Goal: Information Seeking & Learning: Learn about a topic

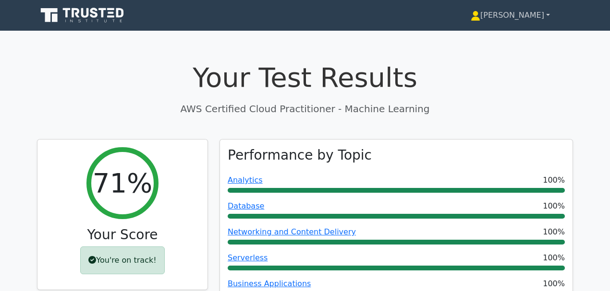
click at [521, 16] on link "[PERSON_NAME]" at bounding box center [509, 15] width 125 height 19
click at [481, 35] on link "Profile" at bounding box center [486, 37] width 76 height 15
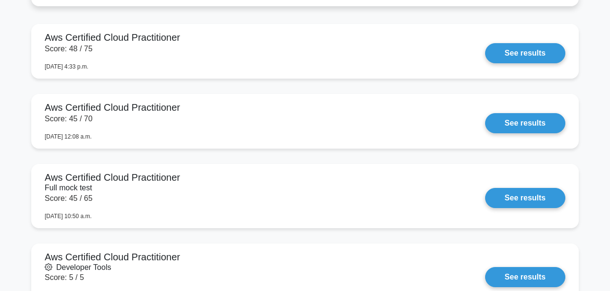
scroll to position [832, 0]
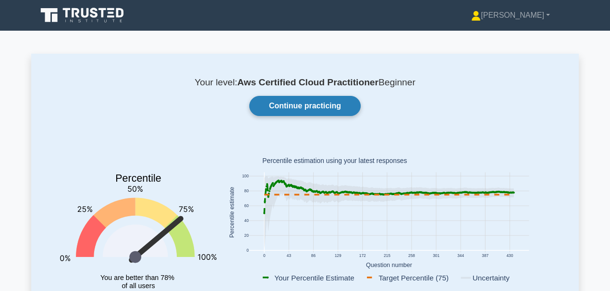
click at [293, 104] on link "Continue practicing" at bounding box center [304, 106] width 111 height 20
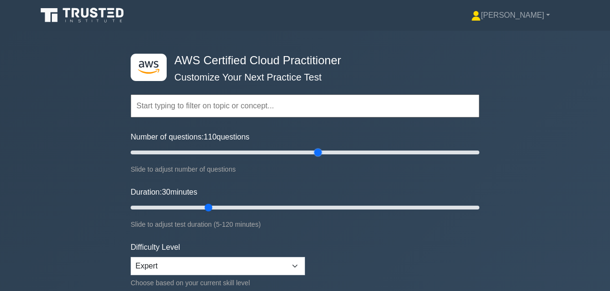
drag, startPoint x: 169, startPoint y: 151, endPoint x: 319, endPoint y: 153, distance: 150.8
type input "110"
click at [319, 153] on input "Number of questions: 110 questions" at bounding box center [305, 153] width 349 height 12
drag, startPoint x: 206, startPoint y: 205, endPoint x: 355, endPoint y: 206, distance: 148.4
click at [355, 206] on input "Duration: 80 minutes" at bounding box center [305, 208] width 349 height 12
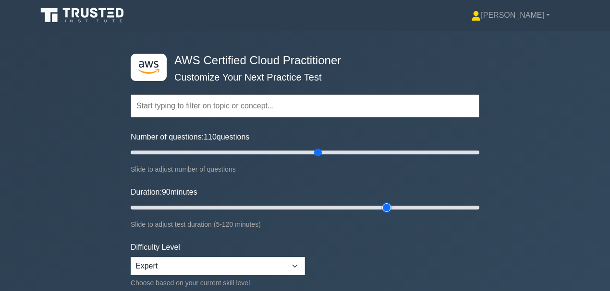
drag, startPoint x: 353, startPoint y: 206, endPoint x: 386, endPoint y: 206, distance: 32.6
type input "90"
click at [386, 206] on input "Duration: 90 minutes" at bounding box center [305, 208] width 349 height 12
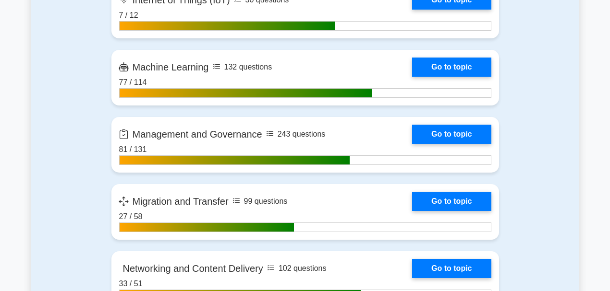
scroll to position [1280, 0]
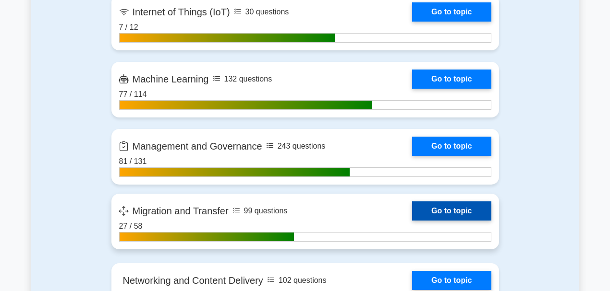
click at [412, 209] on link "Go to topic" at bounding box center [451, 211] width 79 height 19
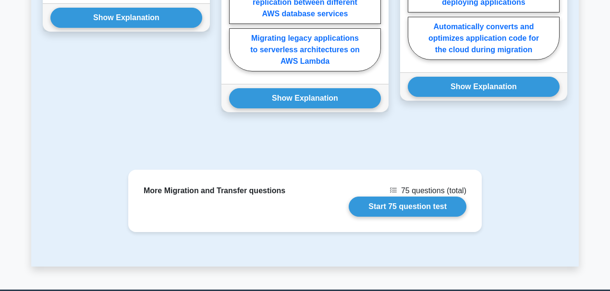
scroll to position [768, 0]
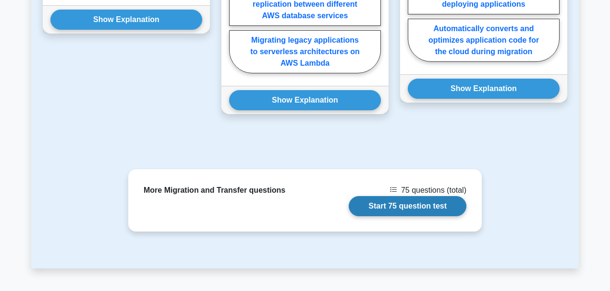
click at [377, 207] on link "Start 75 question test" at bounding box center [408, 206] width 118 height 20
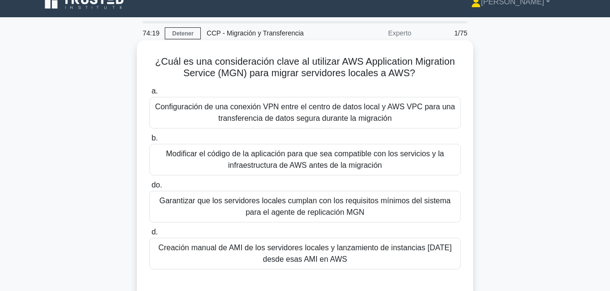
scroll to position [32, 0]
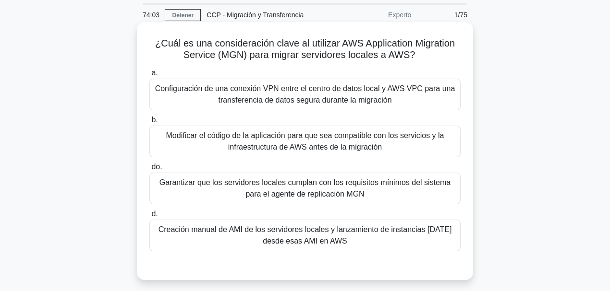
click at [323, 191] on font "Garantizar que los servidores locales cumplan con los requisitos mínimos del si…" at bounding box center [304, 189] width 291 height 20
click at [149, 170] on input "do. Garantizar que los servidores locales cumplan con los requisitos mínimos de…" at bounding box center [149, 167] width 0 height 6
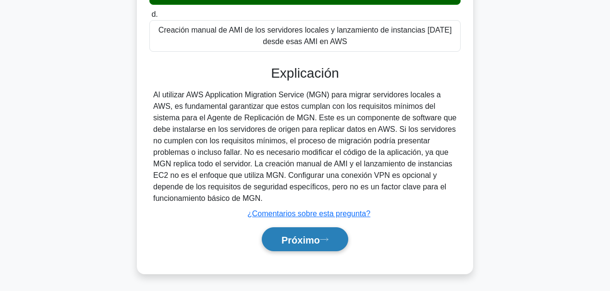
click at [312, 229] on button "Próximo" at bounding box center [305, 240] width 86 height 24
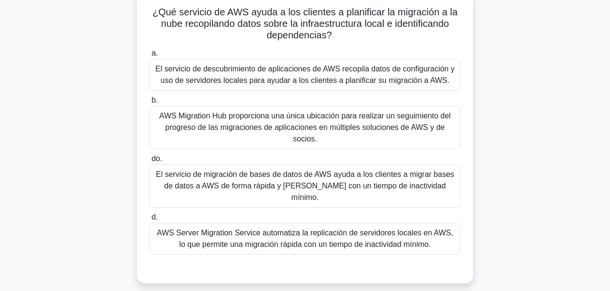
scroll to position [67, 0]
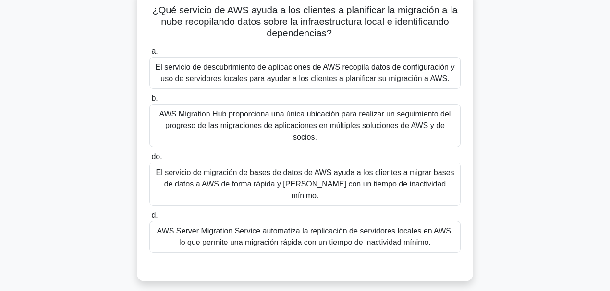
click at [505, 184] on div "¿Qué servicio de AWS ayuda a los clientes a planificar la migración a la nube r…" at bounding box center [304, 141] width 547 height 304
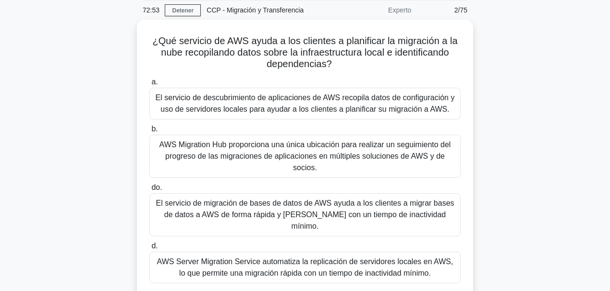
scroll to position [35, 0]
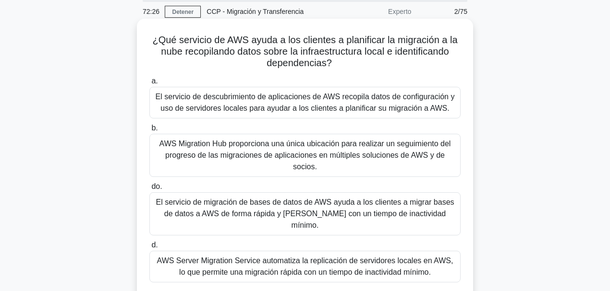
click at [328, 112] on font "El servicio de descubrimiento de aplicaciones de AWS recopila datos de configur…" at bounding box center [305, 103] width 299 height 20
click at [149, 84] on input "a. El servicio de descubrimiento de aplicaciones de AWS recopila datos de confi…" at bounding box center [149, 81] width 0 height 6
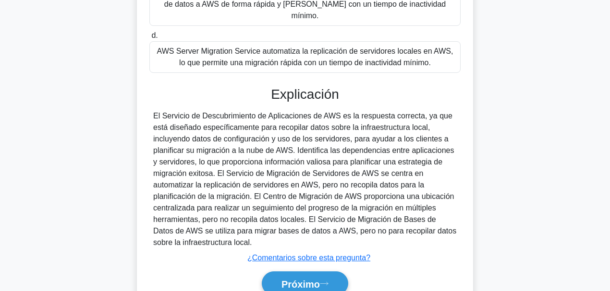
scroll to position [266, 0]
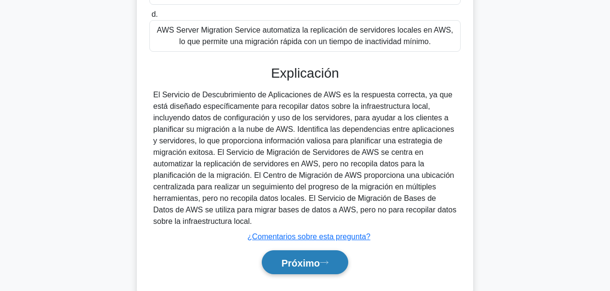
click at [320, 258] on font "Próximo" at bounding box center [300, 263] width 38 height 11
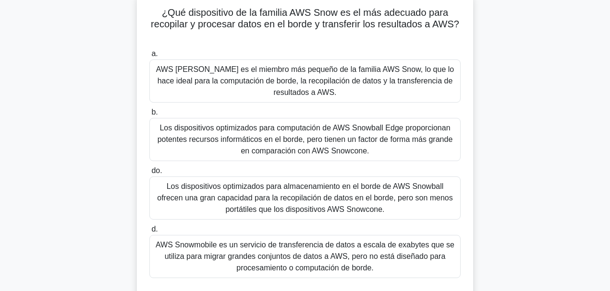
scroll to position [53, 0]
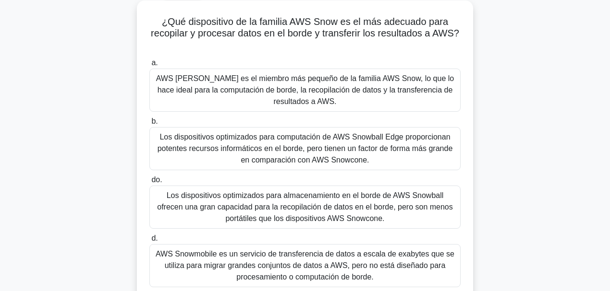
click at [316, 150] on font "Los dispositivos optimizados para computación de AWS Snowball Edge proporcionan…" at bounding box center [304, 148] width 295 height 31
click at [149, 125] on input "b. Los dispositivos optimizados para computación de AWS Snowball Edge proporcio…" at bounding box center [149, 122] width 0 height 6
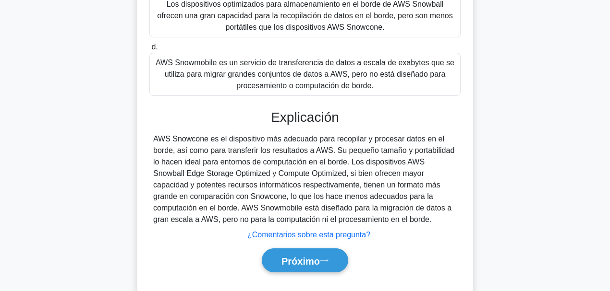
scroll to position [267, 0]
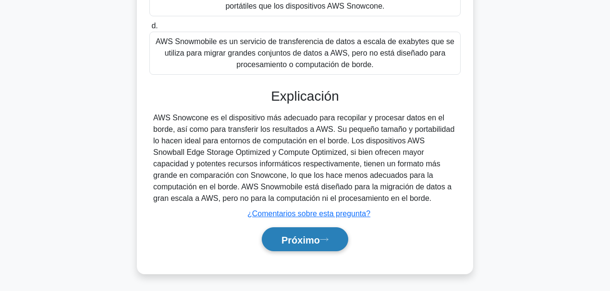
click at [320, 239] on font "Próximo" at bounding box center [300, 240] width 38 height 11
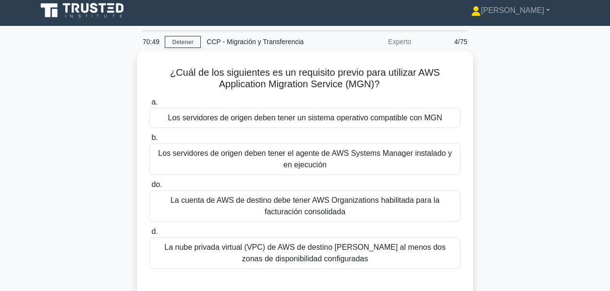
scroll to position [3, 0]
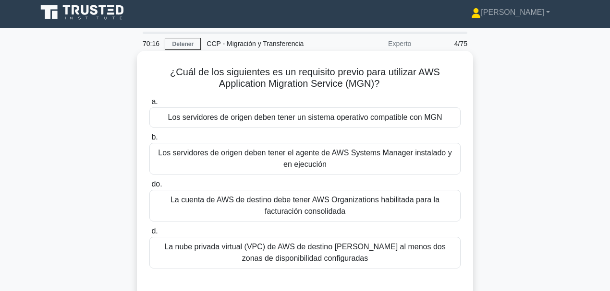
click at [337, 257] on font "La nube privada virtual (VPC) de AWS de destino debe tener al menos dos zonas d…" at bounding box center [304, 253] width 281 height 20
click at [149, 235] on input "d. La nube privada virtual (VPC) de AWS de destino debe tener al menos dos zona…" at bounding box center [149, 232] width 0 height 6
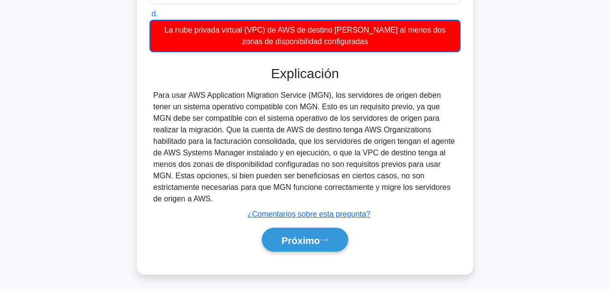
scroll to position [227, 0]
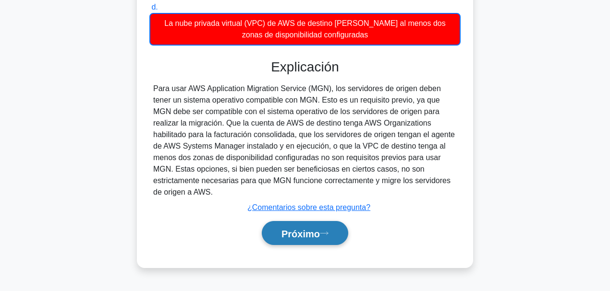
click at [296, 228] on font "Próximo" at bounding box center [300, 233] width 38 height 11
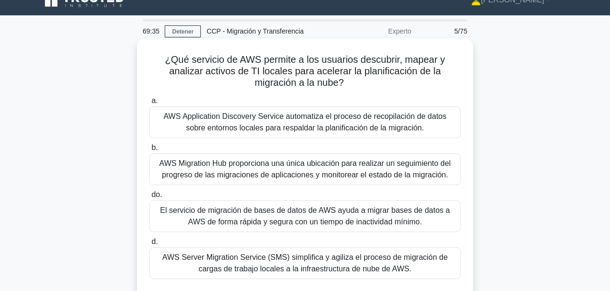
scroll to position [14, 0]
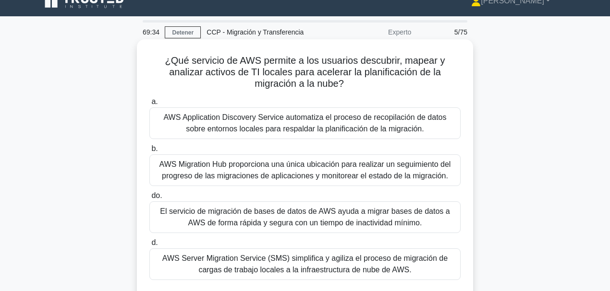
click at [305, 126] on font "AWS Application Discovery Service automatiza el proceso de recopilación de dato…" at bounding box center [304, 123] width 283 height 20
click at [149, 105] on input "a. AWS Application Discovery Service automatiza el proceso de recopilación de d…" at bounding box center [149, 102] width 0 height 6
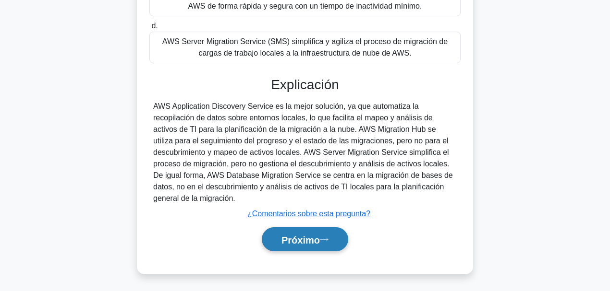
click at [306, 232] on button "Próximo" at bounding box center [305, 240] width 86 height 24
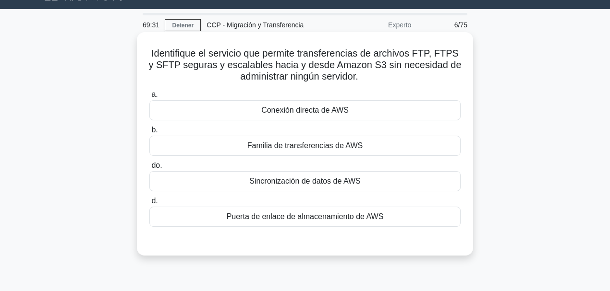
scroll to position [3, 0]
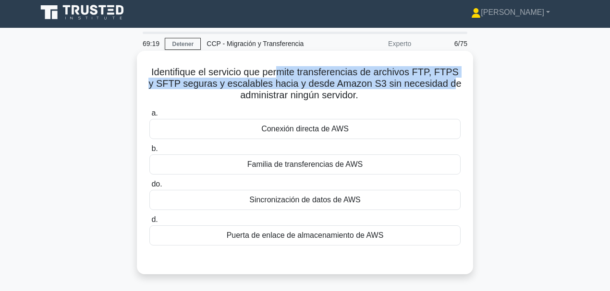
drag, startPoint x: 304, startPoint y: 71, endPoint x: 444, endPoint y: 92, distance: 141.4
click at [451, 89] on font "Identifique el servicio que permite transferencias de archivos FTP, FTPS y SFTP…" at bounding box center [304, 84] width 313 height 34
drag, startPoint x: 354, startPoint y: 94, endPoint x: 292, endPoint y: 81, distance: 63.8
click at [292, 81] on h5 "Identifique el servicio que permite transferencias de archivos FTP, FTPS y SFTP…" at bounding box center [304, 84] width 313 height 36
click at [342, 85] on font "Identifique el servicio que permite transferencias de archivos FTP, FTPS y SFTP…" at bounding box center [304, 84] width 313 height 34
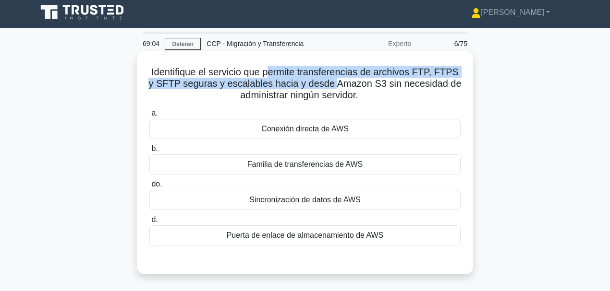
drag, startPoint x: 293, startPoint y: 74, endPoint x: 335, endPoint y: 87, distance: 44.3
click at [335, 87] on font "Identifique el servicio que permite transferencias de archivos FTP, FTPS y SFTP…" at bounding box center [304, 84] width 313 height 34
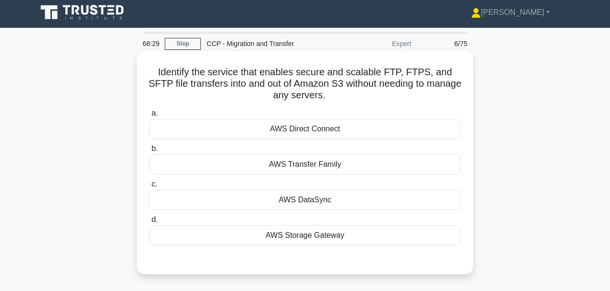
click at [322, 235] on div "AWS Storage Gateway" at bounding box center [304, 236] width 311 height 20
click at [149, 223] on input "d. AWS Storage Gateway" at bounding box center [149, 220] width 0 height 6
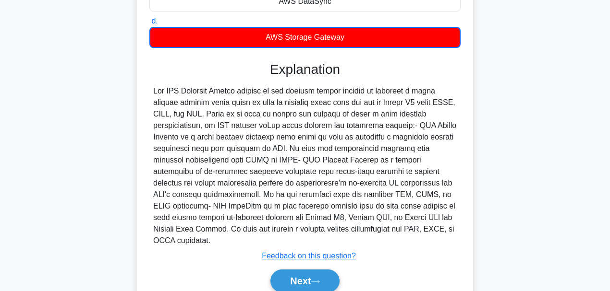
scroll to position [199, 0]
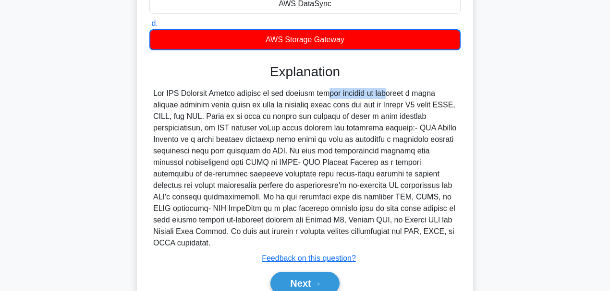
drag, startPoint x: 264, startPoint y: 92, endPoint x: 320, endPoint y: 95, distance: 55.7
click at [320, 95] on div at bounding box center [304, 168] width 303 height 161
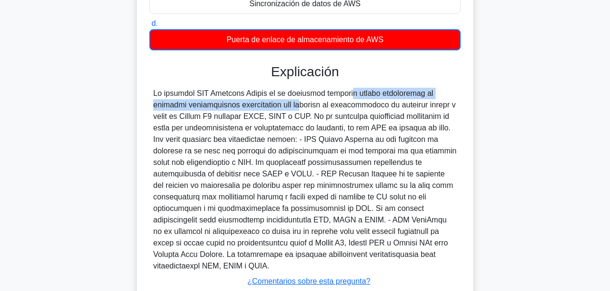
drag, startPoint x: 282, startPoint y: 94, endPoint x: 224, endPoint y: 103, distance: 59.2
click at [221, 104] on font at bounding box center [304, 179] width 303 height 181
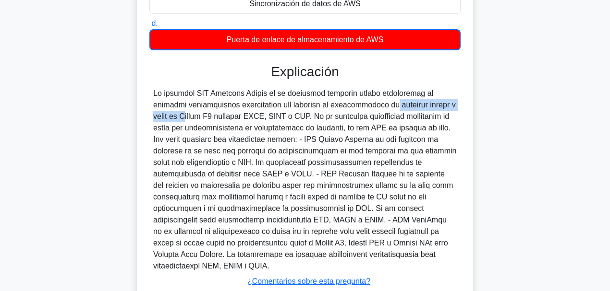
drag, startPoint x: 301, startPoint y: 106, endPoint x: 405, endPoint y: 107, distance: 104.2
click at [403, 107] on font at bounding box center [304, 179] width 303 height 181
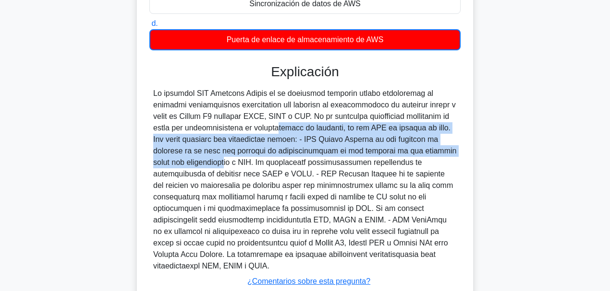
drag, startPoint x: 229, startPoint y: 128, endPoint x: 404, endPoint y: 155, distance: 177.3
click at [404, 155] on font at bounding box center [304, 179] width 303 height 181
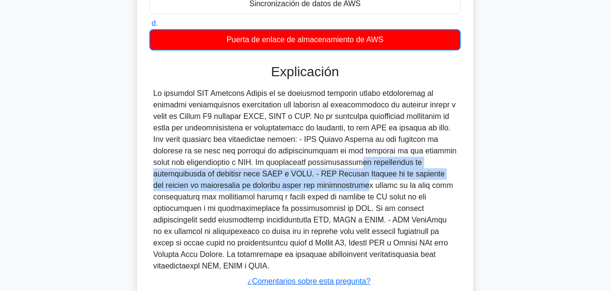
drag, startPoint x: 296, startPoint y: 161, endPoint x: 251, endPoint y: 185, distance: 50.9
click at [251, 185] on font at bounding box center [304, 179] width 303 height 181
click at [250, 185] on font at bounding box center [304, 179] width 303 height 181
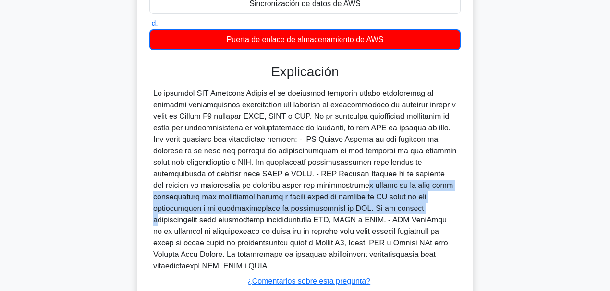
drag, startPoint x: 276, startPoint y: 185, endPoint x: 293, endPoint y: 213, distance: 32.6
click at [293, 213] on font at bounding box center [304, 179] width 303 height 181
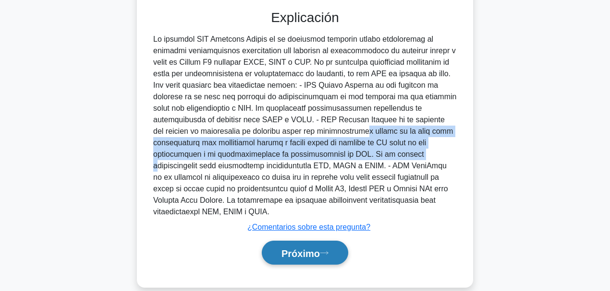
scroll to position [255, 0]
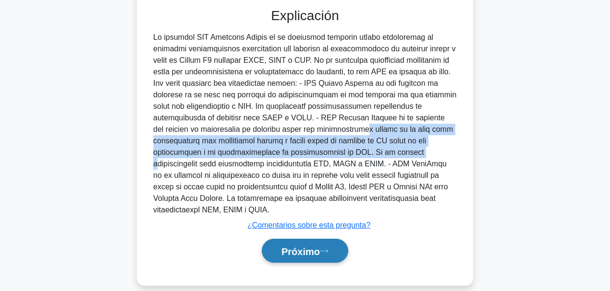
click at [307, 246] on font "Próximo" at bounding box center [300, 251] width 38 height 11
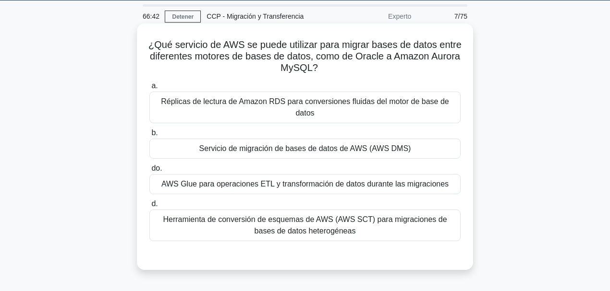
scroll to position [32, 0]
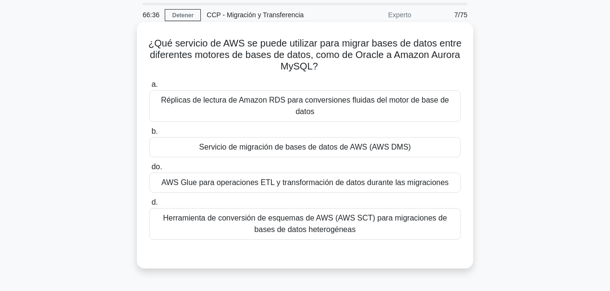
click at [387, 143] on font "Servicio de migración de bases de datos de AWS (AWS DMS)" at bounding box center [305, 147] width 212 height 8
click at [149, 135] on input "b. Servicio de migración de bases de datos de AWS (AWS DMS)" at bounding box center [149, 132] width 0 height 6
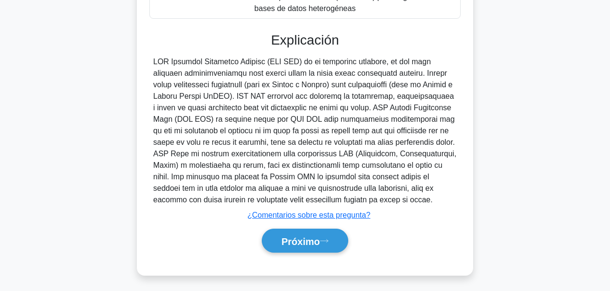
scroll to position [254, 0]
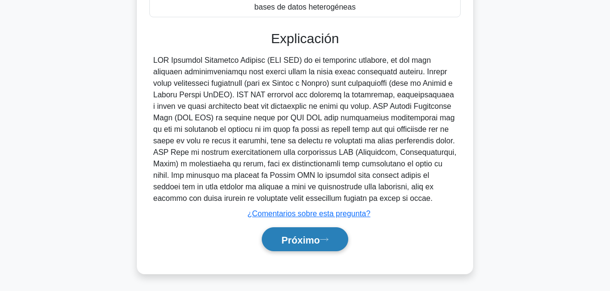
click at [316, 244] on font "Próximo" at bounding box center [300, 240] width 38 height 11
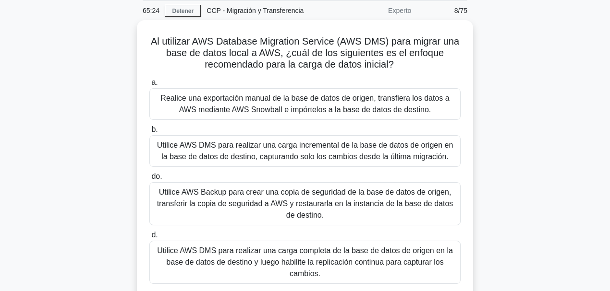
scroll to position [35, 0]
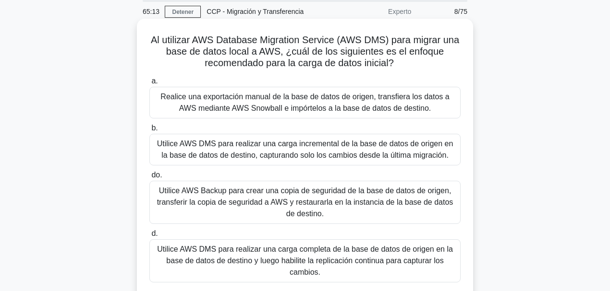
click at [286, 204] on font "Utilice AWS Backup para crear una copia de seguridad de la base de datos de ori…" at bounding box center [305, 202] width 296 height 31
click at [149, 179] on input "do. Utilice AWS Backup para crear una copia de seguridad de la base de datos de…" at bounding box center [149, 175] width 0 height 6
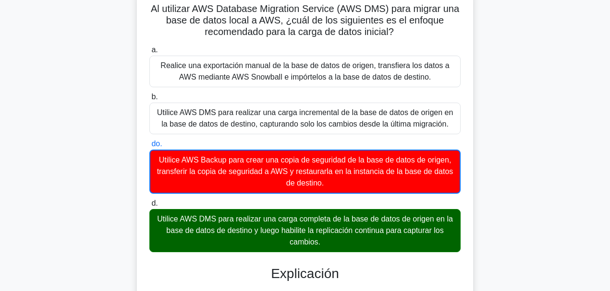
scroll to position [67, 0]
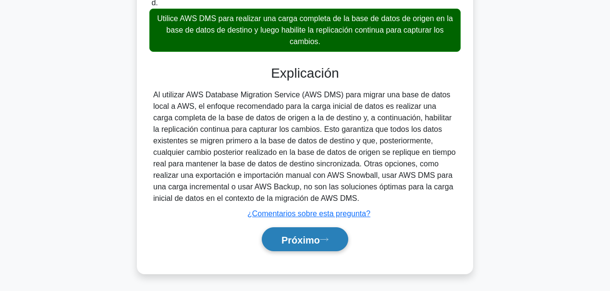
click at [318, 235] on font "Próximo" at bounding box center [300, 240] width 38 height 11
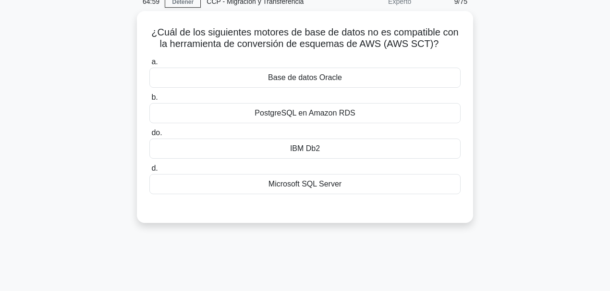
scroll to position [35, 0]
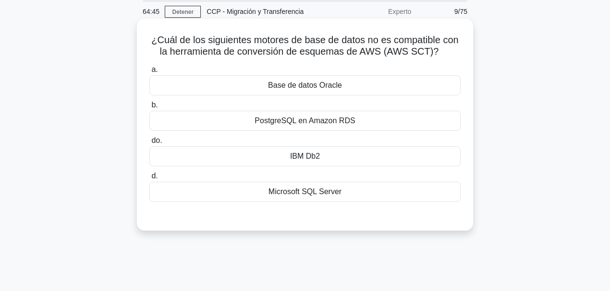
click at [304, 157] on font "IBM Db2" at bounding box center [305, 156] width 30 height 8
click at [149, 144] on input "do. IBM Db2" at bounding box center [149, 141] width 0 height 6
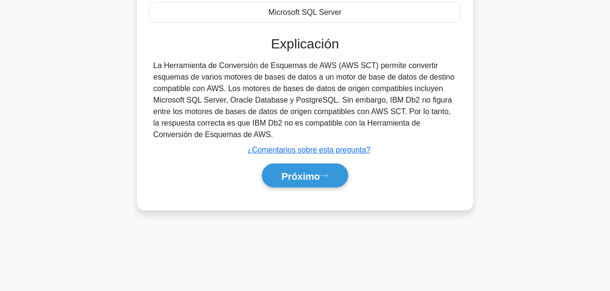
scroll to position [227, 0]
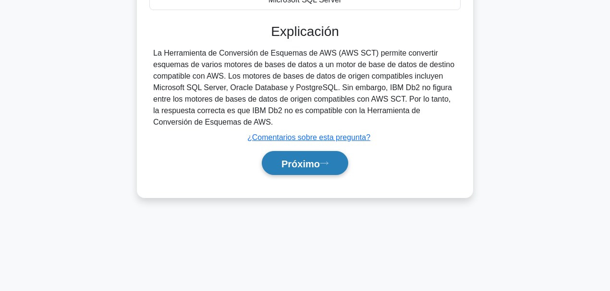
click at [307, 171] on button "Próximo" at bounding box center [305, 163] width 86 height 24
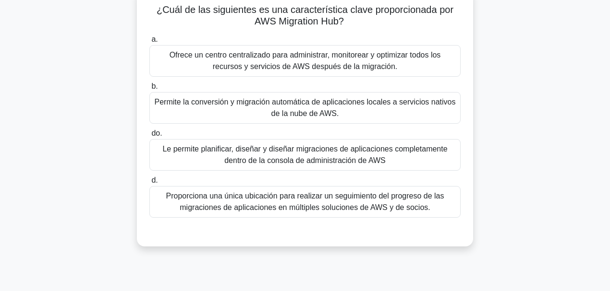
scroll to position [67, 0]
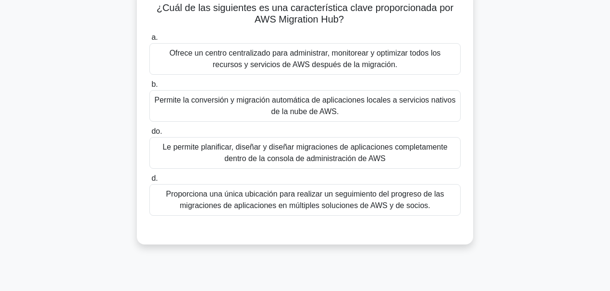
click at [302, 205] on font "Proporciona una única ubicación para realizar un seguimiento del progreso de la…" at bounding box center [305, 200] width 278 height 20
click at [149, 182] on input "d. Proporciona una única ubicación para realizar un seguimiento del progreso de…" at bounding box center [149, 179] width 0 height 6
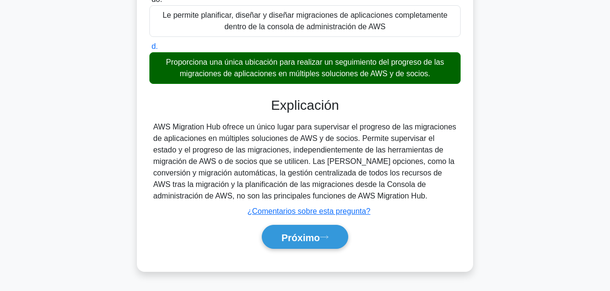
scroll to position [227, 0]
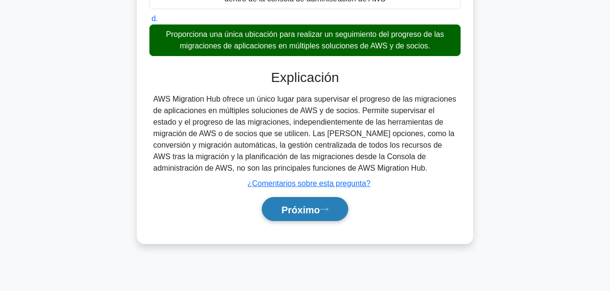
click at [301, 205] on font "Próximo" at bounding box center [300, 210] width 38 height 11
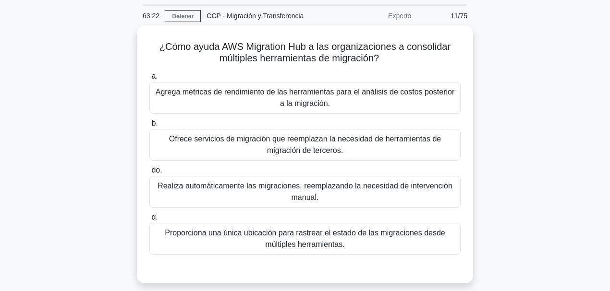
scroll to position [32, 0]
click at [559, 202] on div "¿Cómo ayuda AWS Migration Hub a las organizaciones a consolidar múltiples herra…" at bounding box center [304, 159] width 547 height 270
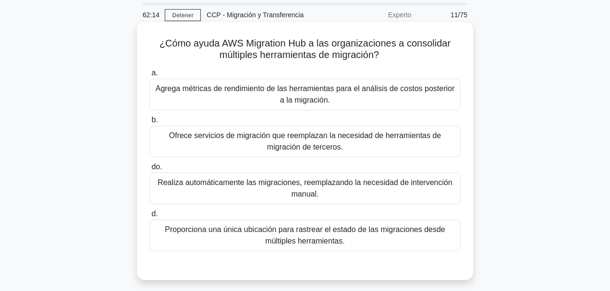
click at [382, 234] on font "Proporciona una única ubicación para rastrear el estado de las migraciones desd…" at bounding box center [305, 236] width 280 height 20
click at [149, 217] on input "d. Proporciona una única ubicación para rastrear el estado de las migraciones d…" at bounding box center [149, 214] width 0 height 6
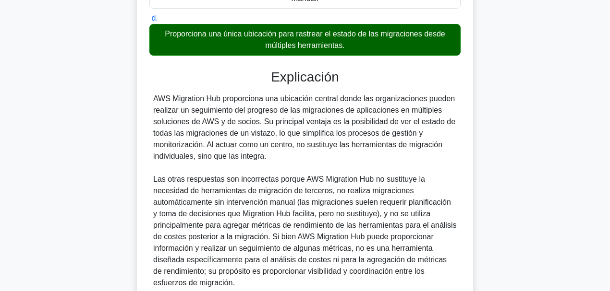
scroll to position [312, 0]
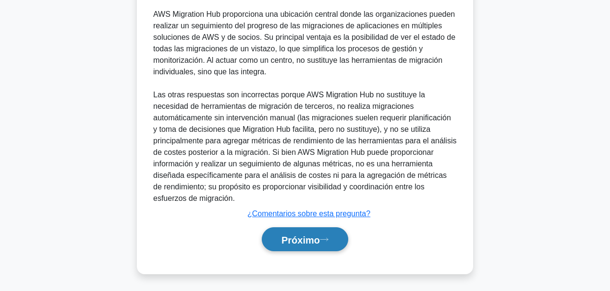
click at [320, 236] on font "Próximo" at bounding box center [300, 240] width 38 height 11
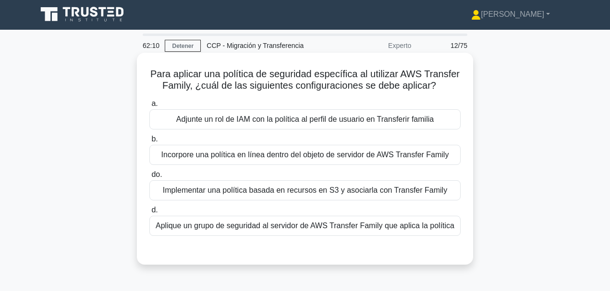
scroll to position [0, 0]
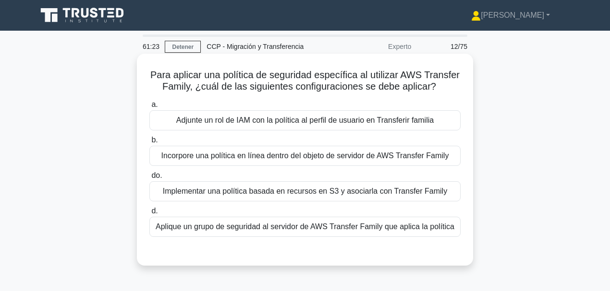
click at [322, 193] on font "Implementar una política basada en recursos en S3 y asociarla con Transfer Fami…" at bounding box center [305, 191] width 284 height 8
click at [149, 179] on input "do. Implementar una política basada en recursos en S3 y asociarla con Transfer …" at bounding box center [149, 176] width 0 height 6
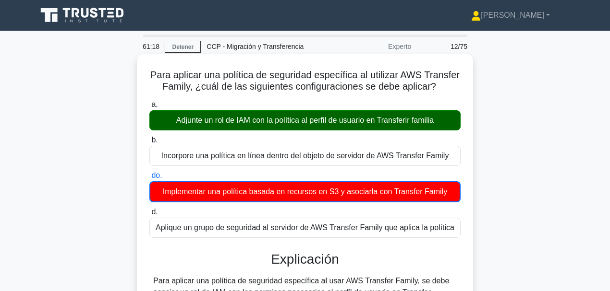
click at [217, 123] on font "Adjunte un rol de IAM con la política al perfil de usuario en Transferir familia" at bounding box center [304, 120] width 257 height 8
click at [149, 108] on input "a. Adjunte un rol de IAM con la política al perfil de usuario en Transferir fam…" at bounding box center [149, 105] width 0 height 6
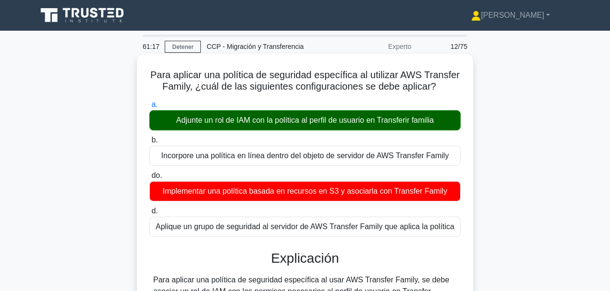
click at [215, 122] on font "Adjunte un rol de IAM con la política al perfil de usuario en Transferir familia" at bounding box center [304, 120] width 257 height 8
click at [149, 108] on input "a. Adjunte un rol de IAM con la política al perfil de usuario en Transferir fam…" at bounding box center [149, 105] width 0 height 6
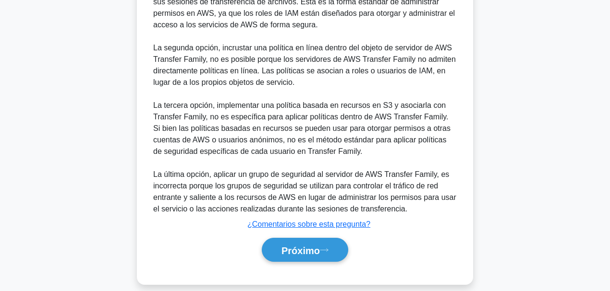
scroll to position [324, 0]
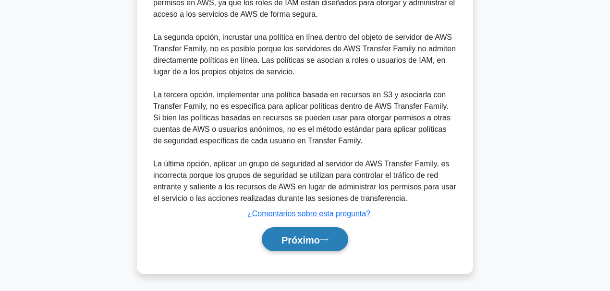
click at [315, 239] on font "Próximo" at bounding box center [300, 240] width 38 height 11
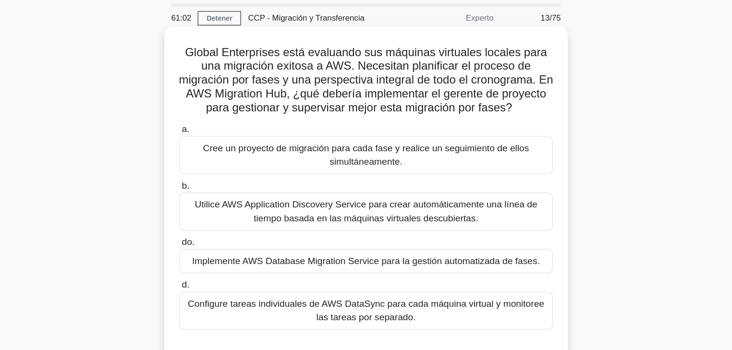
scroll to position [32, 0]
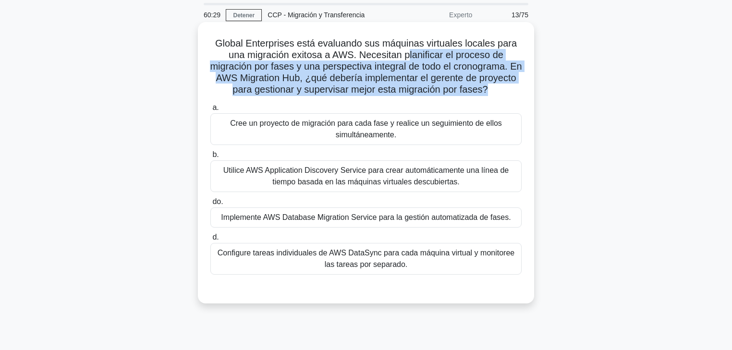
drag, startPoint x: 410, startPoint y: 60, endPoint x: 516, endPoint y: 93, distance: 110.6
click at [516, 93] on h5 "Global Enterprises está evaluando sus máquinas virtuales locales para una migra…" at bounding box center [365, 66] width 313 height 59
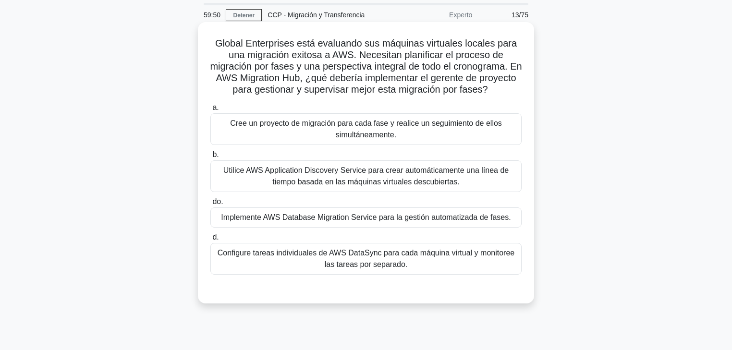
click at [370, 139] on font "Cree un proyecto de migración para cada fase y realice un seguimiento de ellos …" at bounding box center [366, 129] width 272 height 20
click at [210, 111] on input "a. Cree un proyecto de migración para cada fase y realice un seguimiento de ell…" at bounding box center [210, 108] width 0 height 6
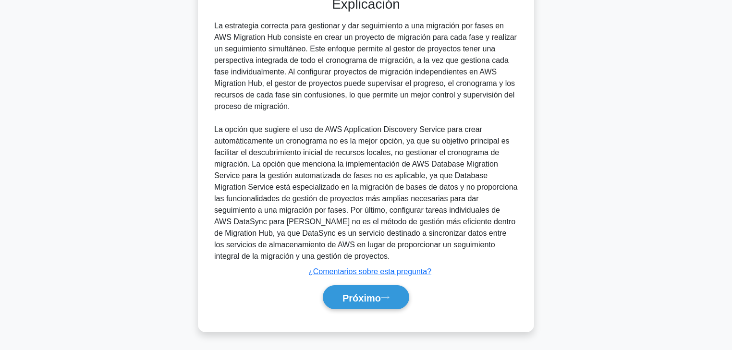
scroll to position [335, 0]
click at [380, 291] on font "Próximo" at bounding box center [361, 297] width 38 height 11
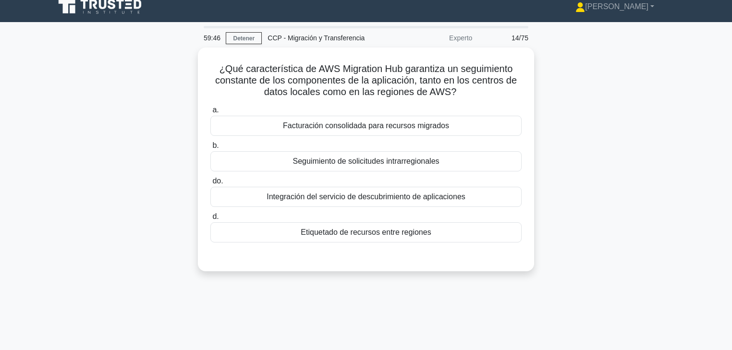
scroll to position [0, 0]
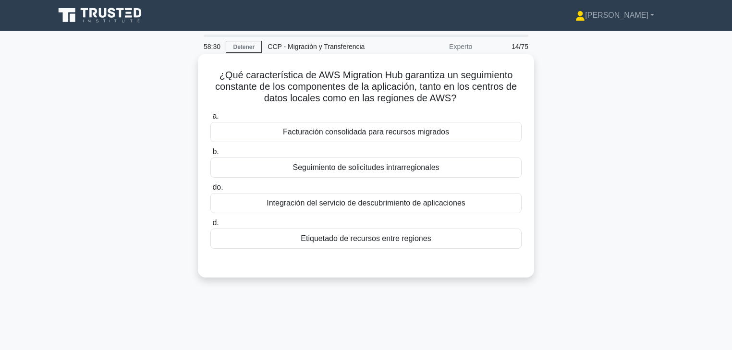
click at [379, 242] on font "Etiquetado de recursos entre regiones" at bounding box center [366, 238] width 130 height 8
click at [210, 226] on input "d. Etiquetado de recursos entre regiones" at bounding box center [210, 223] width 0 height 6
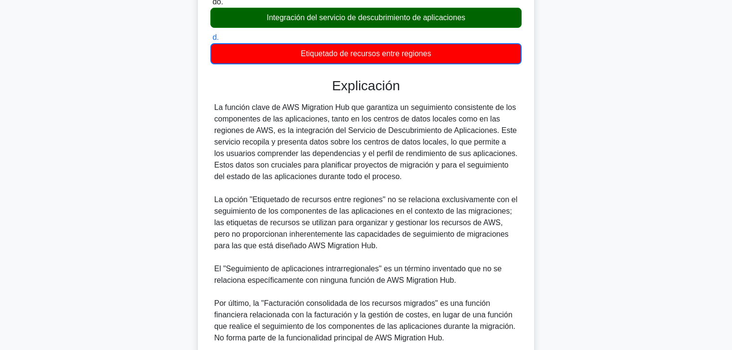
scroll to position [151, 0]
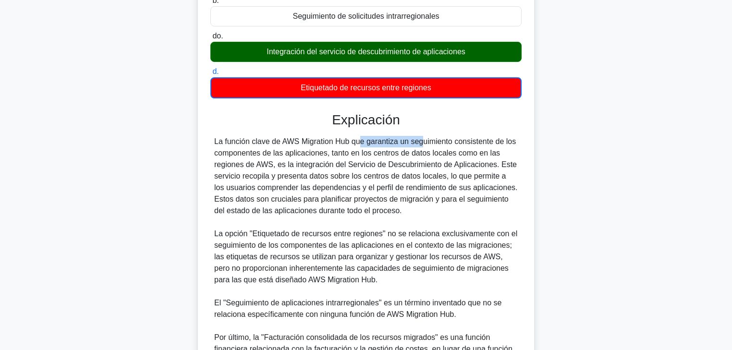
drag, startPoint x: 317, startPoint y: 140, endPoint x: 370, endPoint y: 145, distance: 53.1
click at [367, 145] on font "La función clave de AWS Migration Hub que garantiza un seguimiento consistente …" at bounding box center [365, 175] width 303 height 77
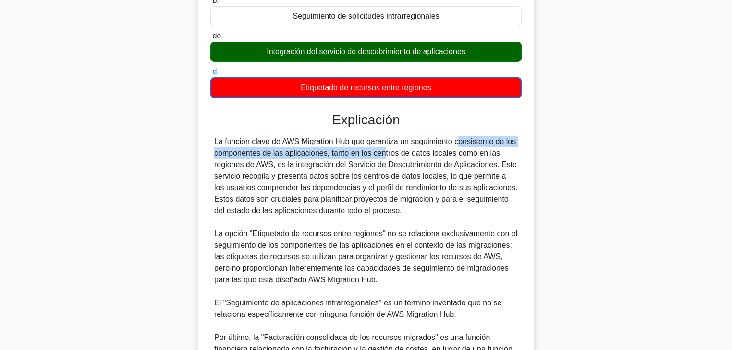
drag, startPoint x: 396, startPoint y: 140, endPoint x: 326, endPoint y: 151, distance: 70.5
click at [326, 151] on font "La función clave de AWS Migration Hub que garantiza un seguimiento consistente …" at bounding box center [365, 175] width 303 height 77
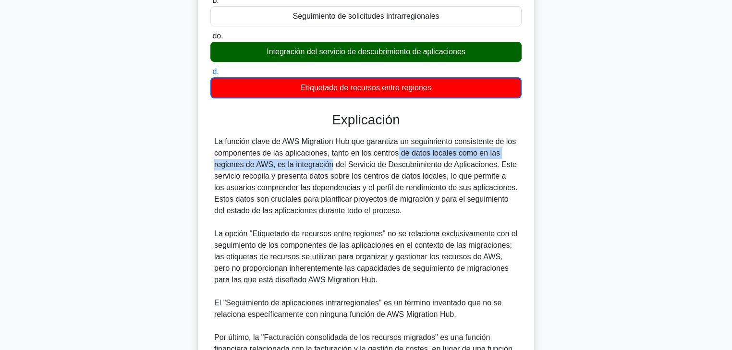
drag, startPoint x: 339, startPoint y: 153, endPoint x: 275, endPoint y: 164, distance: 65.7
click at [275, 164] on font "La función clave de AWS Migration Hub que garantiza un seguimiento consistente …" at bounding box center [365, 175] width 303 height 77
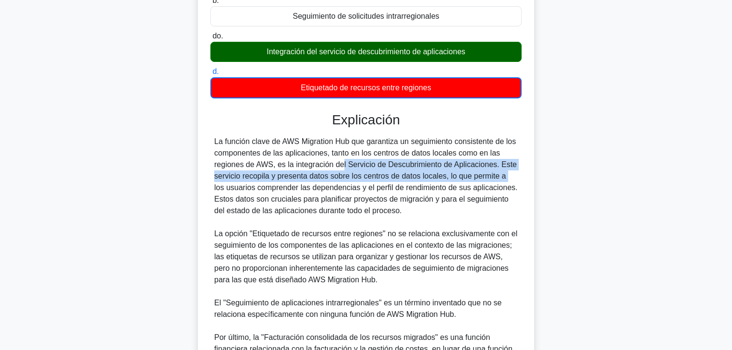
drag, startPoint x: 284, startPoint y: 164, endPoint x: 446, endPoint y: 181, distance: 162.2
click at [446, 181] on div "La función clave de AWS Migration Hub que garantiza un seguimiento consistente …" at bounding box center [365, 257] width 303 height 242
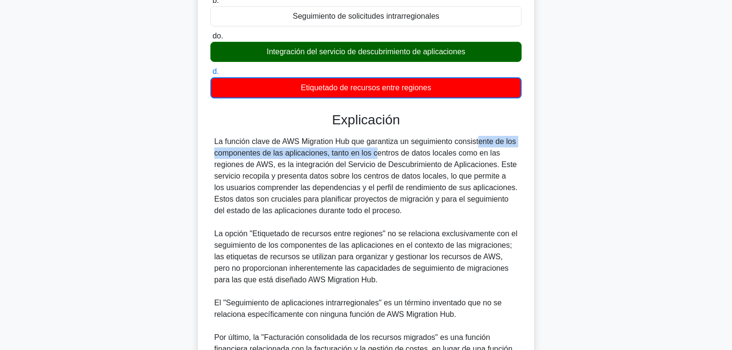
drag, startPoint x: 418, startPoint y: 141, endPoint x: 323, endPoint y: 154, distance: 96.4
click at [323, 154] on font "La función clave de AWS Migration Hub que garantiza un seguimiento consistente …" at bounding box center [365, 175] width 303 height 77
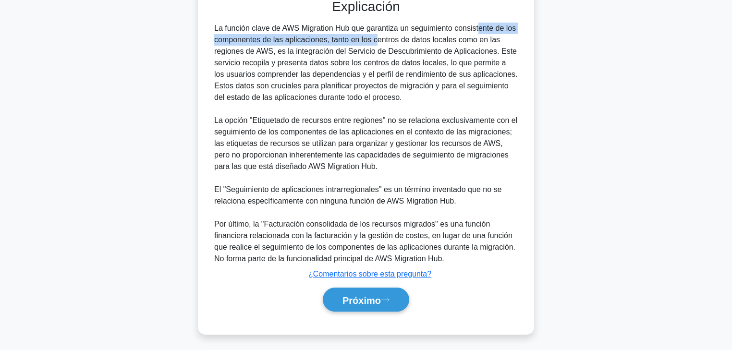
scroll to position [266, 0]
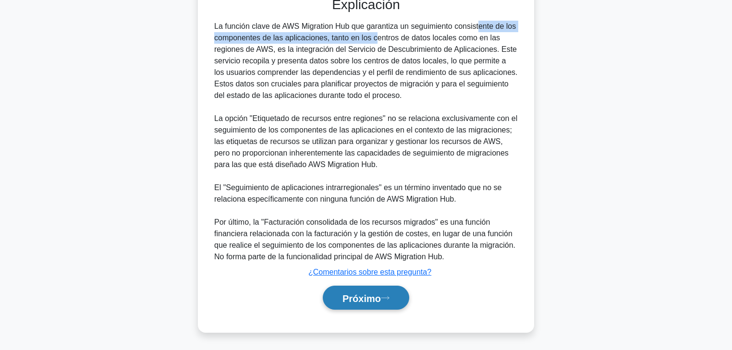
click at [354, 291] on font "Próximo" at bounding box center [361, 298] width 38 height 11
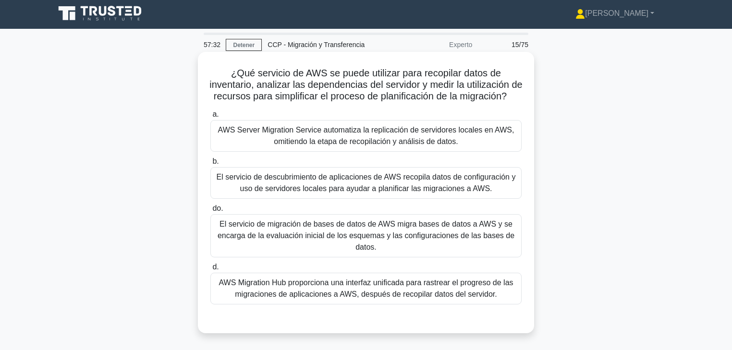
scroll to position [0, 0]
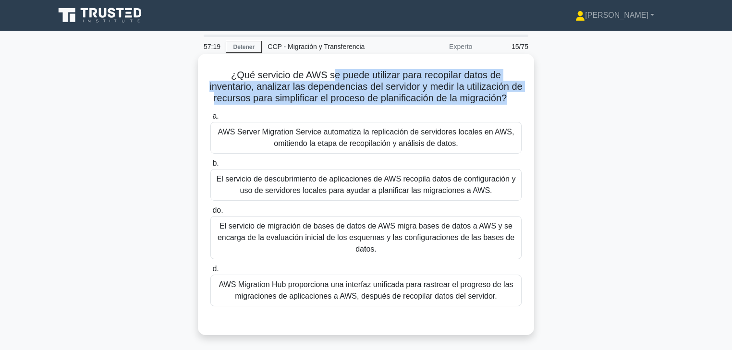
drag, startPoint x: 389, startPoint y: 73, endPoint x: 529, endPoint y: 100, distance: 142.7
click at [529, 100] on div "¿Qué servicio de AWS se puede utilizar para recopilar datos de inventario, anal…" at bounding box center [366, 195] width 328 height 274
click at [389, 75] on font "¿Qué servicio de AWS se puede utilizar para recopilar datos de inventario, anal…" at bounding box center [365, 87] width 313 height 34
drag, startPoint x: 497, startPoint y: 81, endPoint x: 523, endPoint y: 102, distance: 32.8
click at [523, 102] on div "¿Qué servicio de AWS se puede utilizar para recopilar datos de inventario, anal…" at bounding box center [366, 195] width 328 height 274
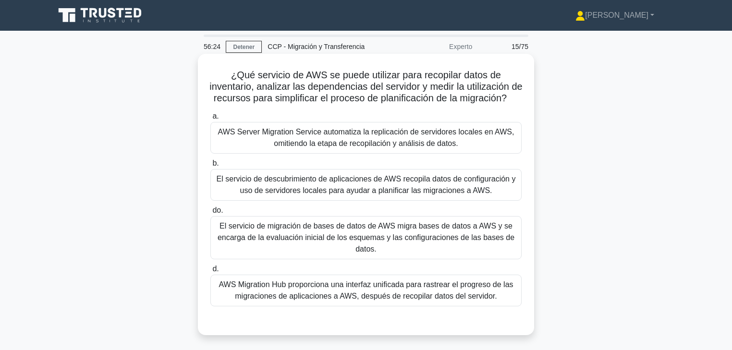
click at [346, 194] on font "El servicio de descubrimiento de aplicaciones de AWS recopila datos de configur…" at bounding box center [366, 185] width 299 height 20
click at [210, 167] on input "b. El servicio de descubrimiento de aplicaciones de AWS recopila datos de confi…" at bounding box center [210, 163] width 0 height 6
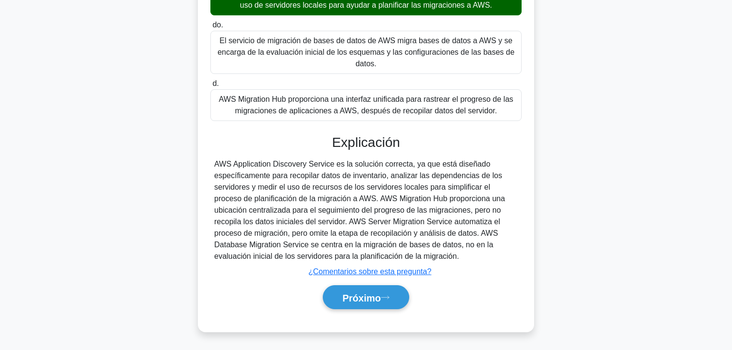
scroll to position [196, 0]
click at [381, 291] on font "Próximo" at bounding box center [361, 297] width 38 height 11
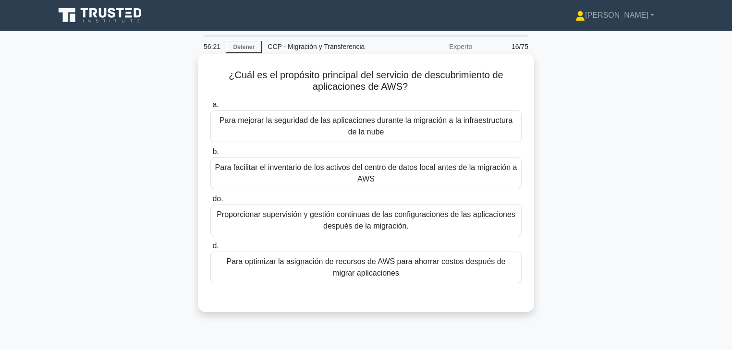
scroll to position [0, 0]
click at [426, 169] on font "Para facilitar el inventario de los activos del centro de datos local antes de …" at bounding box center [366, 173] width 302 height 20
click at [210, 155] on input "b. Para facilitar el inventario de los activos del centro de datos local antes …" at bounding box center [210, 152] width 0 height 6
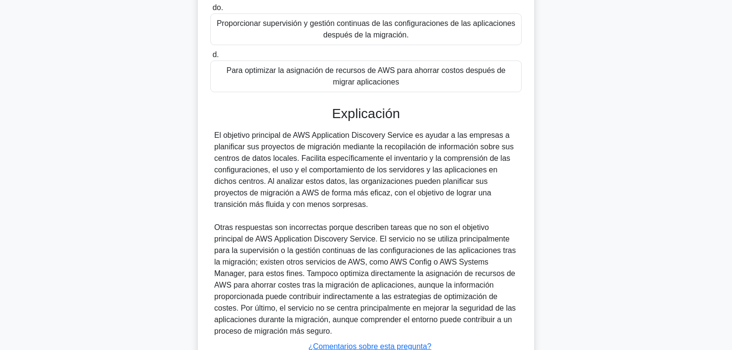
scroll to position [265, 0]
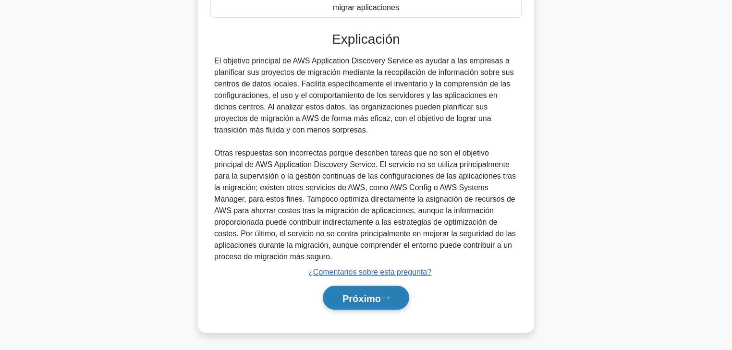
click at [369, 291] on font "Próximo" at bounding box center [361, 298] width 38 height 11
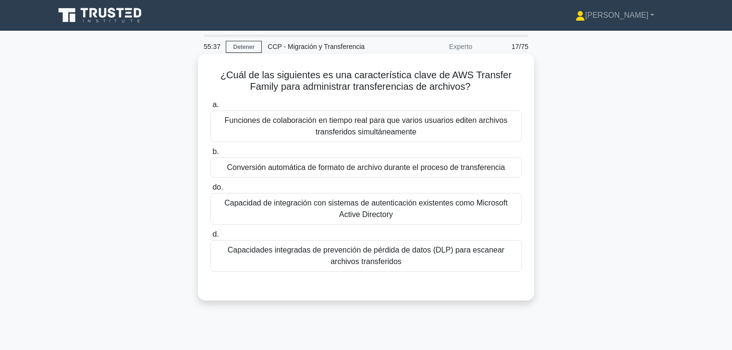
scroll to position [0, 0]
click at [353, 134] on font "Funciones de colaboración en tiempo real para que varios usuarios editen archiv…" at bounding box center [366, 126] width 283 height 20
click at [210, 108] on input "a. Funciones de colaboración en tiempo real para que varios usuarios editen arc…" at bounding box center [210, 105] width 0 height 6
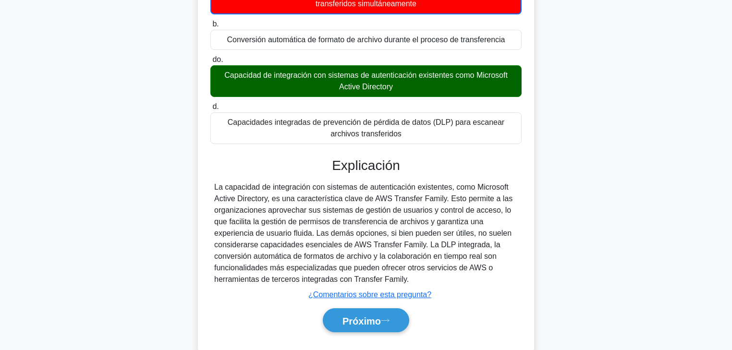
scroll to position [154, 0]
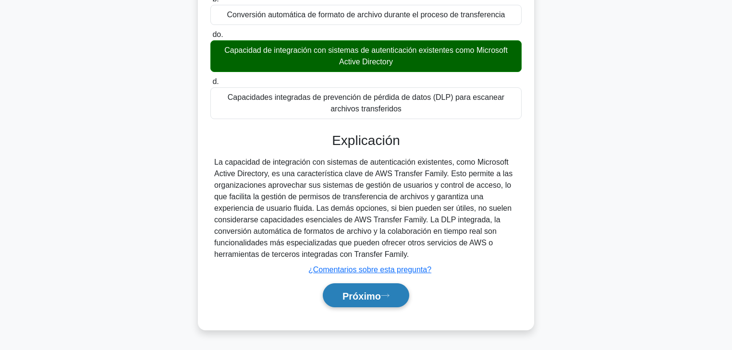
click at [386, 291] on icon at bounding box center [385, 295] width 9 height 5
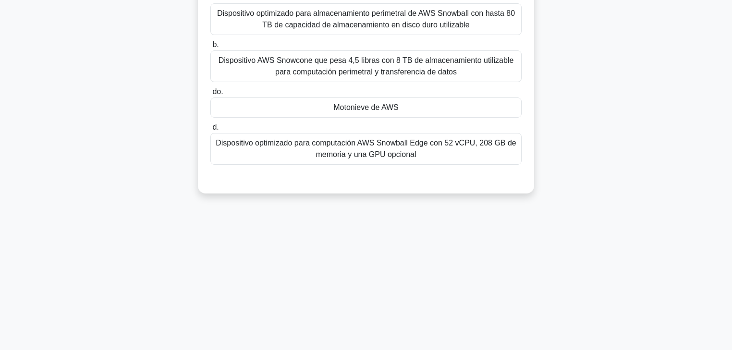
scroll to position [0, 0]
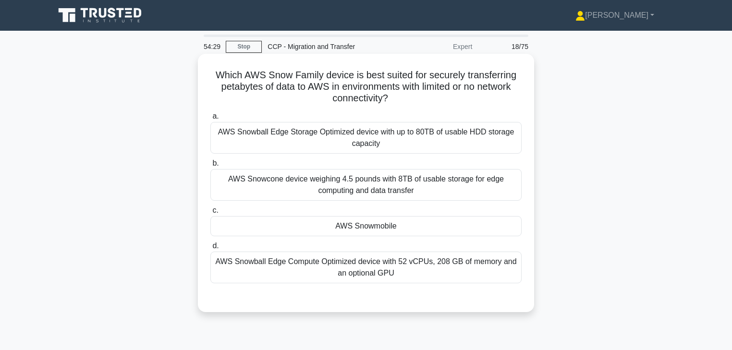
click at [368, 230] on div "AWS Snowmobile" at bounding box center [365, 226] width 311 height 20
click at [210, 214] on input "c. AWS Snowmobile" at bounding box center [210, 210] width 0 height 6
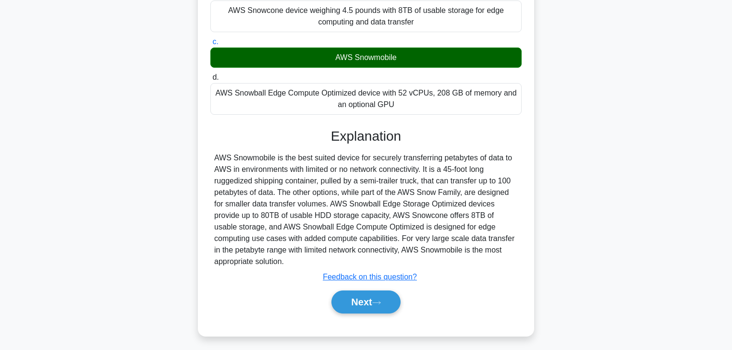
scroll to position [169, 0]
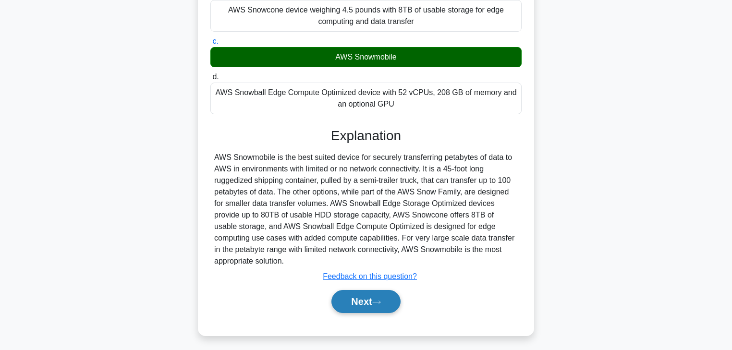
click at [383, 291] on button "Next" at bounding box center [365, 301] width 69 height 23
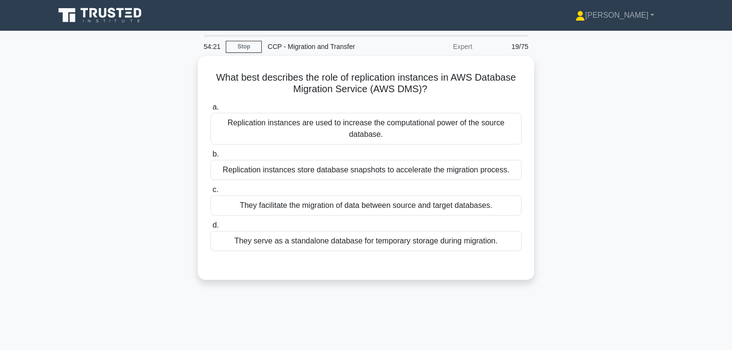
scroll to position [0, 0]
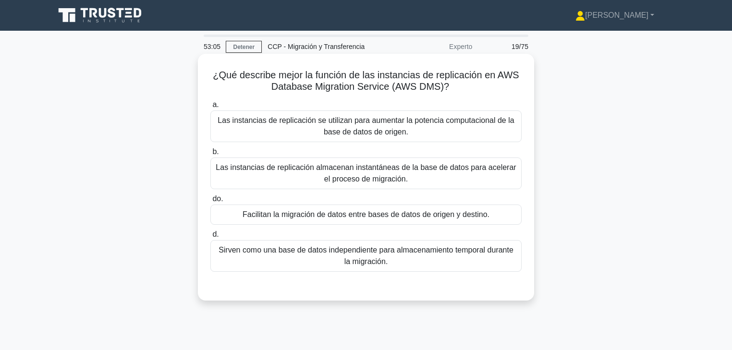
click at [483, 217] on font "Facilitan la migración de datos entre bases de datos de origen y destino." at bounding box center [365, 214] width 247 height 8
click at [210, 202] on input "do. Facilitan la migración de datos entre bases de datos de origen y destino." at bounding box center [210, 199] width 0 height 6
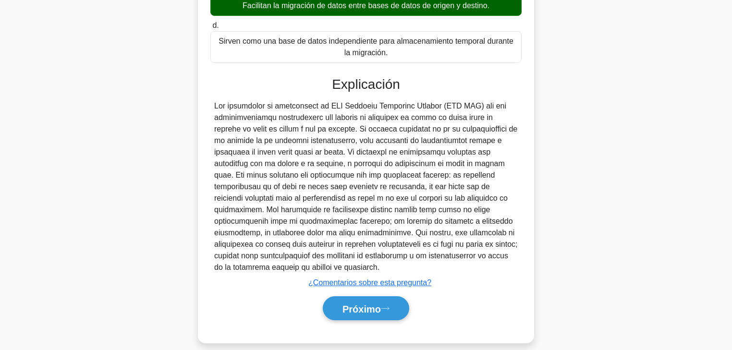
scroll to position [219, 0]
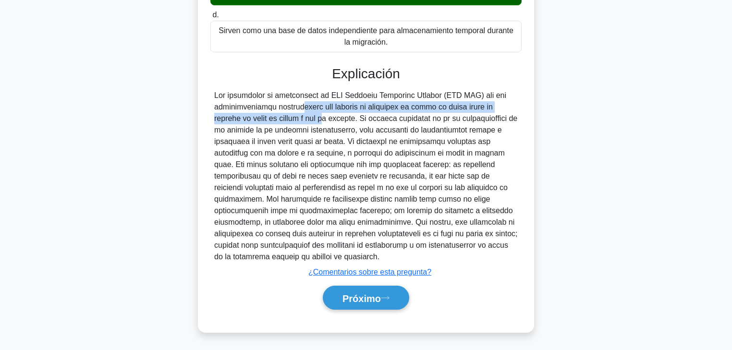
drag, startPoint x: 236, startPoint y: 109, endPoint x: 290, endPoint y: 120, distance: 55.4
click at [287, 119] on font at bounding box center [365, 175] width 303 height 169
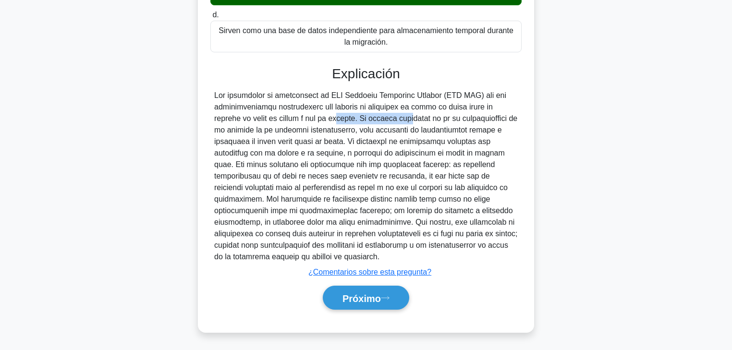
drag, startPoint x: 290, startPoint y: 120, endPoint x: 367, endPoint y: 120, distance: 76.8
click at [367, 120] on font at bounding box center [365, 175] width 303 height 169
click at [372, 119] on font at bounding box center [365, 175] width 303 height 169
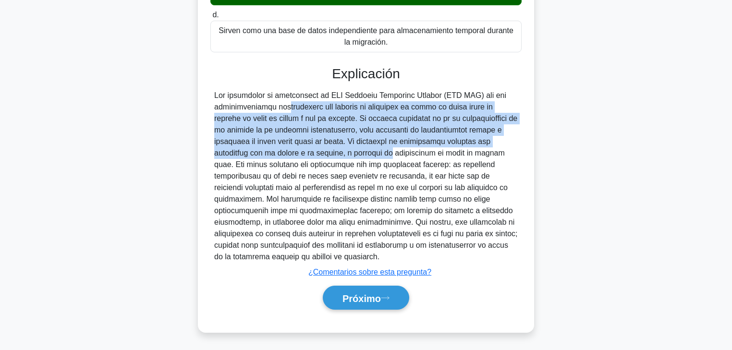
drag, startPoint x: 218, startPoint y: 107, endPoint x: 376, endPoint y: 153, distance: 164.2
click at [375, 152] on font at bounding box center [365, 175] width 303 height 169
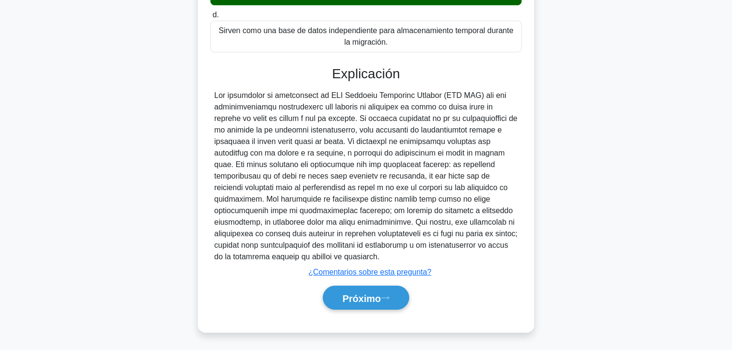
click at [376, 153] on font at bounding box center [365, 175] width 303 height 169
drag, startPoint x: 375, startPoint y: 152, endPoint x: 396, endPoint y: 154, distance: 20.3
click at [397, 153] on font at bounding box center [365, 175] width 303 height 169
click at [413, 152] on font at bounding box center [365, 175] width 303 height 169
drag, startPoint x: 362, startPoint y: 153, endPoint x: 456, endPoint y: 155, distance: 94.1
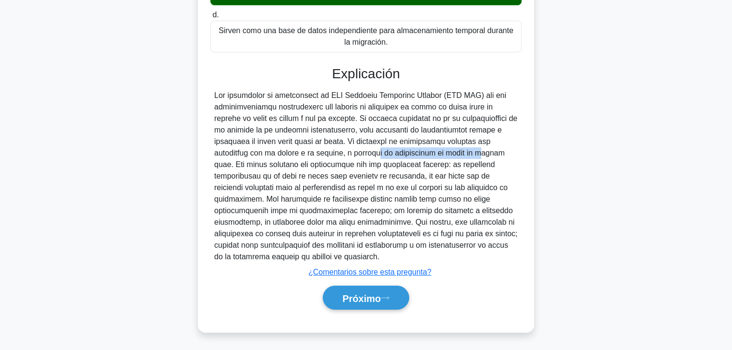
click at [456, 155] on font at bounding box center [365, 175] width 303 height 169
click at [364, 291] on button "Próximo" at bounding box center [366, 298] width 86 height 24
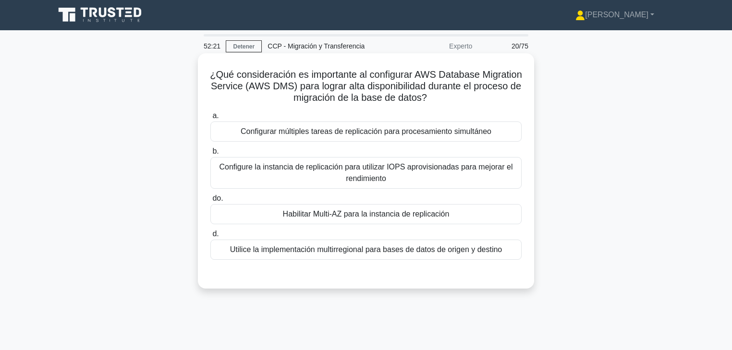
scroll to position [0, 0]
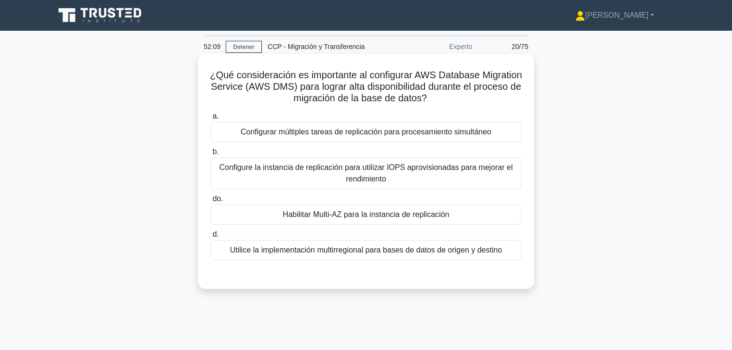
click at [383, 213] on font "Habilitar Multi-AZ para la instancia de replicación" at bounding box center [366, 214] width 167 height 8
click at [210, 202] on input "do. Habilitar Multi-AZ para la instancia de replicación" at bounding box center [210, 199] width 0 height 6
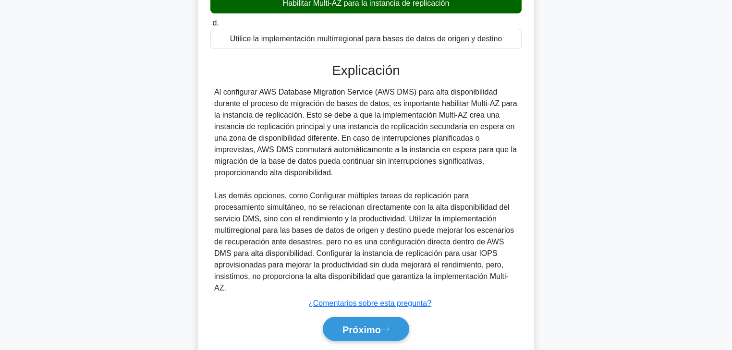
scroll to position [231, 0]
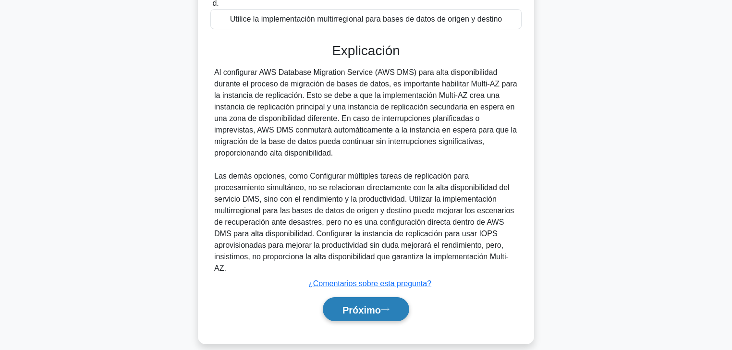
click at [379, 291] on font "Próximo" at bounding box center [361, 309] width 38 height 11
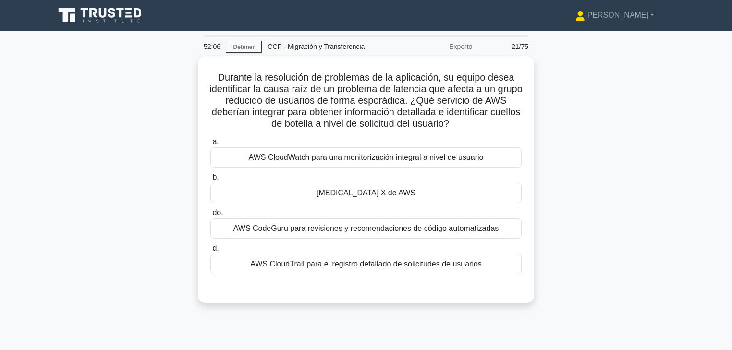
scroll to position [0, 0]
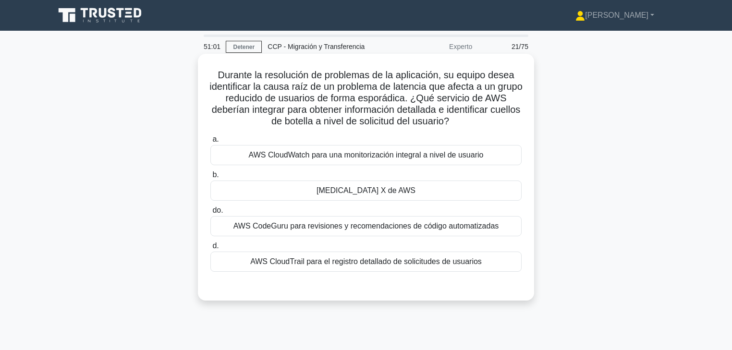
click at [399, 193] on div "Rayos X de AWS" at bounding box center [365, 191] width 311 height 20
click at [210, 178] on input "b. Rayos X de AWS" at bounding box center [210, 175] width 0 height 6
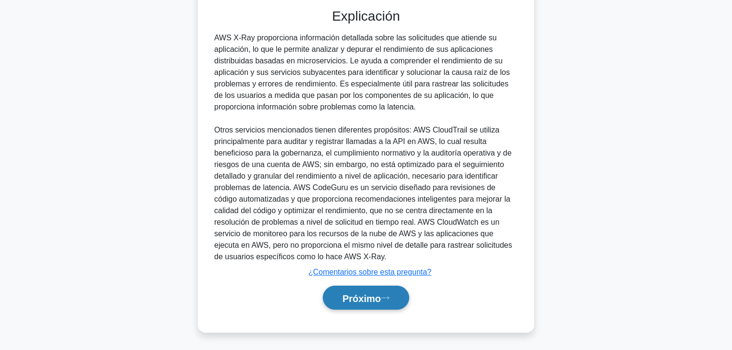
click at [386, 291] on button "Próximo" at bounding box center [366, 298] width 86 height 24
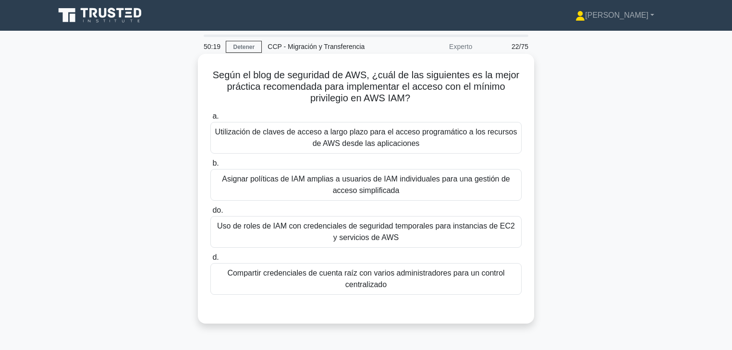
click at [374, 232] on font "Uso de roles de IAM con credenciales de seguridad temporales para instancias de…" at bounding box center [366, 232] width 298 height 20
click at [210, 214] on input "do. Uso de roles de IAM con credenciales de seguridad temporales para instancia…" at bounding box center [210, 210] width 0 height 6
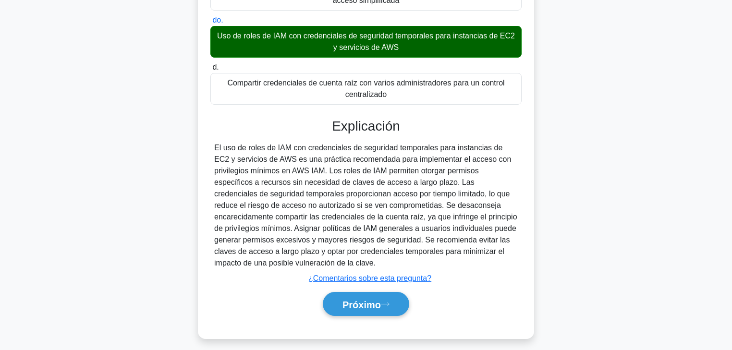
scroll to position [196, 0]
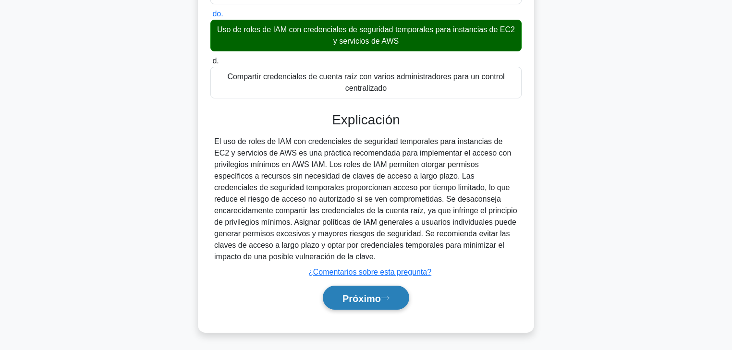
click at [380, 288] on button "Próximo" at bounding box center [366, 298] width 86 height 24
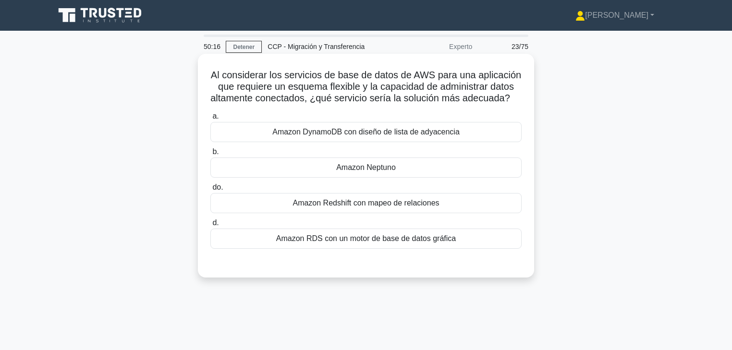
scroll to position [0, 0]
drag, startPoint x: 292, startPoint y: 79, endPoint x: 344, endPoint y: 81, distance: 51.9
click at [343, 78] on font "Al considerar los servicios de base de datos de AWS para una aplicación que req…" at bounding box center [365, 87] width 311 height 34
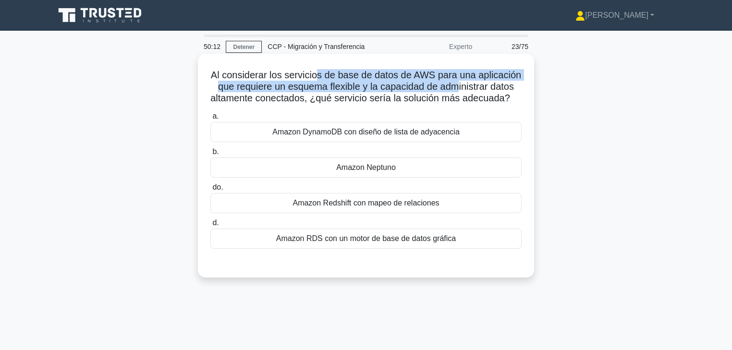
drag, startPoint x: 458, startPoint y: 81, endPoint x: 311, endPoint y: 82, distance: 146.9
click at [317, 81] on font "Al considerar los servicios de base de datos de AWS para una aplicación que req…" at bounding box center [365, 87] width 311 height 34
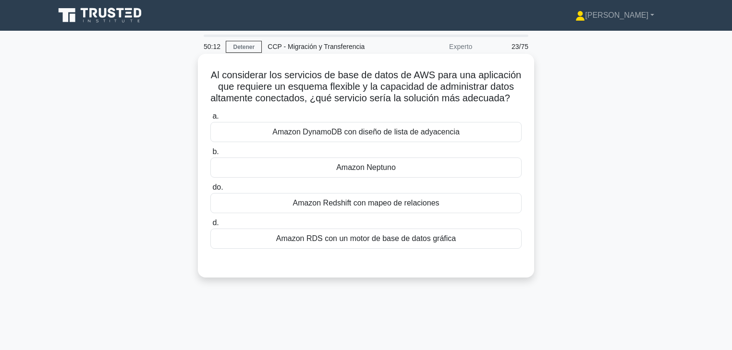
click at [251, 89] on font "Al considerar los servicios de base de datos de AWS para una aplicación que req…" at bounding box center [365, 87] width 311 height 34
drag, startPoint x: 242, startPoint y: 86, endPoint x: 355, endPoint y: 89, distance: 112.9
click at [352, 86] on font "Al considerar los servicios de base de datos de AWS para una aplicación que req…" at bounding box center [365, 87] width 311 height 34
click at [366, 89] on font "Al considerar los servicios de base de datos de AWS para una aplicación que req…" at bounding box center [365, 87] width 311 height 34
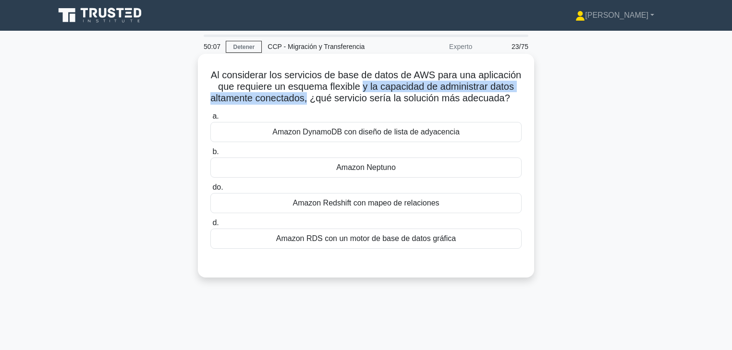
drag, startPoint x: 362, startPoint y: 86, endPoint x: 308, endPoint y: 98, distance: 56.0
click at [308, 98] on font "Al considerar los servicios de base de datos de AWS para una aplicación que req…" at bounding box center [365, 87] width 311 height 34
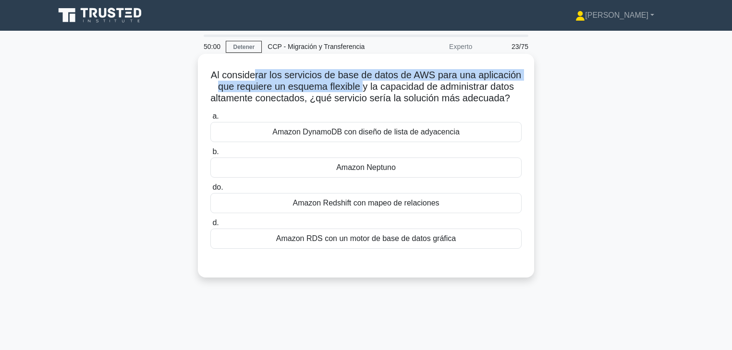
drag, startPoint x: 344, startPoint y: 83, endPoint x: 362, endPoint y: 84, distance: 18.7
click at [362, 84] on font "Al considerar los servicios de base de datos de AWS para una aplicación que req…" at bounding box center [365, 87] width 311 height 34
click at [353, 77] on font "Al considerar los servicios de base de datos de AWS para una aplicación que req…" at bounding box center [365, 87] width 311 height 34
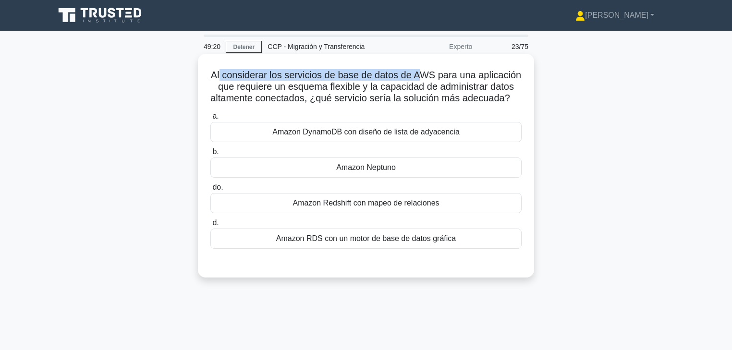
drag, startPoint x: 237, startPoint y: 75, endPoint x: 420, endPoint y: 60, distance: 183.1
click at [420, 60] on div "Al considerar los servicios de base de datos de AWS para una aplicación que req…" at bounding box center [366, 166] width 328 height 216
click at [412, 76] on font "Al considerar los servicios de base de datos de AWS para una aplicación que req…" at bounding box center [365, 87] width 311 height 34
click at [376, 167] on font "Amazon Neptuno" at bounding box center [366, 167] width 60 height 8
click at [210, 155] on input "b. Amazon Neptuno" at bounding box center [210, 152] width 0 height 6
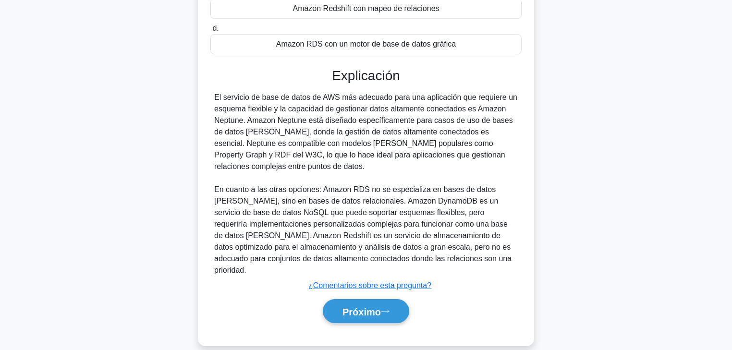
scroll to position [196, 0]
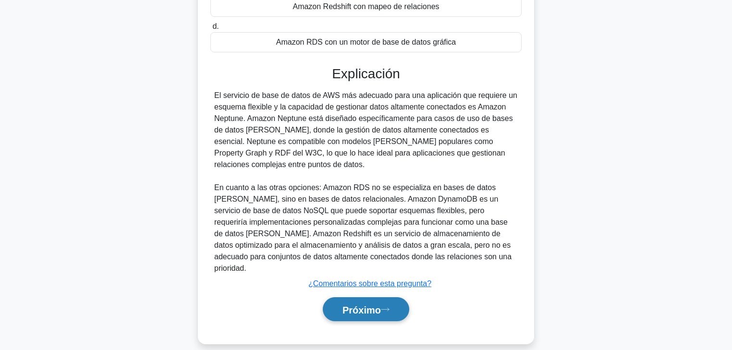
click at [373, 291] on font "Próximo" at bounding box center [361, 309] width 38 height 11
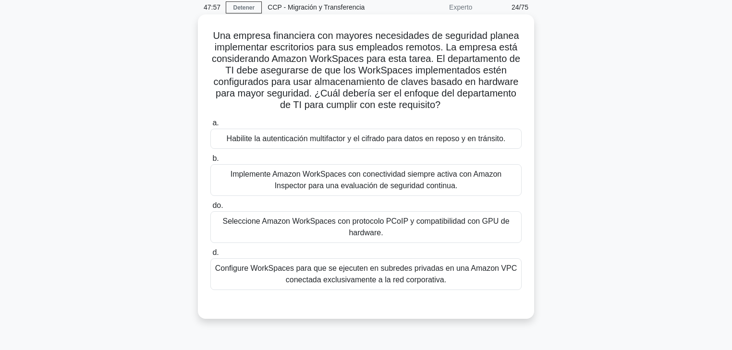
scroll to position [38, 0]
click at [377, 140] on font "Habilite la autenticación multifactor y el cifrado para datos en reposo y en tr…" at bounding box center [366, 139] width 279 height 8
click at [210, 127] on input "a. Habilite la autenticación multifactor y el cifrado para datos en reposo y en…" at bounding box center [210, 124] width 0 height 6
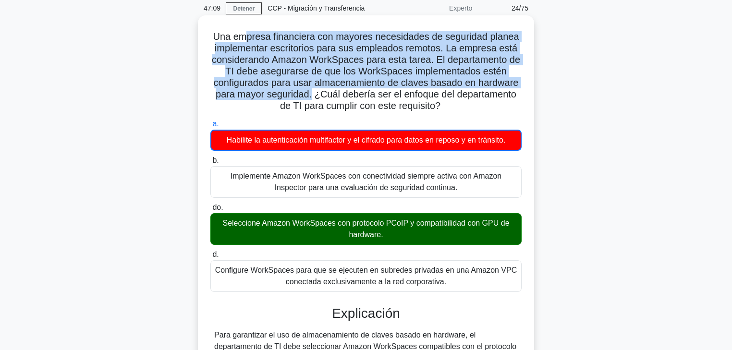
drag, startPoint x: 345, startPoint y: 38, endPoint x: 312, endPoint y: 93, distance: 64.2
click at [312, 93] on font "Una empresa financiera con mayores necesidades de seguridad planea implementar …" at bounding box center [366, 71] width 308 height 80
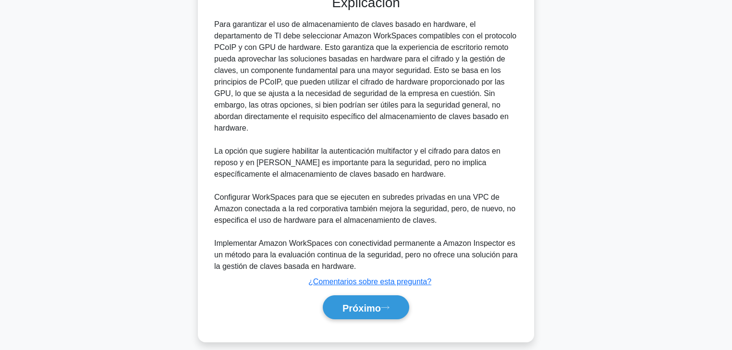
scroll to position [359, 0]
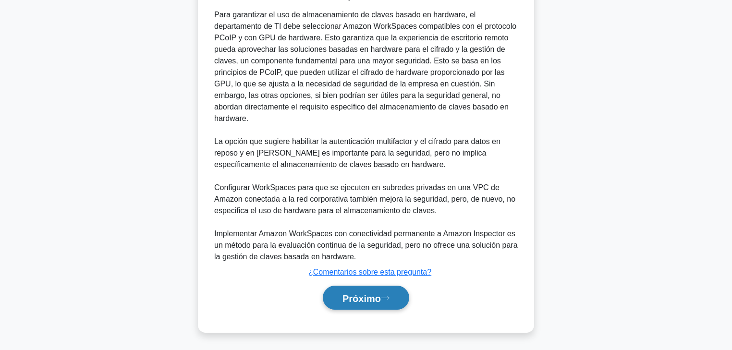
click at [398, 291] on button "Próximo" at bounding box center [366, 298] width 86 height 24
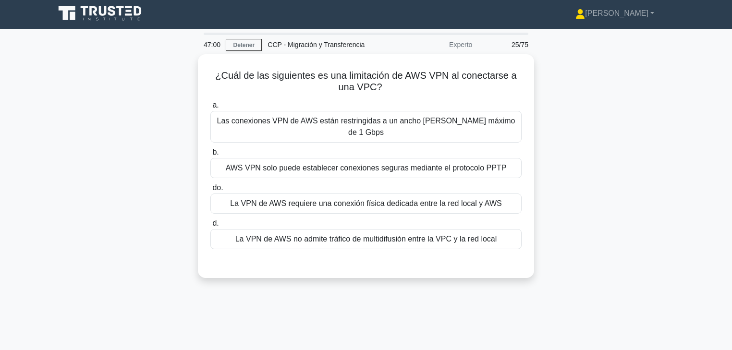
scroll to position [0, 0]
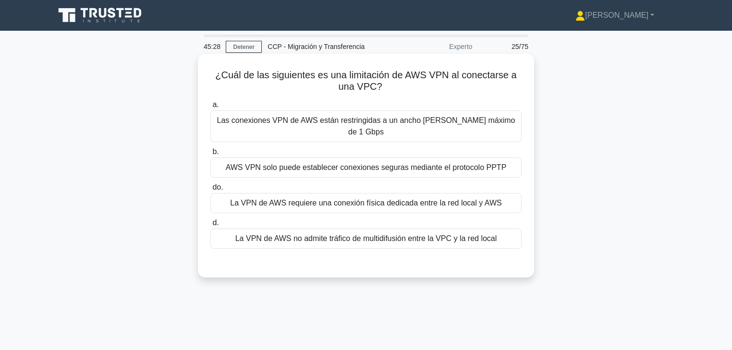
click at [393, 234] on font "La VPN de AWS no admite tráfico de multidifusión entre la VPC y la red local" at bounding box center [366, 238] width 262 height 8
click at [210, 226] on input "d. La VPN de AWS no admite tráfico de multidifusión entre la VPC y la red local" at bounding box center [210, 223] width 0 height 6
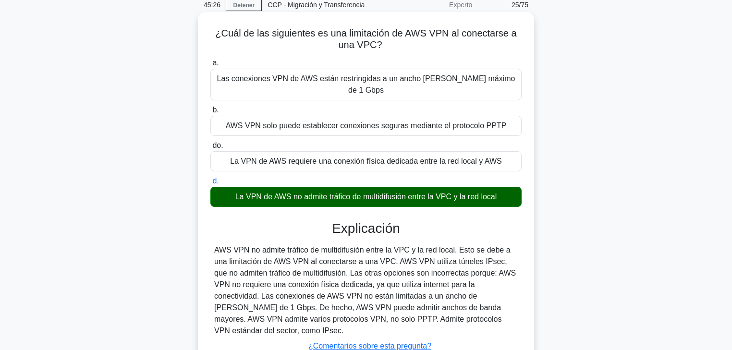
scroll to position [169, 0]
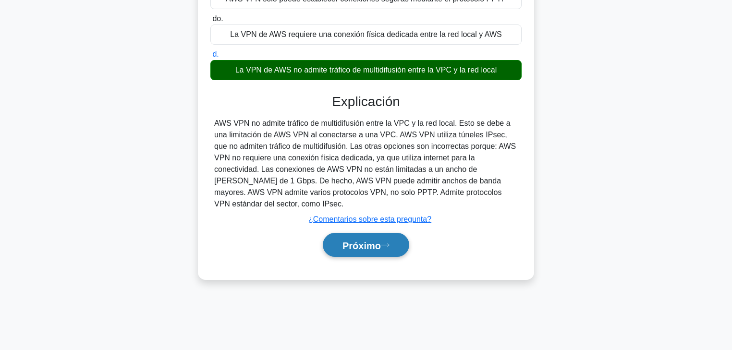
click at [371, 240] on font "Próximo" at bounding box center [361, 245] width 38 height 11
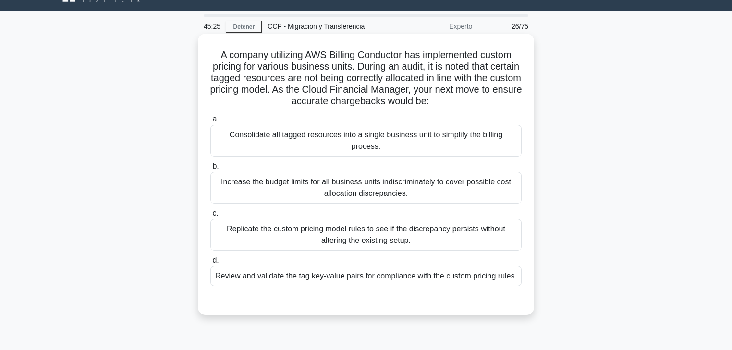
scroll to position [0, 0]
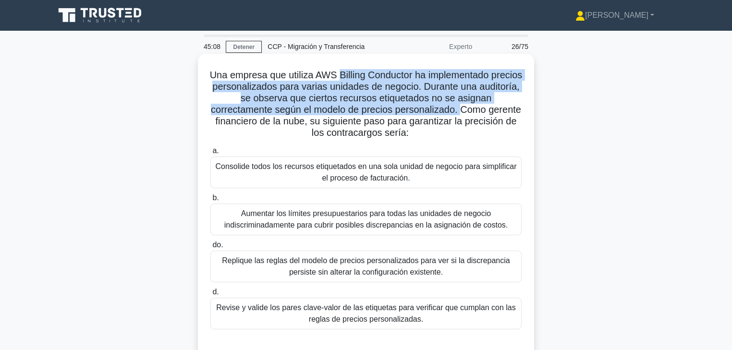
drag, startPoint x: 354, startPoint y: 71, endPoint x: 482, endPoint y: 112, distance: 134.7
click at [482, 112] on font "Una empresa que utiliza AWS Billing Conductor ha implementado precios personali…" at bounding box center [366, 104] width 313 height 68
click at [357, 94] on font "Una empresa que utiliza AWS Billing Conductor ha implementado precios personali…" at bounding box center [366, 104] width 313 height 68
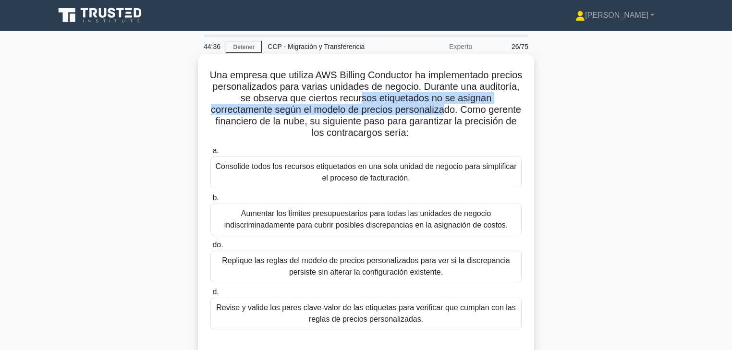
drag, startPoint x: 382, startPoint y: 96, endPoint x: 464, endPoint y: 114, distance: 84.0
click at [464, 114] on font "Una empresa que utiliza AWS Billing Conductor ha implementado precios personali…" at bounding box center [366, 104] width 313 height 68
drag, startPoint x: 278, startPoint y: 119, endPoint x: 443, endPoint y: 131, distance: 164.6
click at [443, 131] on h5 "Una empresa que utiliza AWS Billing Conductor ha implementado precios personali…" at bounding box center [365, 104] width 313 height 70
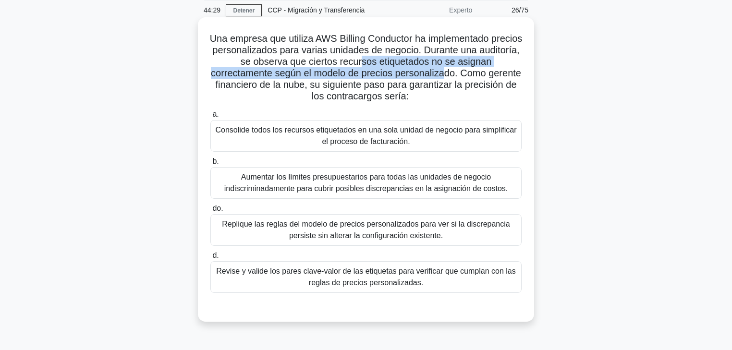
scroll to position [38, 0]
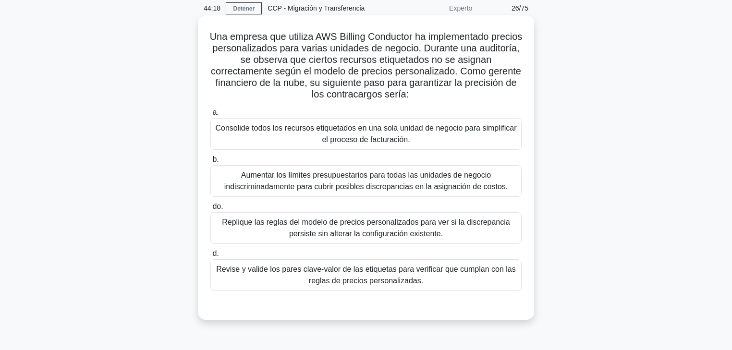
click at [378, 138] on font "Consolide todos los recursos etiquetados en una sola unidad de negocio para sim…" at bounding box center [365, 134] width 301 height 20
click at [210, 116] on input "a. Consolide todos los recursos etiquetados en una sola unidad de negocio para …" at bounding box center [210, 112] width 0 height 6
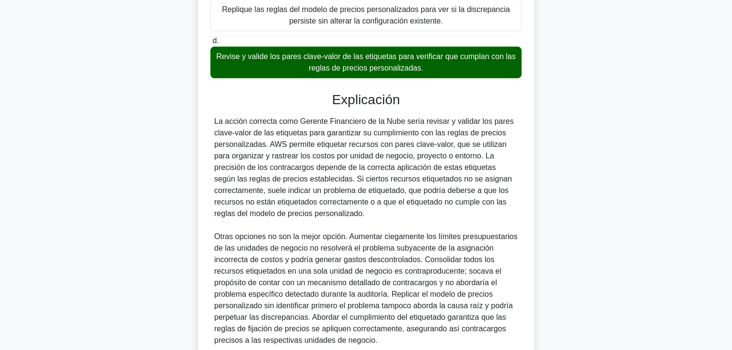
scroll to position [336, 0]
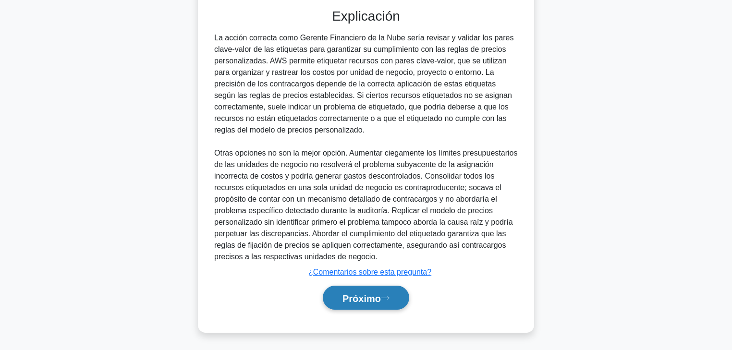
click at [397, 288] on button "Próximo" at bounding box center [366, 298] width 86 height 24
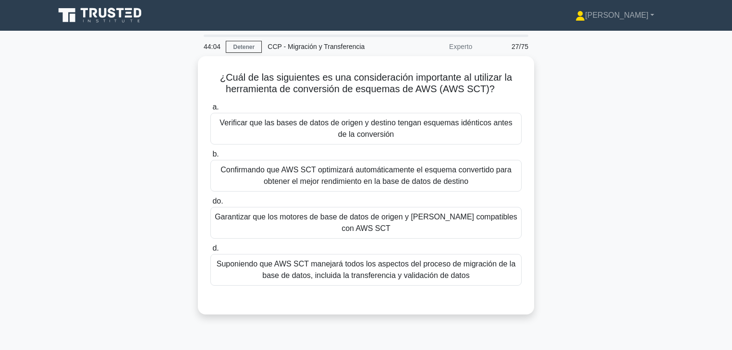
scroll to position [0, 0]
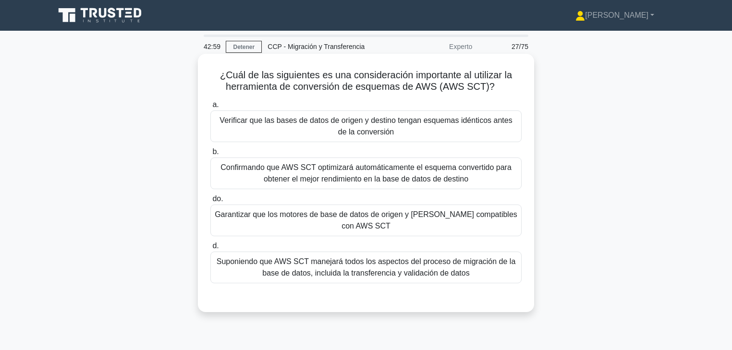
click at [379, 122] on font "Verificar que las bases de datos de origen y destino tengan esquemas idénticos …" at bounding box center [365, 126] width 292 height 20
click at [210, 108] on input "a. Verificar que las bases de datos de origen y destino tengan esquemas idéntic…" at bounding box center [210, 105] width 0 height 6
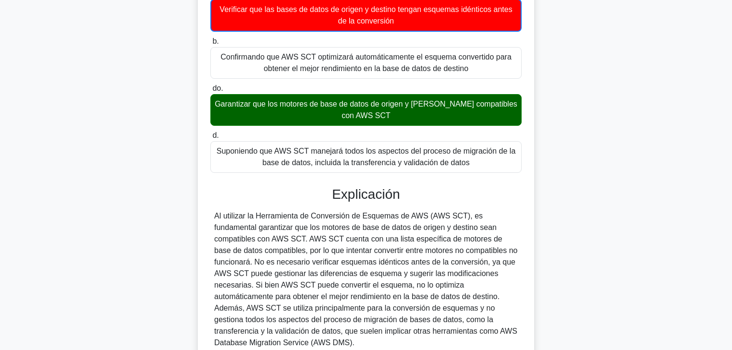
scroll to position [115, 0]
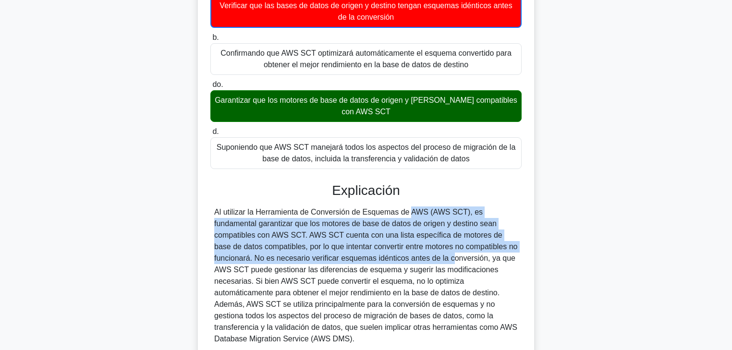
drag, startPoint x: 351, startPoint y: 215, endPoint x: 355, endPoint y: 254, distance: 39.6
click at [355, 254] on font "Al utilizar la Herramienta de Conversión de Esquemas de AWS (AWS SCT), es funda…" at bounding box center [365, 275] width 303 height 135
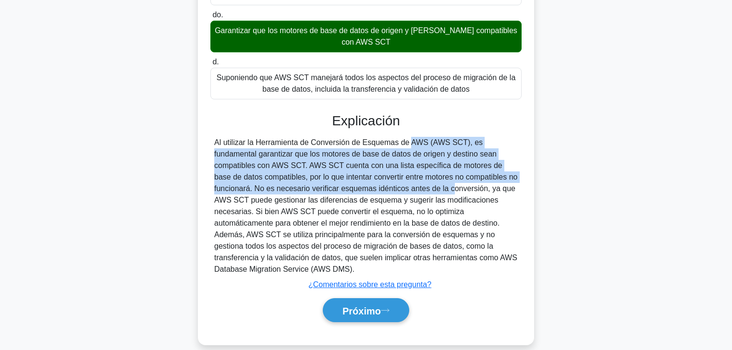
scroll to position [197, 0]
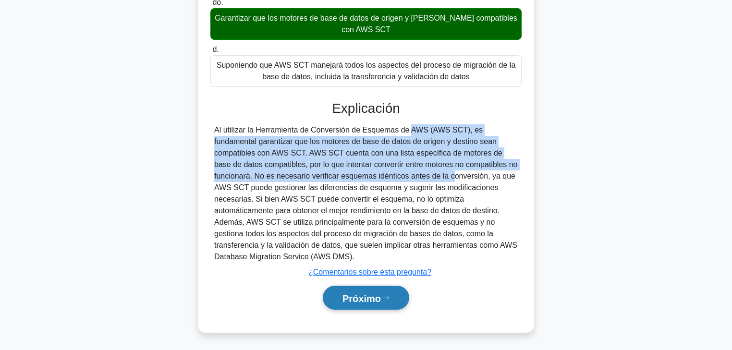
click at [374, 291] on font "Próximo" at bounding box center [361, 298] width 38 height 11
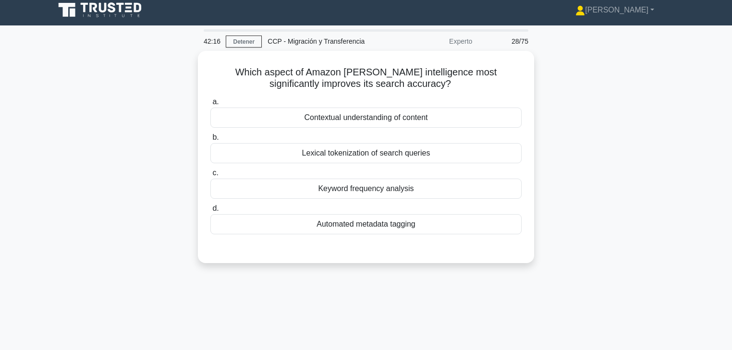
scroll to position [0, 0]
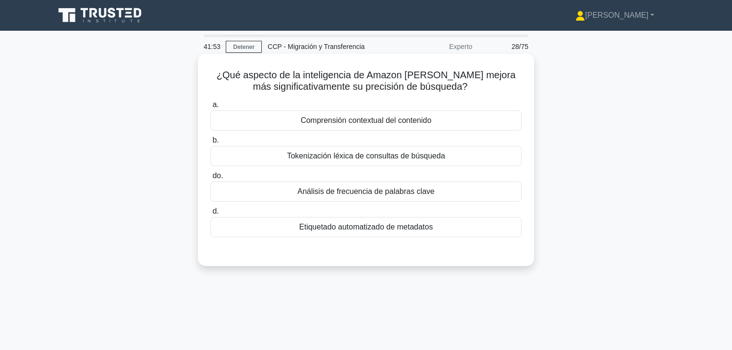
click at [375, 122] on font "Comprensión contextual del contenido" at bounding box center [366, 120] width 131 height 8
click at [210, 108] on input "a. Comprensión contextual del contenido" at bounding box center [210, 105] width 0 height 6
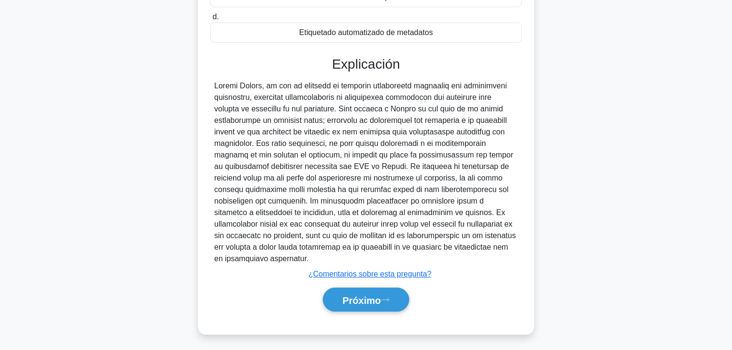
scroll to position [196, 0]
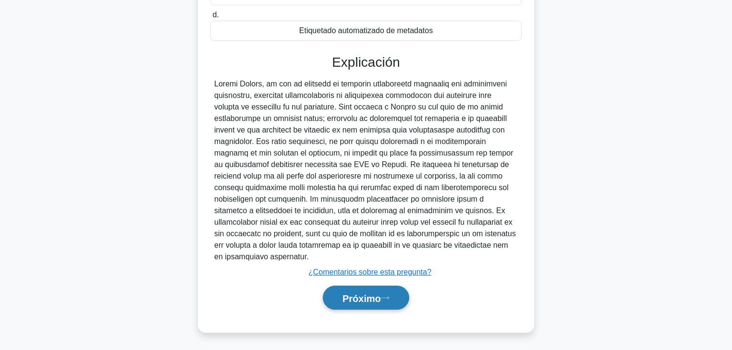
click at [374, 291] on font "Próximo" at bounding box center [361, 298] width 38 height 11
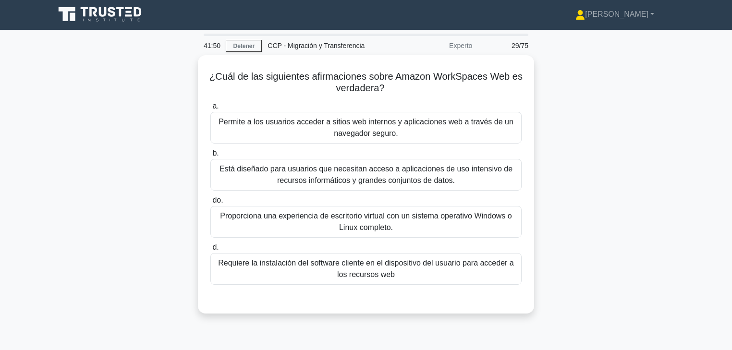
scroll to position [0, 0]
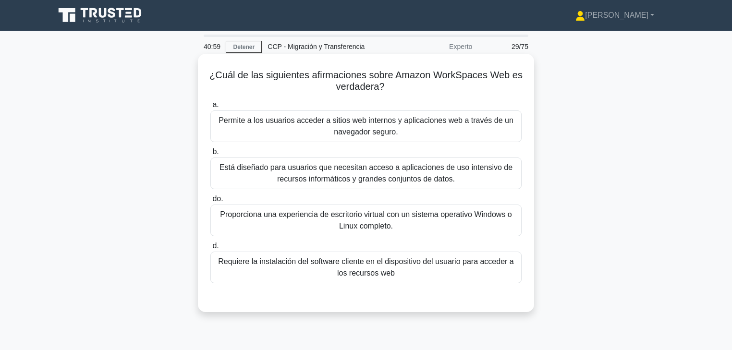
click at [413, 127] on font "Permite a los usuarios acceder a sitios web internos y aplicaciones web a travé…" at bounding box center [366, 126] width 302 height 23
click at [210, 108] on input "a. Permite a los usuarios acceder a sitios web internos y aplicaciones web a tr…" at bounding box center [210, 105] width 0 height 6
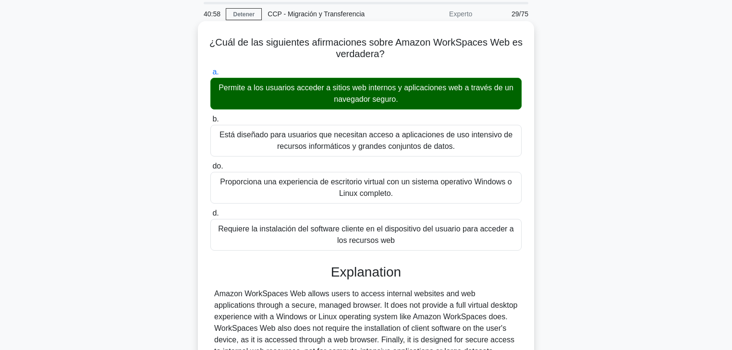
scroll to position [169, 0]
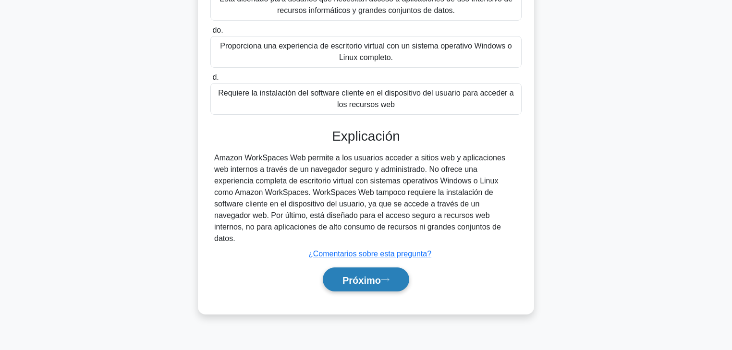
click at [380, 275] on font "Próximo" at bounding box center [361, 280] width 38 height 11
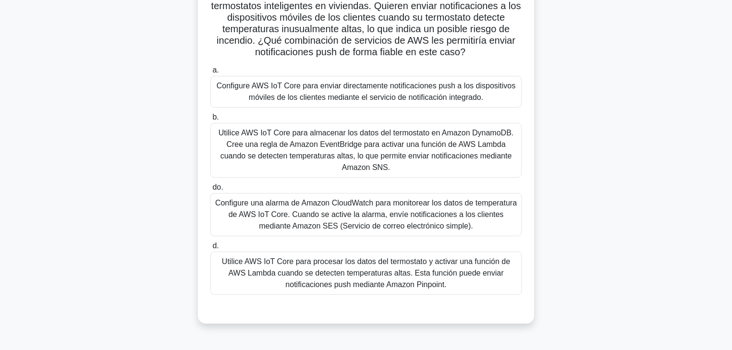
scroll to position [77, 0]
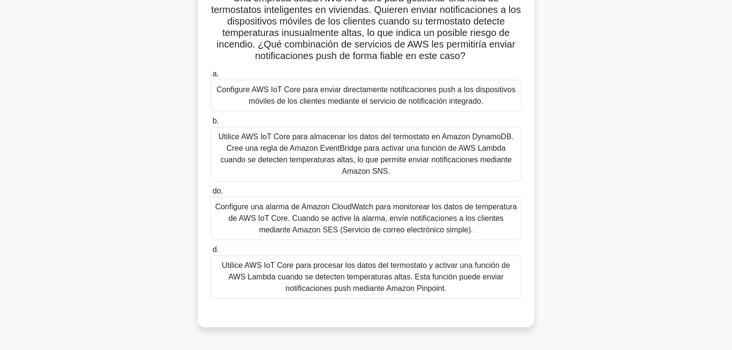
click at [395, 276] on font "Utilice AWS IoT Core para procesar los datos del termostato y activar una funci…" at bounding box center [366, 276] width 288 height 31
click at [210, 253] on input "d. Utilice AWS IoT Core para procesar los datos del termostato y activar una fu…" at bounding box center [210, 250] width 0 height 6
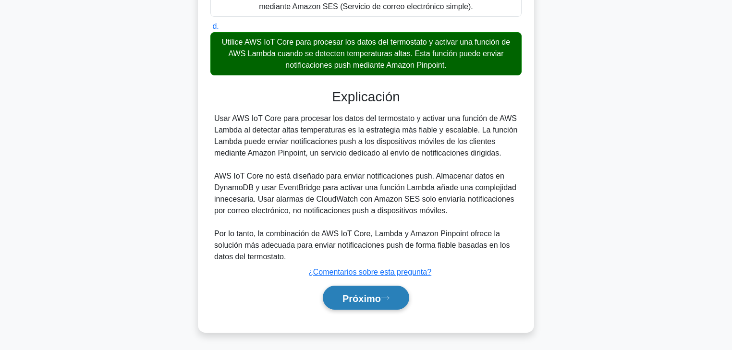
click at [394, 291] on button "Próximo" at bounding box center [366, 298] width 86 height 24
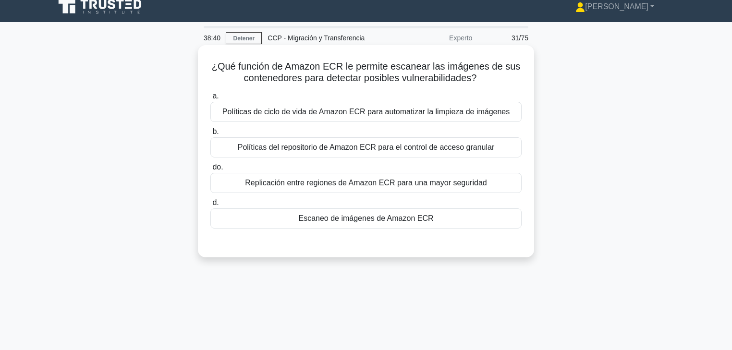
scroll to position [0, 0]
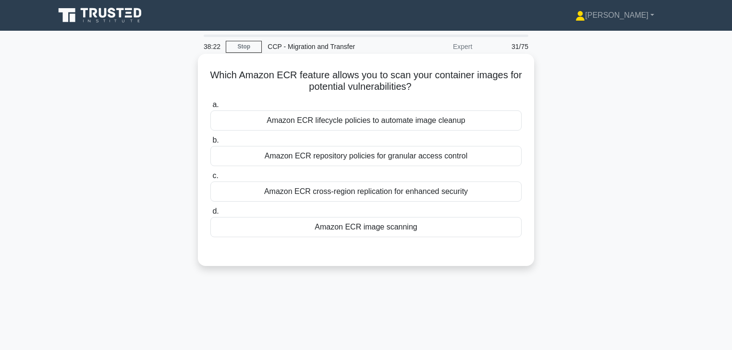
click at [411, 229] on div "Amazon ECR image scanning" at bounding box center [365, 227] width 311 height 20
click at [210, 215] on input "d. Amazon ECR image scanning" at bounding box center [210, 211] width 0 height 6
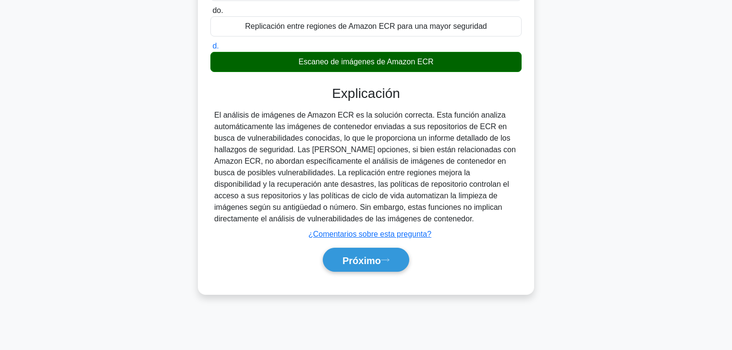
scroll to position [169, 0]
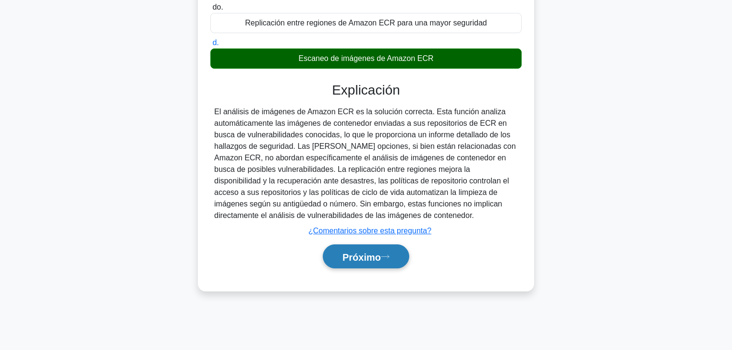
click at [371, 252] on font "Próximo" at bounding box center [361, 257] width 38 height 11
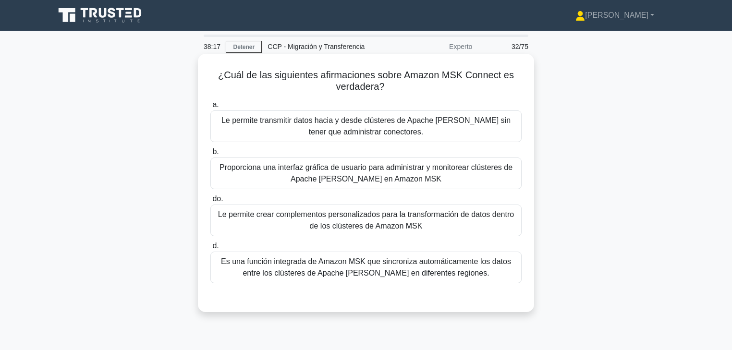
scroll to position [0, 0]
click at [390, 131] on font "Le permite transmitir datos hacia y desde clústeres de Apache Kafka sin tener q…" at bounding box center [365, 126] width 289 height 20
click at [210, 108] on input "a. Le permite transmitir datos hacia y desde clústeres de Apache Kafka sin tene…" at bounding box center [210, 105] width 0 height 6
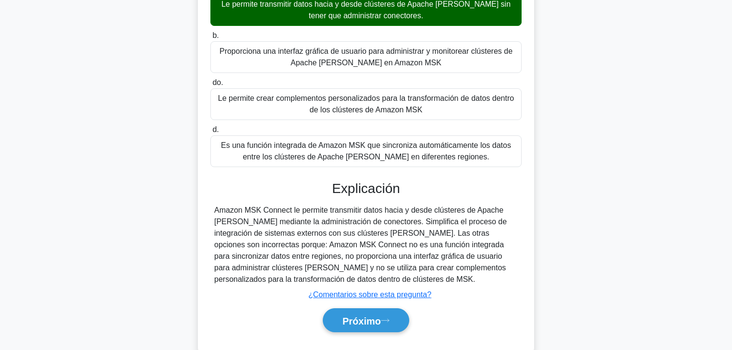
scroll to position [169, 0]
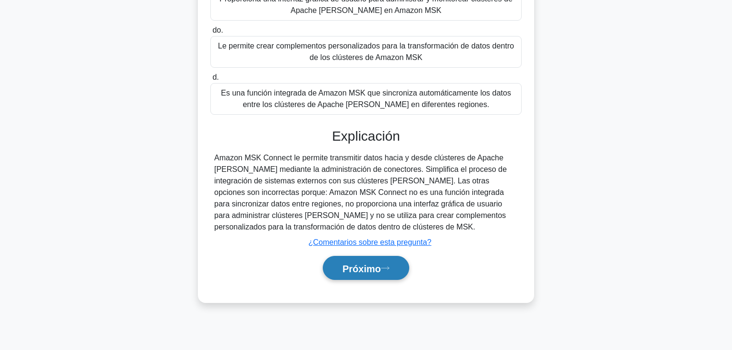
click at [370, 271] on font "Próximo" at bounding box center [361, 268] width 38 height 11
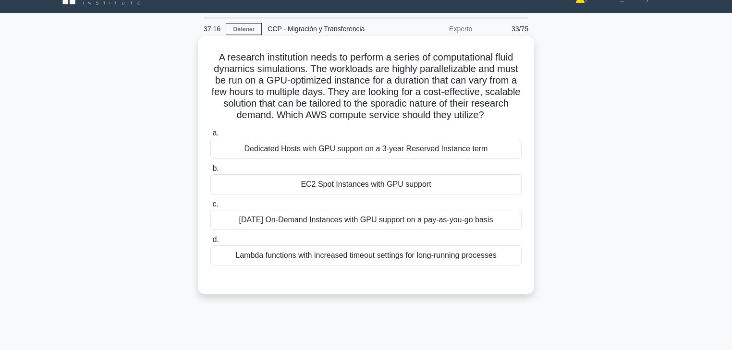
scroll to position [15, 0]
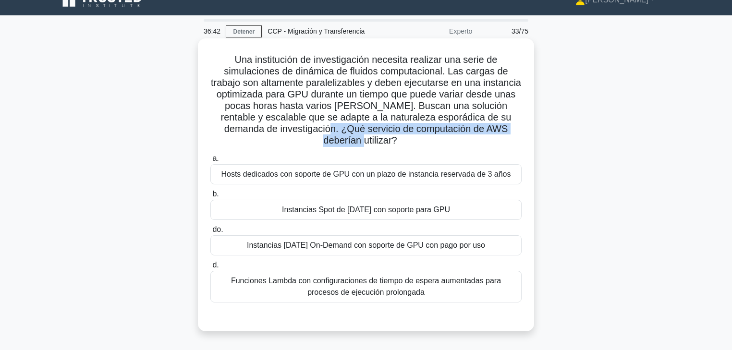
drag, startPoint x: 334, startPoint y: 131, endPoint x: 519, endPoint y: 132, distance: 185.8
click at [519, 132] on font "Una institución de investigación necesita realizar una serie de simulaciones de…" at bounding box center [366, 99] width 310 height 91
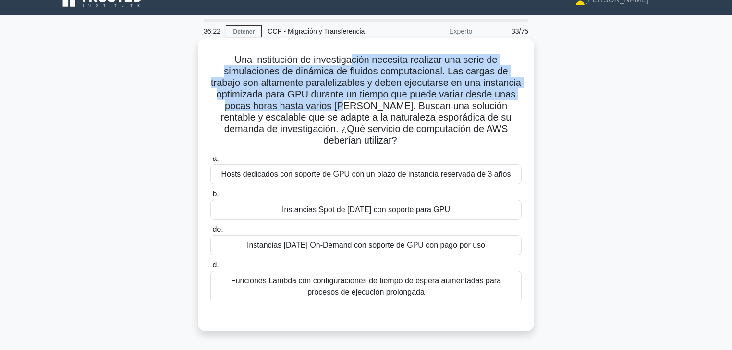
drag, startPoint x: 367, startPoint y: 60, endPoint x: 380, endPoint y: 102, distance: 44.3
click at [380, 102] on font "Una institución de investigación necesita realizar una serie de simulaciones de…" at bounding box center [366, 99] width 310 height 91
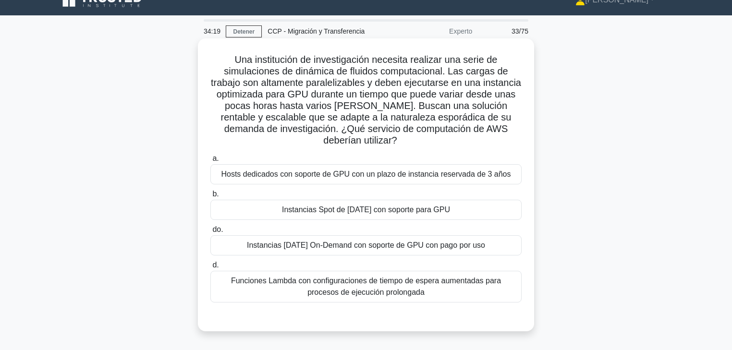
click at [417, 240] on font "Instancias EC2 On-Demand con soporte de GPU con pago por uso" at bounding box center [366, 246] width 238 height 12
click at [210, 233] on input "do. Instancias EC2 On-Demand con soporte de GPU con pago por uso" at bounding box center [210, 230] width 0 height 6
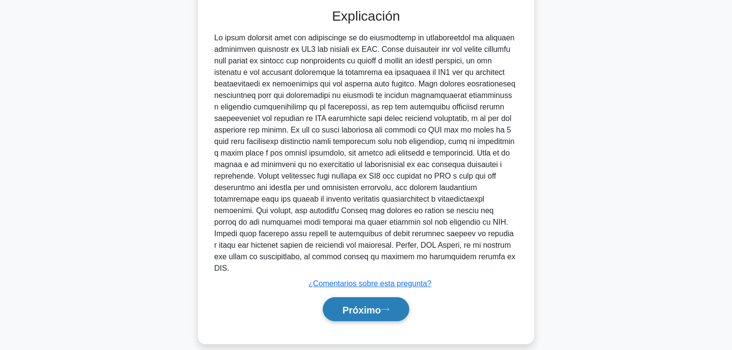
click at [389, 291] on button "Próximo" at bounding box center [366, 309] width 86 height 24
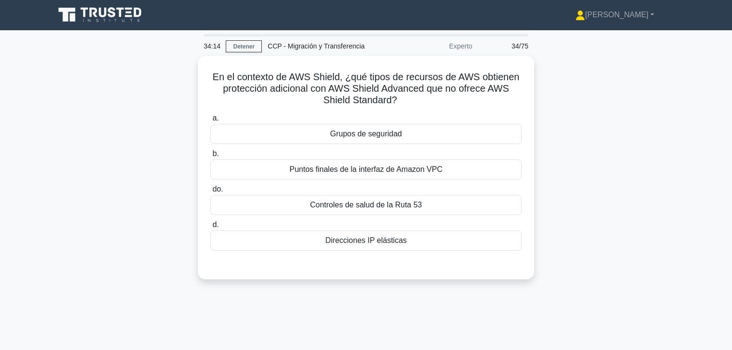
scroll to position [0, 0]
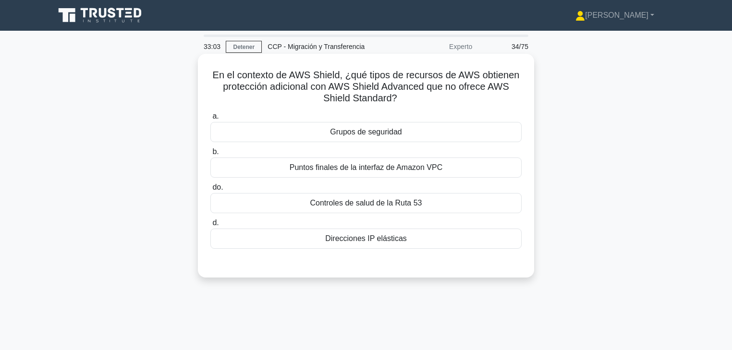
click at [417, 164] on font "Puntos finales de la interfaz de Amazon VPC" at bounding box center [366, 167] width 153 height 8
click at [210, 155] on input "b. Puntos finales de la interfaz de Amazon VPC" at bounding box center [210, 152] width 0 height 6
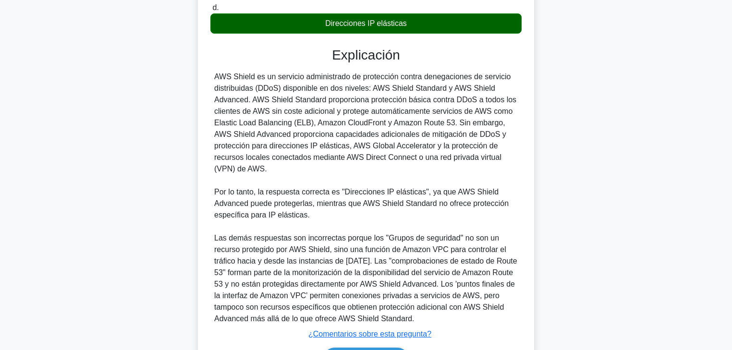
scroll to position [278, 0]
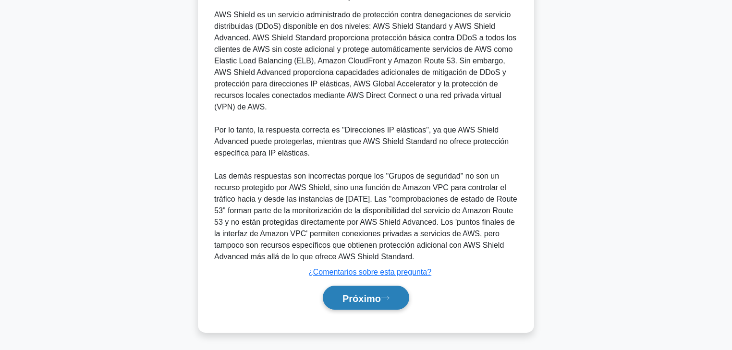
click at [381, 291] on font "Próximo" at bounding box center [361, 297] width 38 height 11
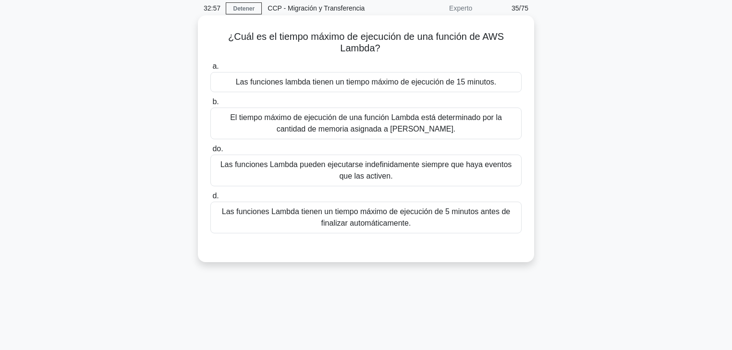
scroll to position [0, 0]
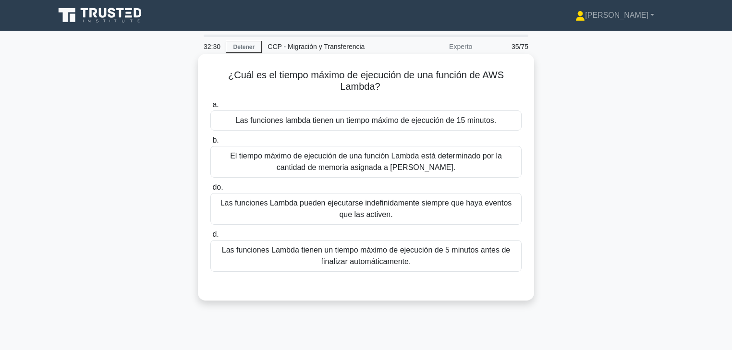
click at [367, 197] on div "Las funciones Lambda pueden ejecutarse indefinidamente siempre que haya eventos…" at bounding box center [365, 209] width 311 height 32
click at [210, 191] on input "do. Las funciones Lambda pueden ejecutarse indefinidamente siempre que haya eve…" at bounding box center [210, 187] width 0 height 6
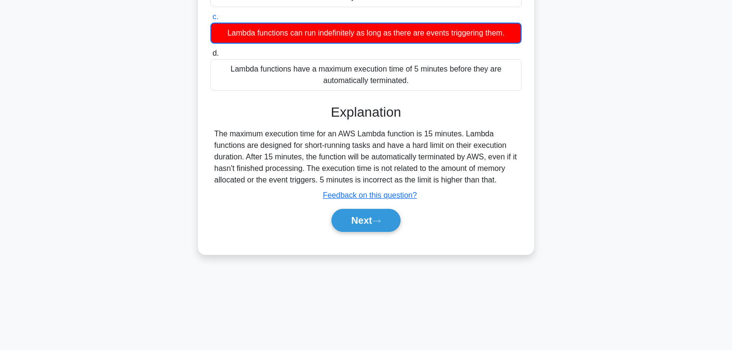
scroll to position [169, 0]
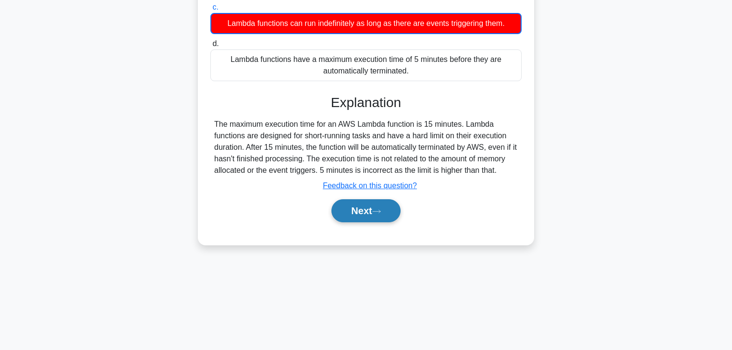
click at [370, 213] on button "Next" at bounding box center [365, 210] width 69 height 23
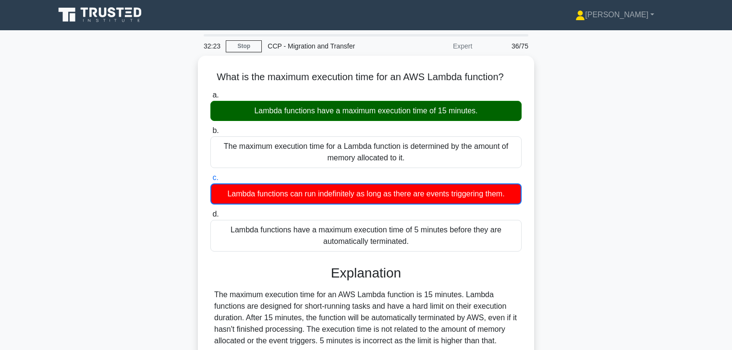
scroll to position [0, 0]
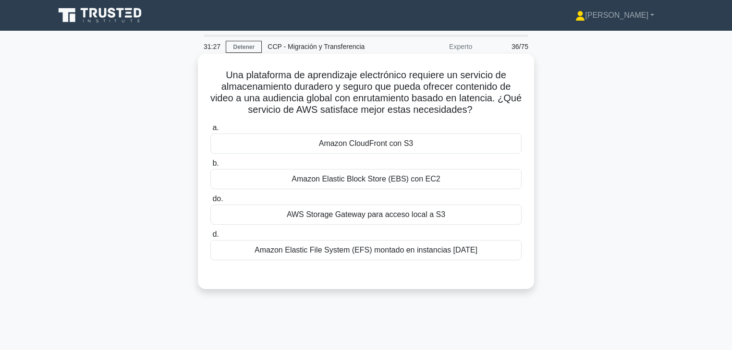
click at [403, 147] on font "Amazon CloudFront con S3" at bounding box center [366, 143] width 95 height 8
click at [210, 131] on input "a. Amazon CloudFront con S3" at bounding box center [210, 128] width 0 height 6
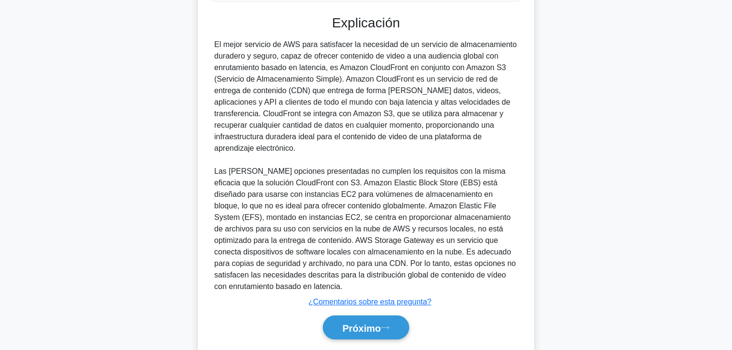
scroll to position [269, 0]
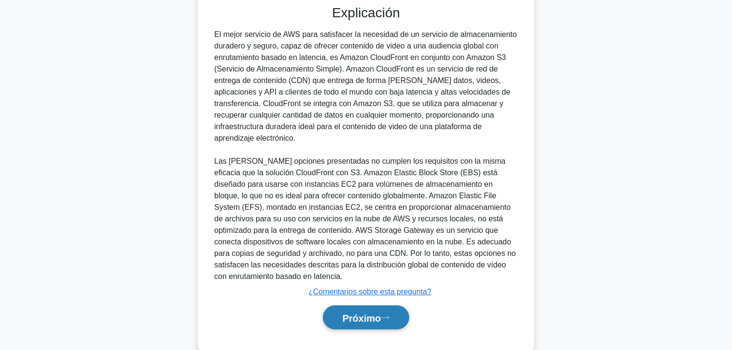
click at [365, 291] on font "Próximo" at bounding box center [361, 318] width 38 height 11
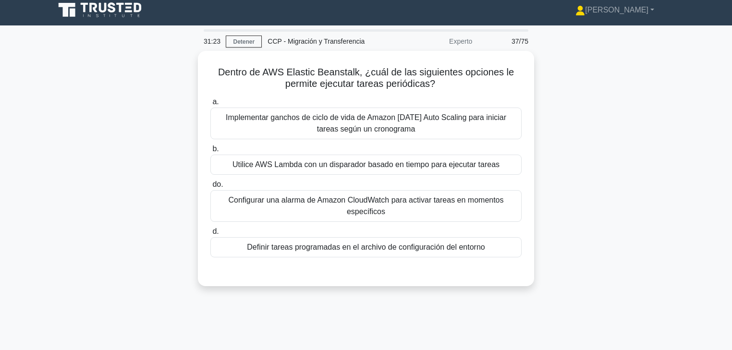
scroll to position [0, 0]
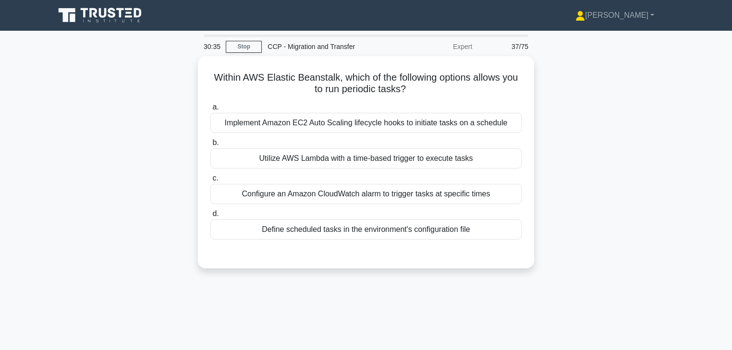
drag, startPoint x: 647, startPoint y: 66, endPoint x: 641, endPoint y: 66, distance: 5.8
click at [609, 66] on div "Within AWS Elastic Beanstalk, which of the following options allows you to run …" at bounding box center [366, 168] width 634 height 224
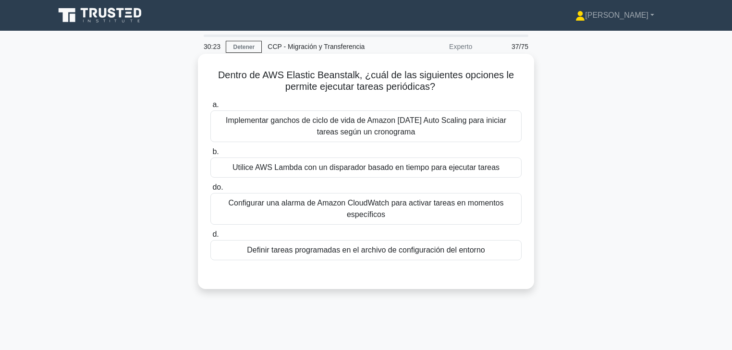
click at [325, 170] on font "Utilice AWS Lambda con un disparador basado en tiempo para ejecutar tareas" at bounding box center [365, 167] width 267 height 8
click at [210, 155] on input "b. Utilice AWS Lambda con un disparador basado en tiempo para ejecutar tareas" at bounding box center [210, 152] width 0 height 6
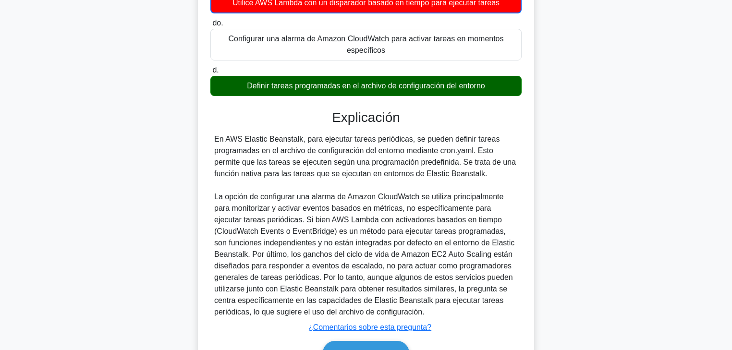
scroll to position [144, 0]
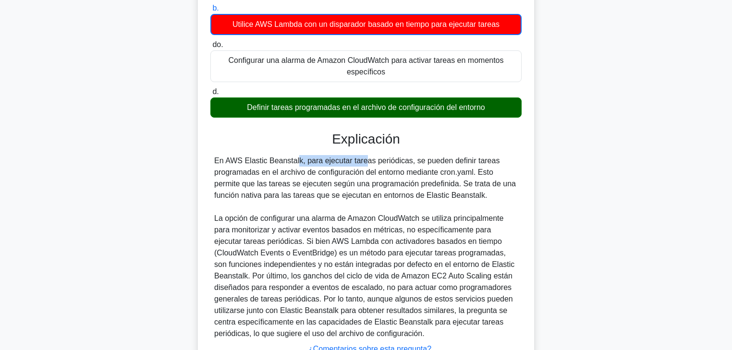
drag, startPoint x: 243, startPoint y: 160, endPoint x: 306, endPoint y: 160, distance: 63.4
click at [306, 160] on font "En AWS Elastic Beanstalk, para ejecutar tareas periódicas, se pueden definir ta…" at bounding box center [365, 178] width 302 height 43
click at [315, 161] on font "En AWS Elastic Beanstalk, para ejecutar tareas periódicas, se pueden definir ta…" at bounding box center [365, 178] width 302 height 43
drag, startPoint x: 311, startPoint y: 161, endPoint x: 488, endPoint y: 199, distance: 180.8
click at [488, 199] on div "En AWS Elastic Beanstalk, para ejecutar tareas periódicas, se pueden definir ta…" at bounding box center [365, 247] width 303 height 184
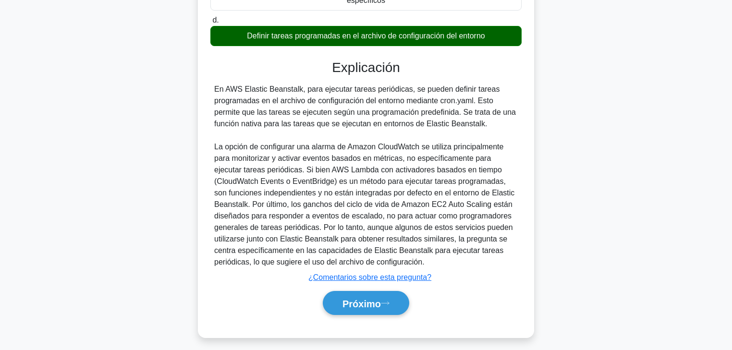
scroll to position [220, 0]
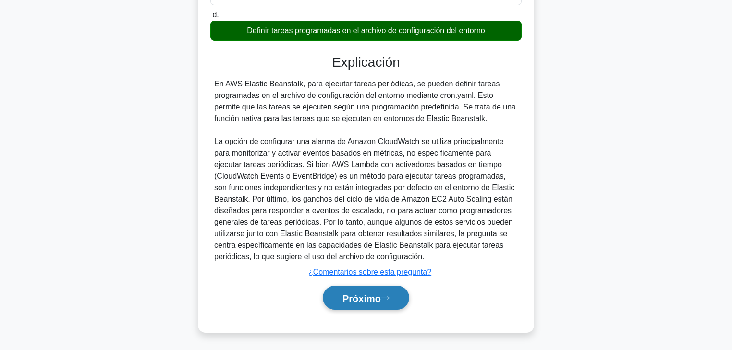
click at [398, 291] on button "Próximo" at bounding box center [366, 298] width 86 height 24
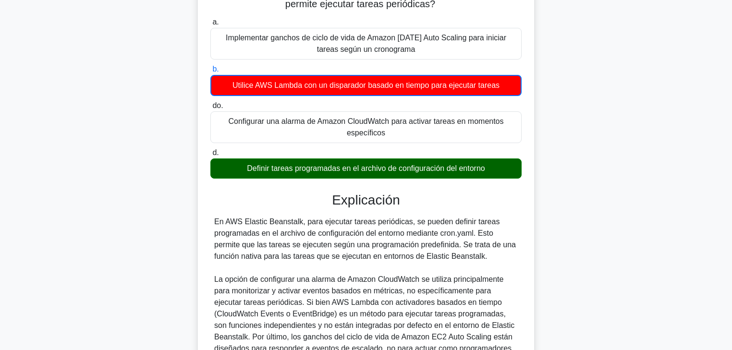
scroll to position [0, 0]
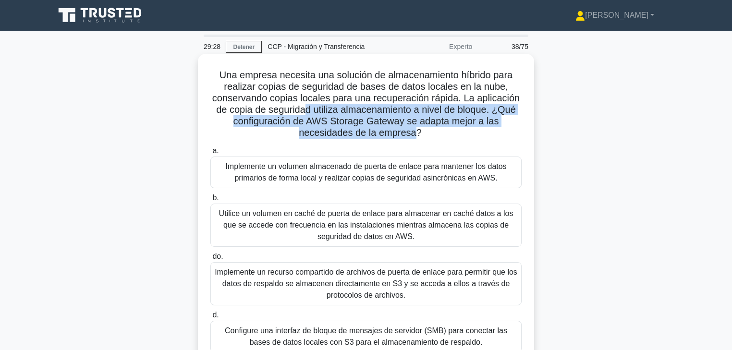
drag, startPoint x: 312, startPoint y: 110, endPoint x: 415, endPoint y: 133, distance: 105.3
click at [415, 133] on font "Una empresa necesita una solución de almacenamiento híbrido para realizar copia…" at bounding box center [365, 104] width 307 height 68
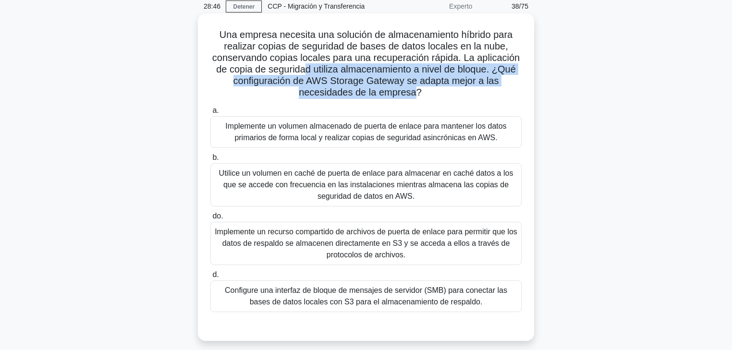
scroll to position [38, 0]
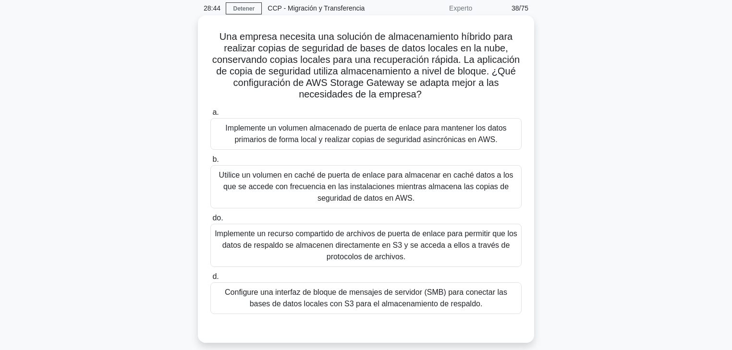
click at [399, 143] on font "Implemente un volumen almacenado de puerta de enlace para mantener los datos pr…" at bounding box center [365, 134] width 281 height 20
click at [210, 116] on input "a. Implemente un volumen almacenado de puerta de enlace para mantener los datos…" at bounding box center [210, 112] width 0 height 6
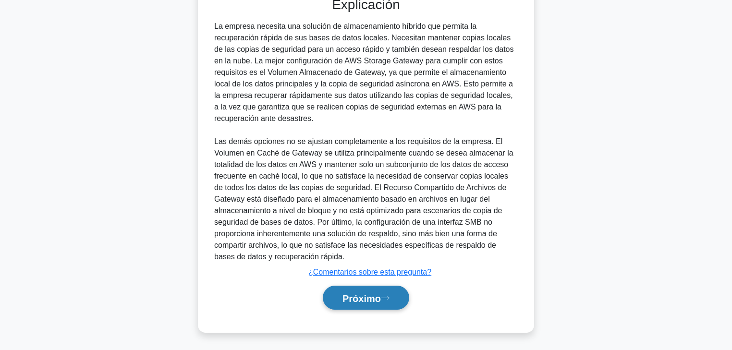
click at [381, 291] on font "Próximo" at bounding box center [361, 298] width 38 height 11
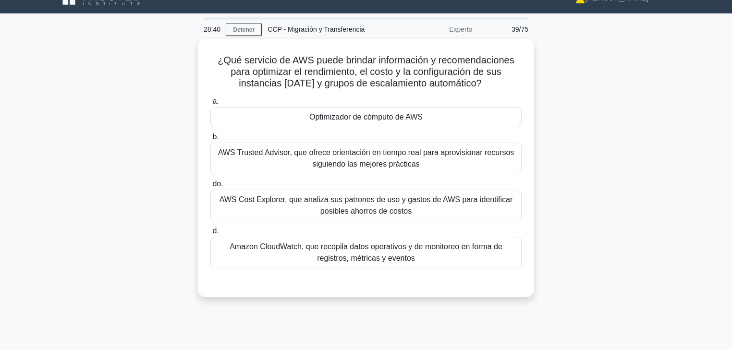
scroll to position [15, 0]
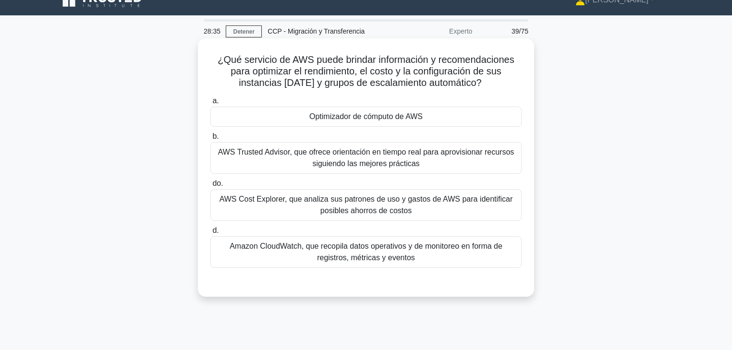
click at [389, 117] on font "Optimizador de cómputo de AWS" at bounding box center [365, 116] width 113 height 8
click at [210, 104] on input "a. Optimizador de cómputo de AWS" at bounding box center [210, 101] width 0 height 6
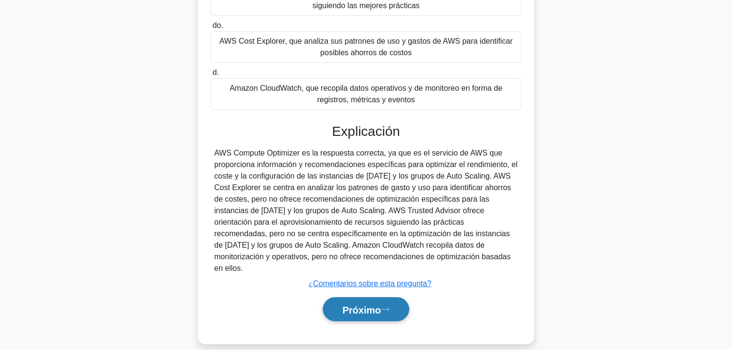
click at [398, 291] on button "Próximo" at bounding box center [366, 309] width 86 height 24
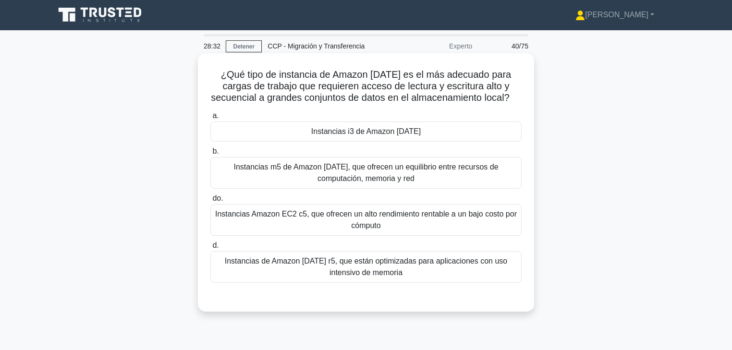
scroll to position [0, 0]
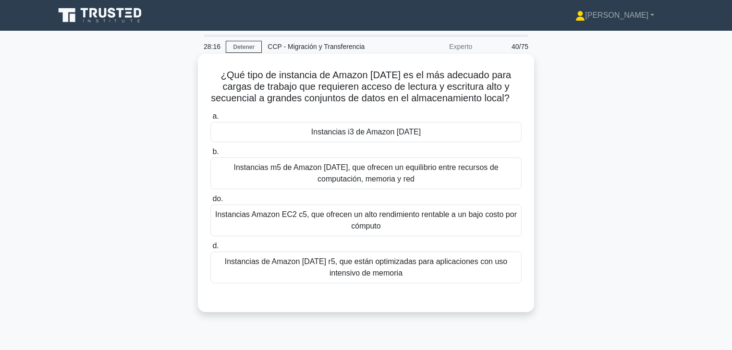
click at [352, 131] on font "Instancias i3 de Amazon EC2" at bounding box center [365, 132] width 109 height 8
click at [210, 120] on input "a. Instancias i3 de Amazon EC2" at bounding box center [210, 116] width 0 height 6
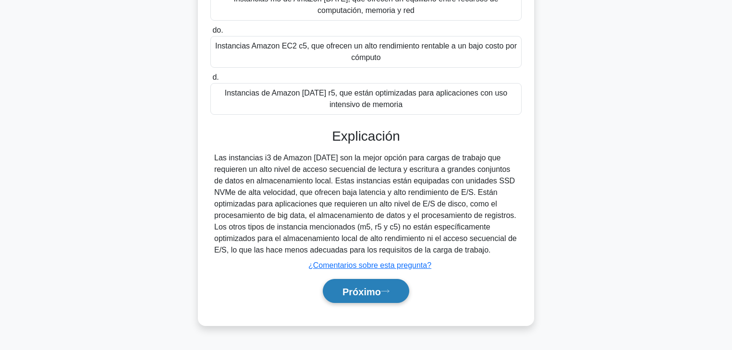
click at [379, 291] on font "Próximo" at bounding box center [361, 291] width 38 height 11
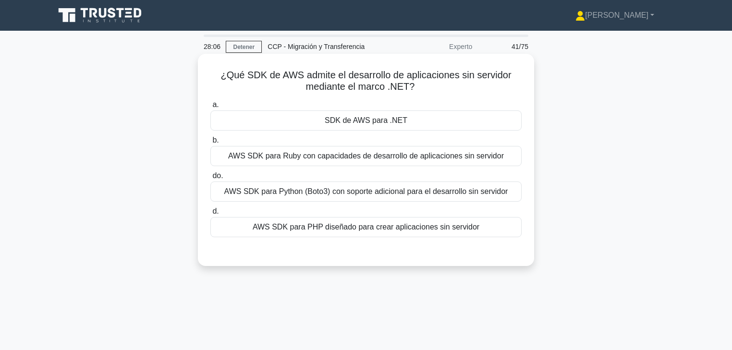
click at [382, 120] on font "SDK de AWS para .NET" at bounding box center [366, 120] width 83 height 8
click at [210, 108] on input "a. SDK de AWS para .NET" at bounding box center [210, 105] width 0 height 6
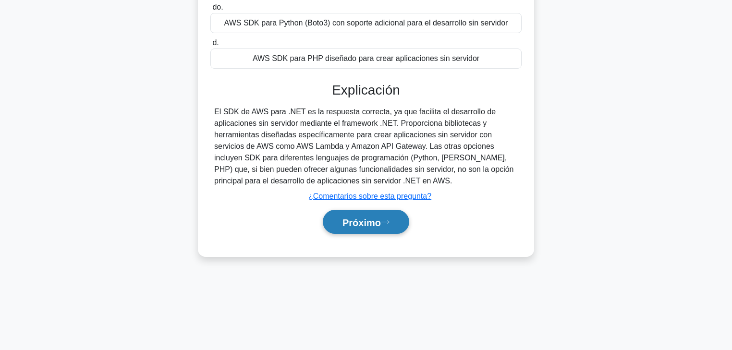
click at [368, 223] on font "Próximo" at bounding box center [361, 222] width 38 height 11
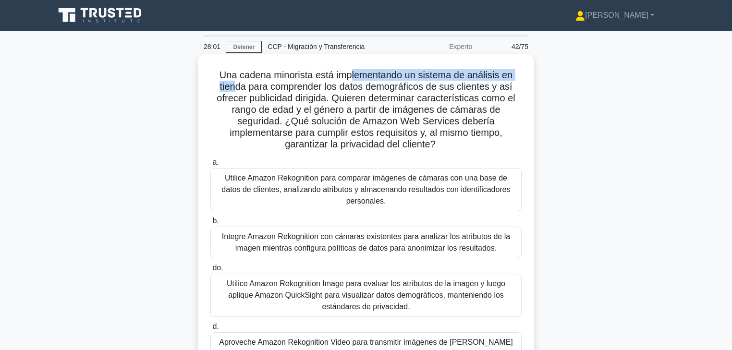
drag, startPoint x: 392, startPoint y: 69, endPoint x: 245, endPoint y: 88, distance: 148.2
click at [244, 87] on font "Una cadena minorista está implementando un sistema de análisis en tienda para c…" at bounding box center [366, 110] width 298 height 80
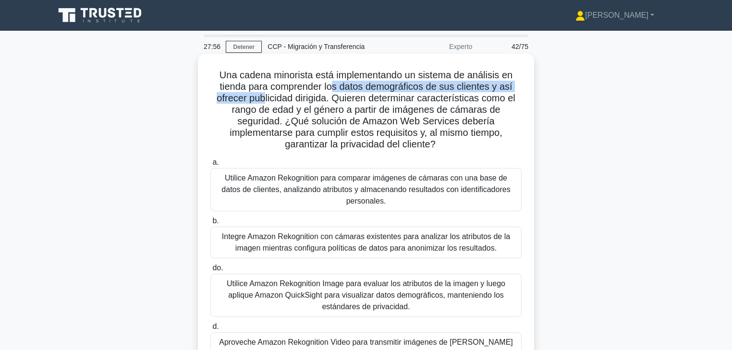
drag, startPoint x: 334, startPoint y: 88, endPoint x: 260, endPoint y: 102, distance: 75.1
click at [260, 102] on font "Una cadena minorista está implementando un sistema de análisis en tienda para c…" at bounding box center [366, 110] width 298 height 80
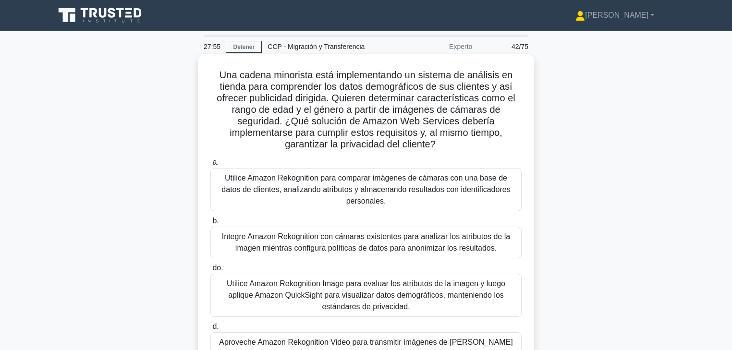
click at [331, 102] on font "Una cadena minorista está implementando un sistema de análisis en tienda para c…" at bounding box center [366, 110] width 298 height 80
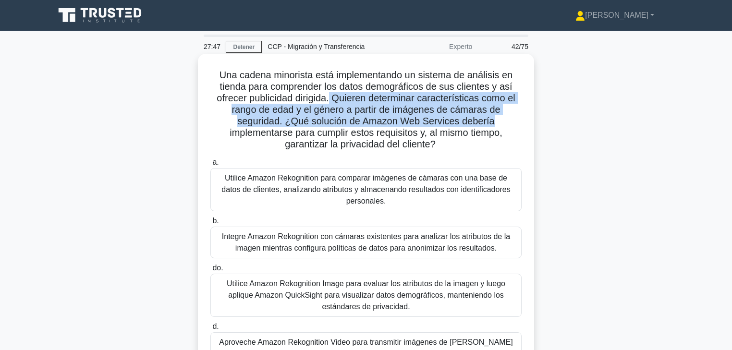
drag, startPoint x: 330, startPoint y: 99, endPoint x: 502, endPoint y: 120, distance: 173.1
click at [502, 120] on h5 "Una cadena minorista está implementando un sistema de análisis en tienda para c…" at bounding box center [365, 110] width 313 height 82
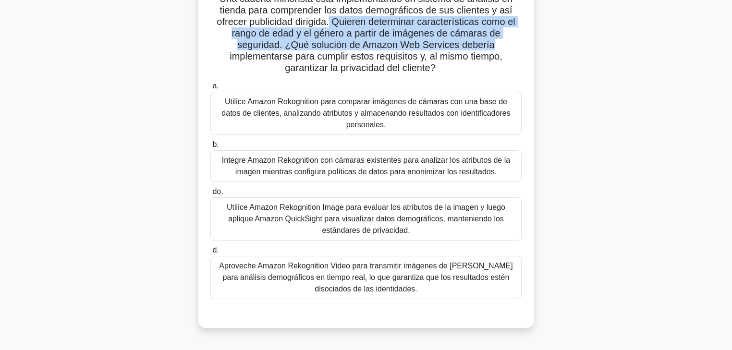
scroll to position [77, 0]
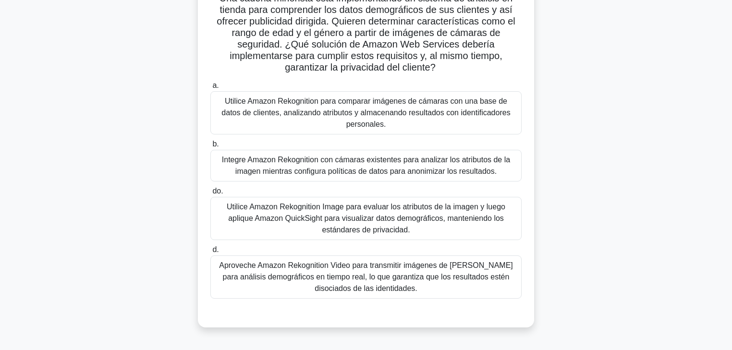
click at [328, 216] on font "Utilice Amazon Rekognition Image para evaluar los atributos de la imagen y lueg…" at bounding box center [366, 218] width 278 height 31
click at [210, 194] on input "do. Utilice Amazon Rekognition Image para evaluar los atributos de la imagen y …" at bounding box center [210, 191] width 0 height 6
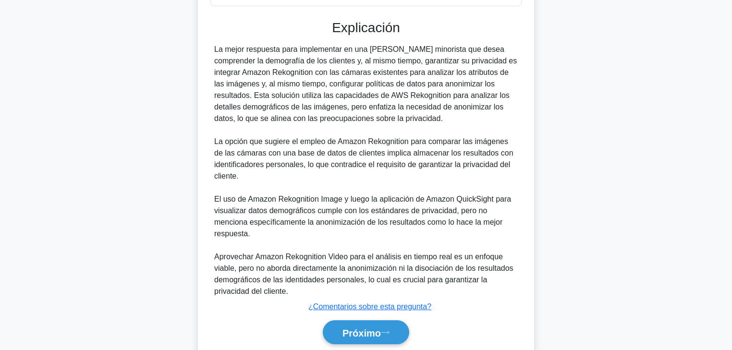
scroll to position [405, 0]
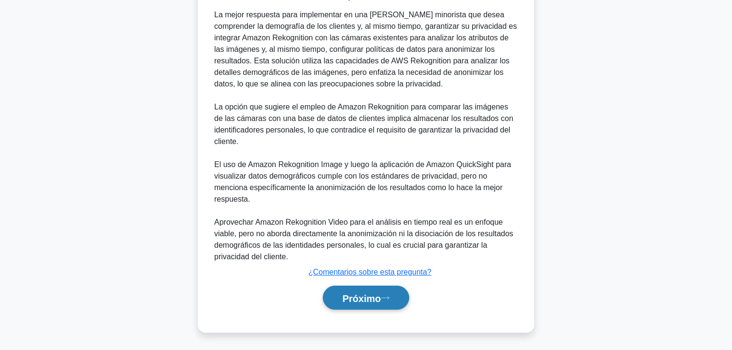
click at [396, 291] on button "Próximo" at bounding box center [366, 298] width 86 height 24
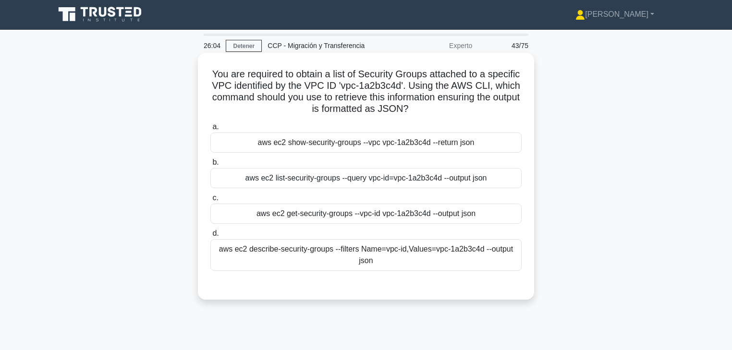
scroll to position [0, 0]
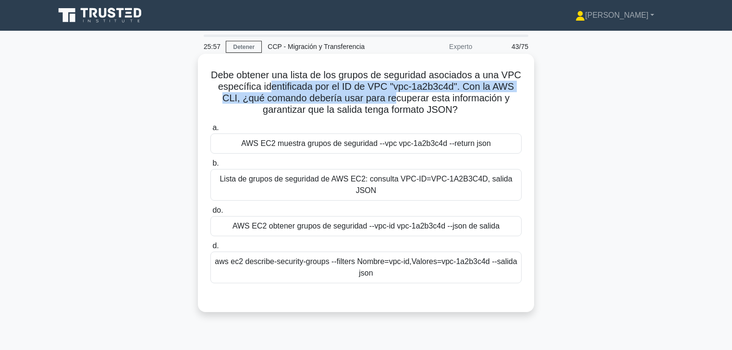
drag, startPoint x: 278, startPoint y: 87, endPoint x: 369, endPoint y: 83, distance: 90.4
click at [399, 100] on font "Debe obtener una lista de los grupos de seguridad asociados a una VPC específic…" at bounding box center [366, 92] width 310 height 45
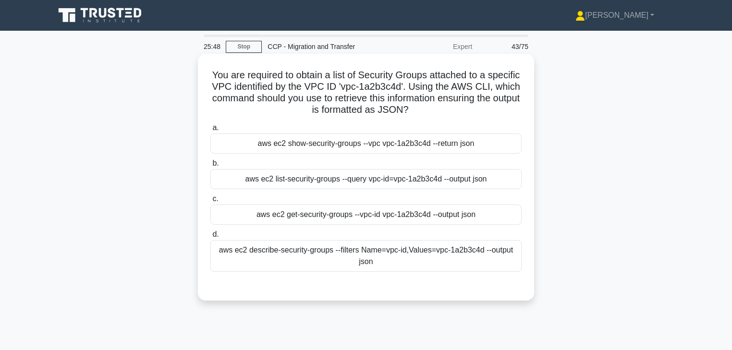
click at [369, 266] on div "aws ec2 describe-security-groups --filters Name=vpc-id,Values=vpc-1a2b3c4d --ou…" at bounding box center [365, 256] width 311 height 32
click at [210, 238] on input "d. aws ec2 describe-security-groups --filters Name=vpc-id,Values=vpc-1a2b3c4d -…" at bounding box center [210, 234] width 0 height 6
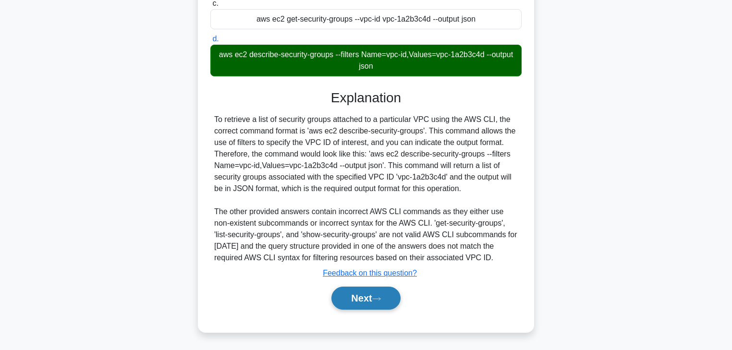
click at [373, 291] on button "Next" at bounding box center [365, 298] width 69 height 23
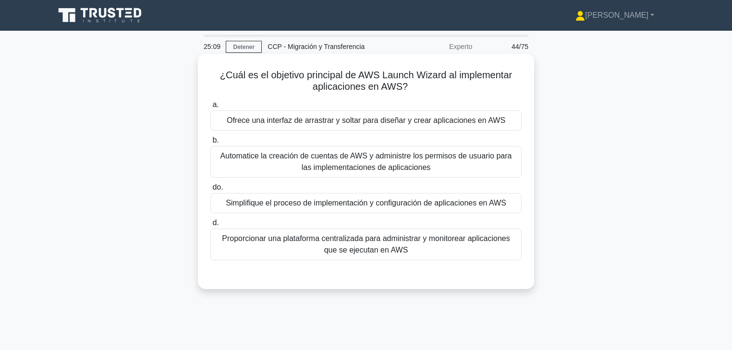
click at [390, 207] on font "Simplifique el proceso de implementación y configuración de aplicaciones en AWS" at bounding box center [366, 203] width 280 height 8
click at [210, 191] on input "do. Simplifique el proceso de implementación y configuración de aplicaciones en…" at bounding box center [210, 187] width 0 height 6
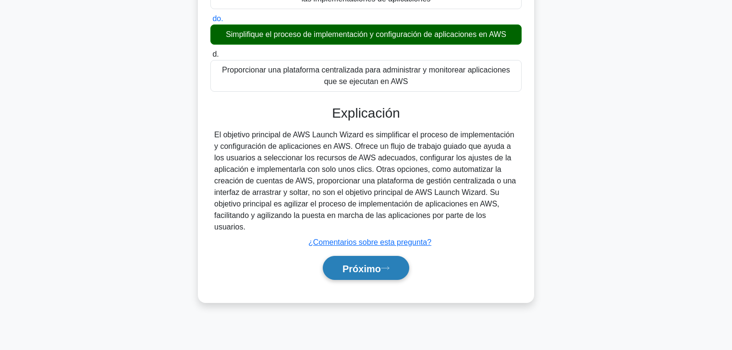
click at [387, 259] on button "Próximo" at bounding box center [366, 268] width 86 height 24
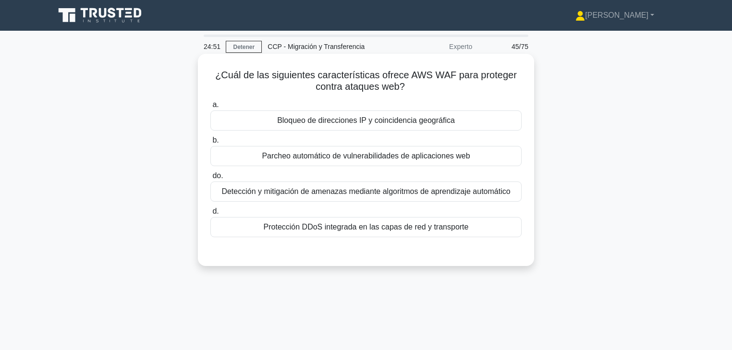
click at [378, 231] on font "Protección DDoS integrada en las capas de red y transporte" at bounding box center [366, 227] width 205 height 8
click at [210, 215] on input "d. Protección DDoS integrada en las capas de red y transporte" at bounding box center [210, 211] width 0 height 6
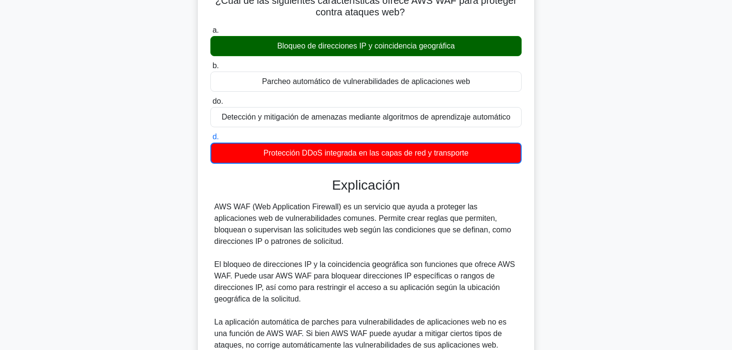
scroll to position [77, 0]
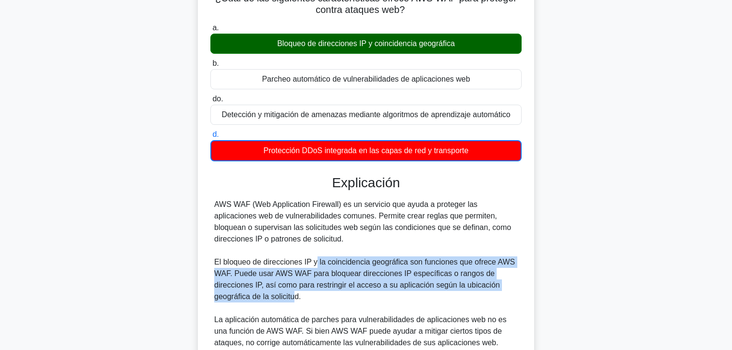
drag, startPoint x: 316, startPoint y: 260, endPoint x: 295, endPoint y: 293, distance: 38.9
click at [295, 291] on font "El bloqueo de direcciones IP y la coincidencia geográfica son funciones que ofr…" at bounding box center [364, 279] width 301 height 43
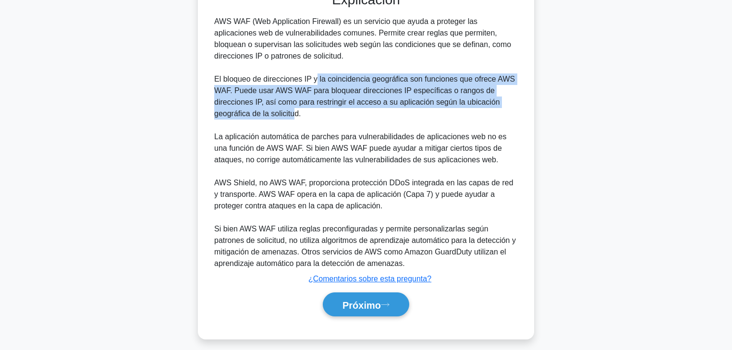
scroll to position [266, 0]
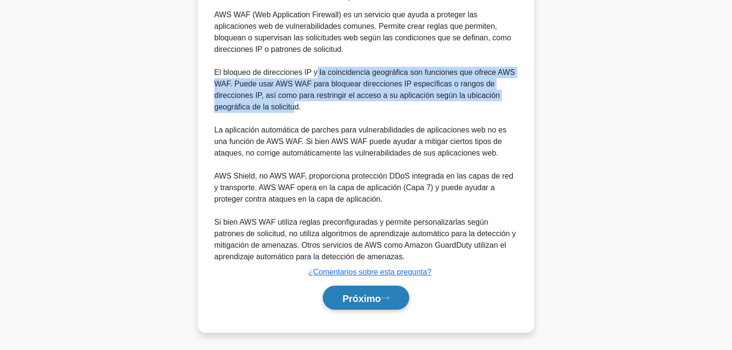
click at [399, 291] on button "Próximo" at bounding box center [366, 298] width 86 height 24
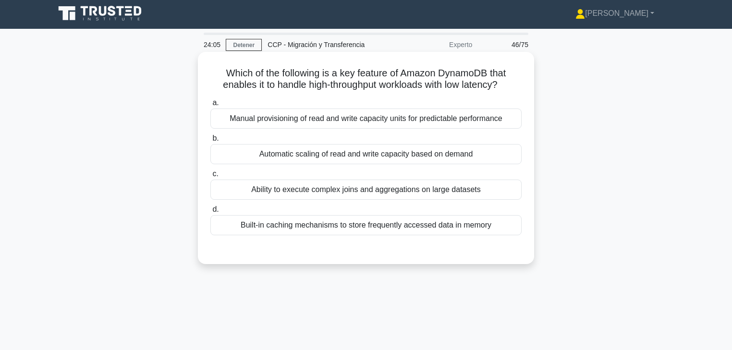
scroll to position [0, 0]
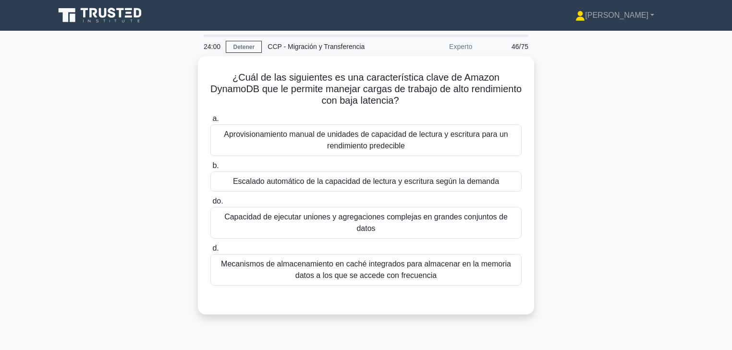
drag, startPoint x: 600, startPoint y: 138, endPoint x: 606, endPoint y: 138, distance: 6.2
click at [601, 138] on div "¿Cuál de las siguientes es una característica clave de Amazon DynamoDB que le p…" at bounding box center [366, 191] width 634 height 270
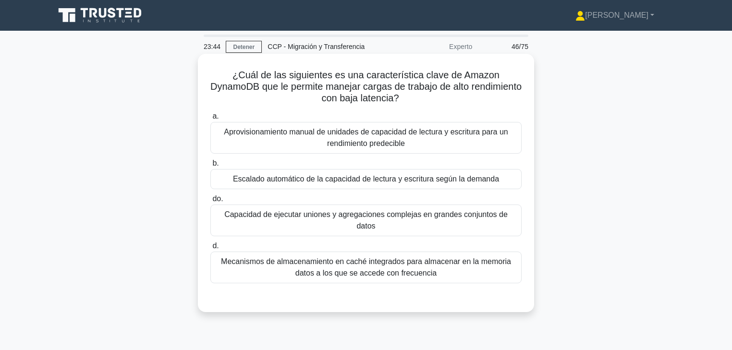
click at [332, 181] on font "Escalado automático de la capacidad de lectura y escritura según la demanda" at bounding box center [366, 179] width 266 height 8
click at [210, 167] on input "b. Escalado automático de la capacidad de lectura y escritura según la demanda" at bounding box center [210, 163] width 0 height 6
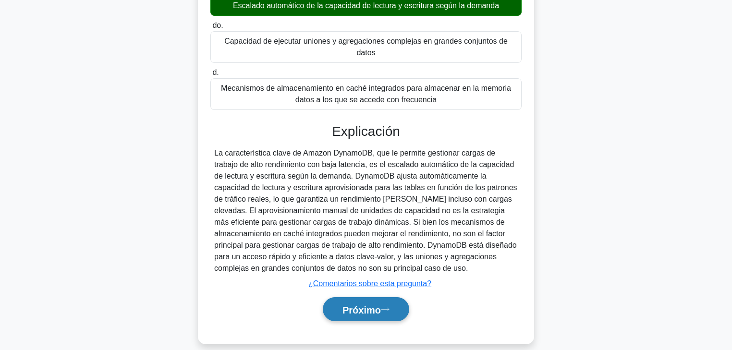
click at [401, 291] on button "Próximo" at bounding box center [366, 309] width 86 height 24
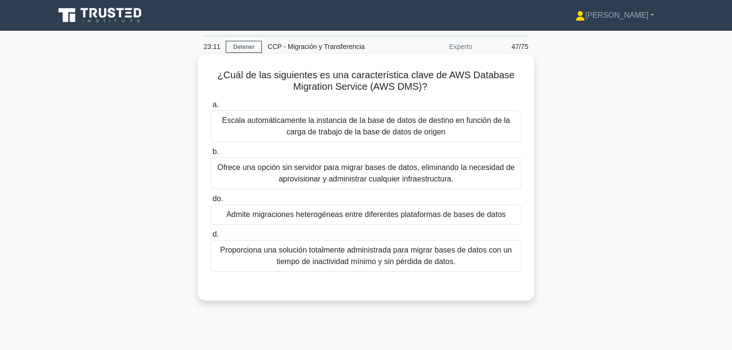
click at [438, 262] on font "Proporciona una solución totalmente administrada para migrar bases de datos con…" at bounding box center [365, 256] width 291 height 20
click at [210, 238] on input "d. Proporciona una solución totalmente administrada para migrar bases de datos …" at bounding box center [210, 234] width 0 height 6
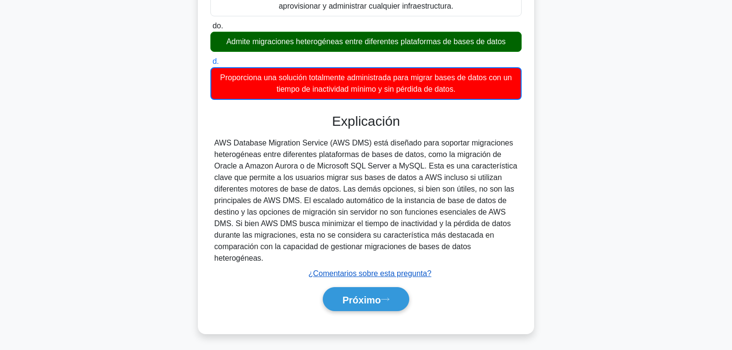
scroll to position [174, 0]
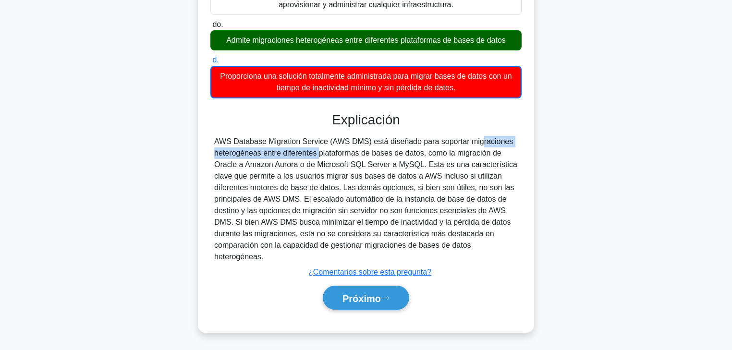
drag, startPoint x: 467, startPoint y: 142, endPoint x: 275, endPoint y: 156, distance: 192.5
click at [271, 156] on font "AWS Database Migration Service (AWS DMS) está diseñado para soportar migracione…" at bounding box center [365, 198] width 303 height 123
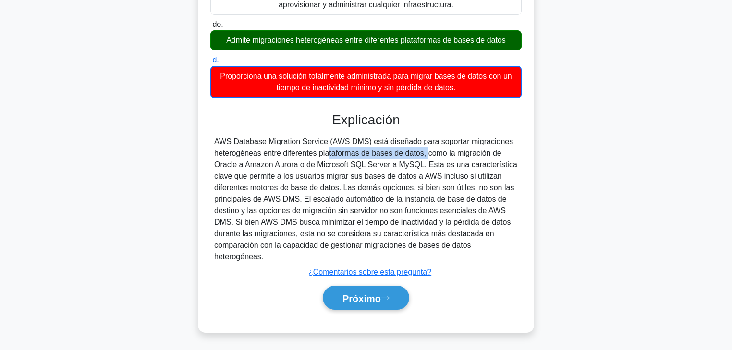
drag, startPoint x: 275, startPoint y: 156, endPoint x: 395, endPoint y: 153, distance: 120.5
click at [371, 153] on font "AWS Database Migration Service (AWS DMS) está diseñado para soportar migracione…" at bounding box center [365, 198] width 303 height 123
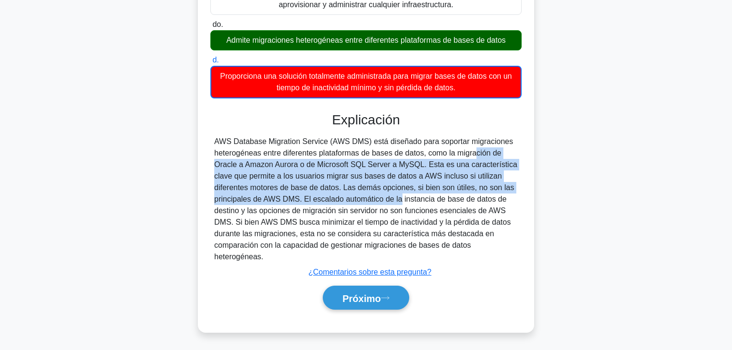
drag, startPoint x: 414, startPoint y: 153, endPoint x: 338, endPoint y: 202, distance: 91.1
click at [338, 202] on font "AWS Database Migration Service (AWS DMS) está diseñado para soportar migracione…" at bounding box center [365, 198] width 303 height 123
click at [373, 291] on font "Próximo" at bounding box center [361, 298] width 38 height 11
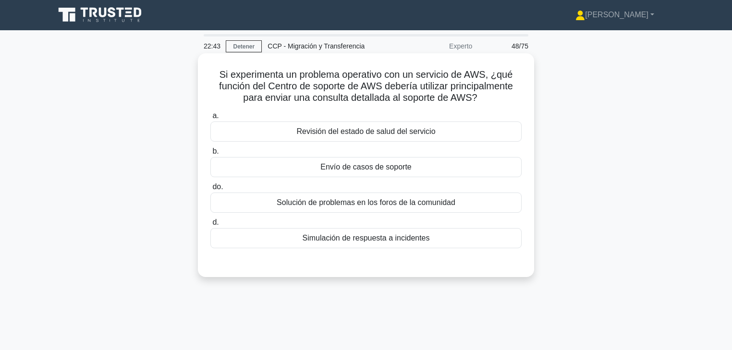
scroll to position [0, 0]
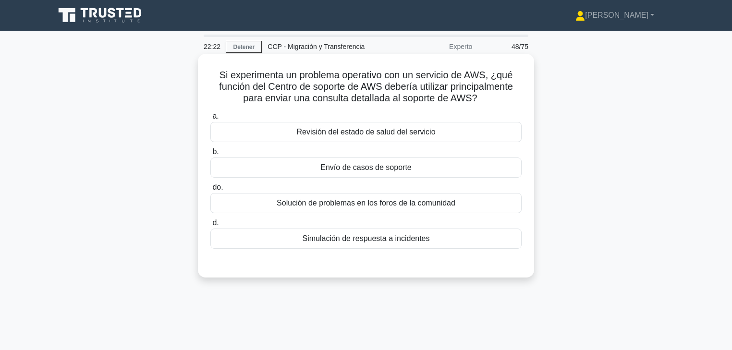
click at [368, 171] on font "Envío de casos de soporte" at bounding box center [365, 167] width 91 height 8
click at [210, 155] on input "b. Envío de casos de soporte" at bounding box center [210, 152] width 0 height 6
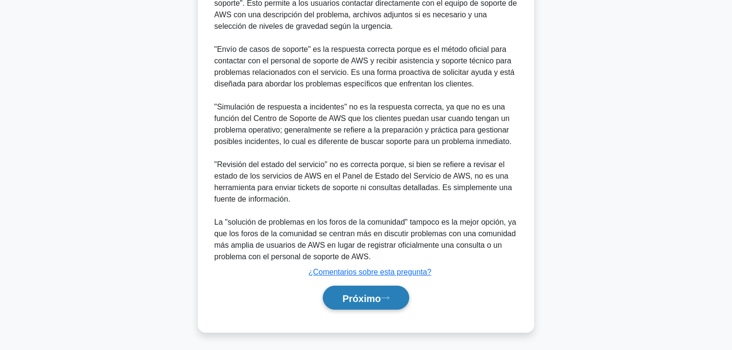
click at [389, 291] on button "Próximo" at bounding box center [366, 298] width 86 height 24
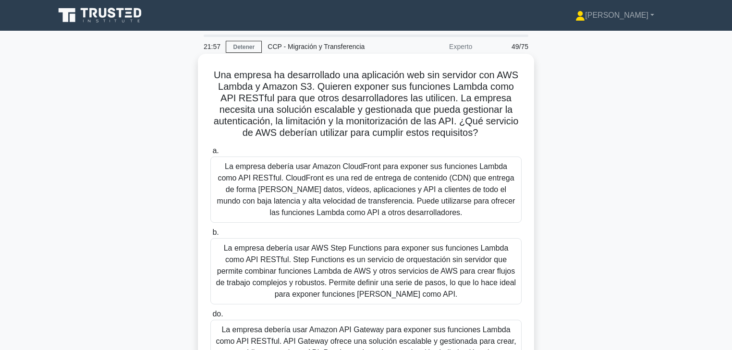
drag, startPoint x: 261, startPoint y: 89, endPoint x: 485, endPoint y: 137, distance: 228.9
click at [485, 137] on h5 "Una empresa ha desarrollado una aplicación web sin servidor con AWS Lambda y Am…" at bounding box center [365, 104] width 313 height 70
click at [422, 75] on font "Una empresa ha desarrollado una aplicación web sin servidor con AWS Lambda y Am…" at bounding box center [366, 104] width 305 height 68
drag, startPoint x: 406, startPoint y: 76, endPoint x: 428, endPoint y: 76, distance: 22.6
click at [428, 76] on font "Una empresa ha desarrollado una aplicación web sin servidor con AWS Lambda y Am…" at bounding box center [366, 104] width 305 height 68
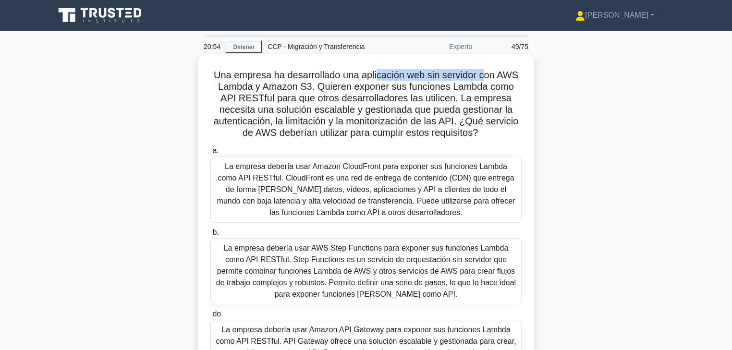
drag, startPoint x: 380, startPoint y: 75, endPoint x: 487, endPoint y: 76, distance: 107.1
click at [487, 76] on font "Una empresa ha desarrollado una aplicación web sin servidor con AWS Lambda y Am…" at bounding box center [366, 104] width 305 height 68
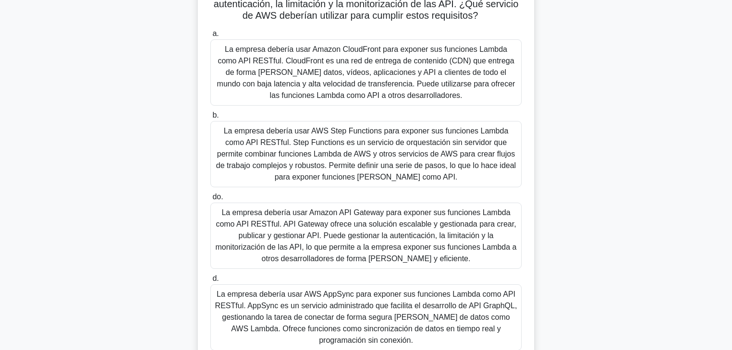
scroll to position [115, 0]
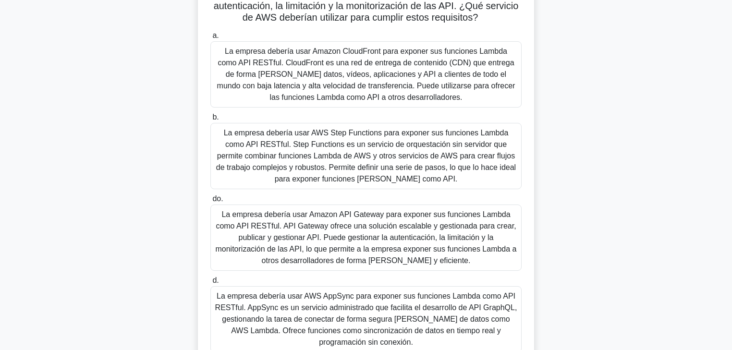
click at [376, 238] on font "La empresa debería usar Amazon API Gateway para exponer sus funciones Lambda co…" at bounding box center [365, 237] width 301 height 54
click at [210, 202] on input "do. La empresa debería usar Amazon API Gateway para exponer sus funciones Lambd…" at bounding box center [210, 199] width 0 height 6
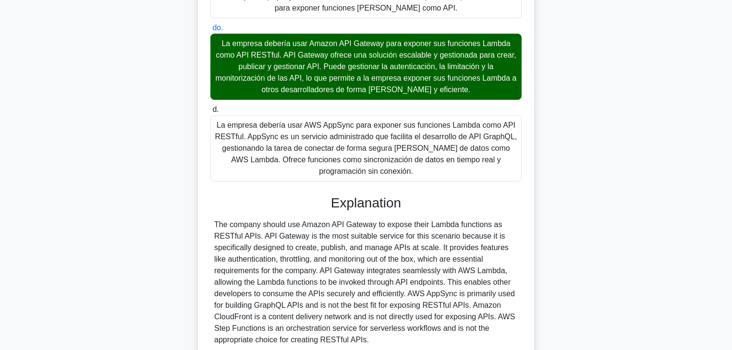
scroll to position [368, 0]
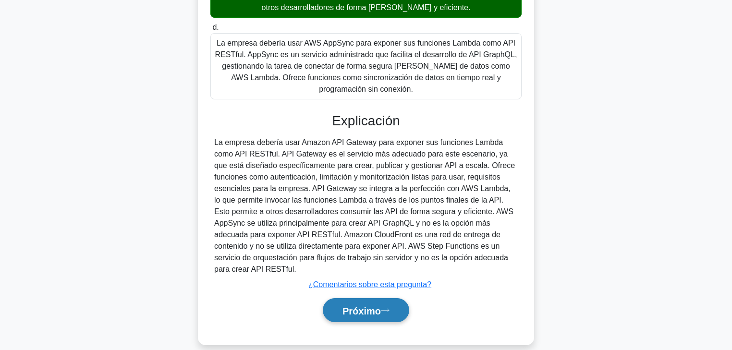
click at [381, 291] on font "Próximo" at bounding box center [361, 310] width 38 height 11
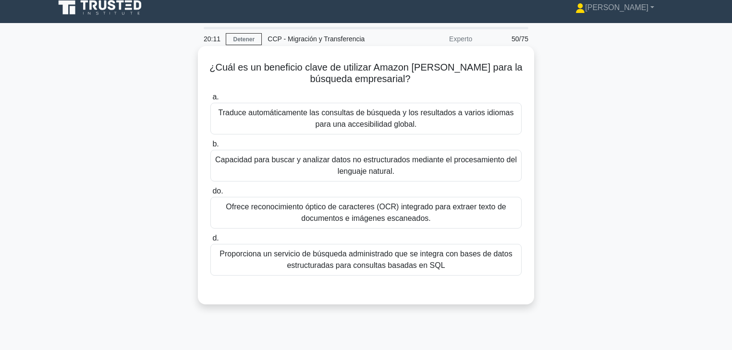
scroll to position [0, 0]
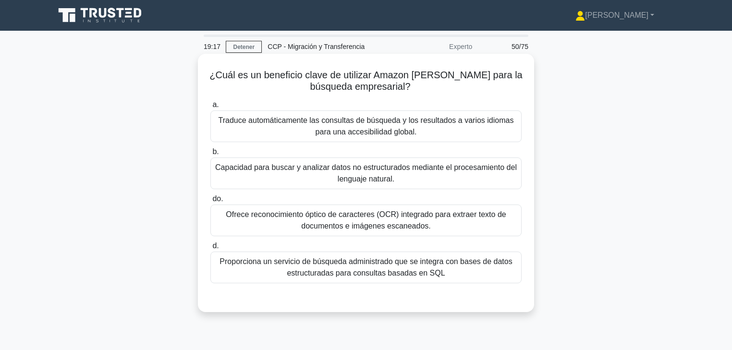
click at [434, 76] on font "¿Cuál es un beneficio clave de utilizar Amazon Kendra para la búsqueda empresar…" at bounding box center [365, 81] width 313 height 22
copy font "Kendra"
click at [376, 172] on font "Capacidad para buscar y analizar datos no estructurados mediante el procesamien…" at bounding box center [366, 173] width 302 height 20
click at [210, 155] on input "b. Capacidad para buscar y analizar datos no estructurados mediante el procesam…" at bounding box center [210, 152] width 0 height 6
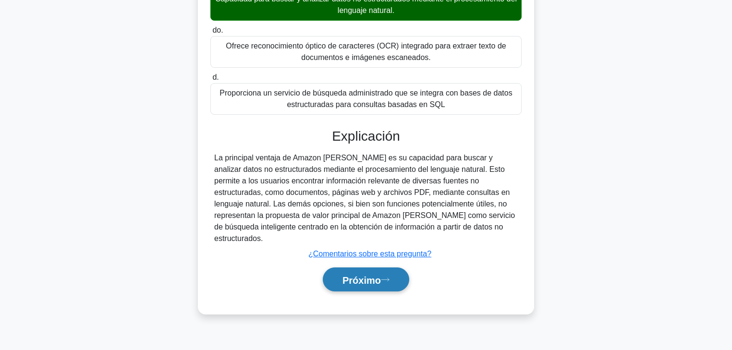
click at [364, 275] on font "Próximo" at bounding box center [361, 280] width 38 height 11
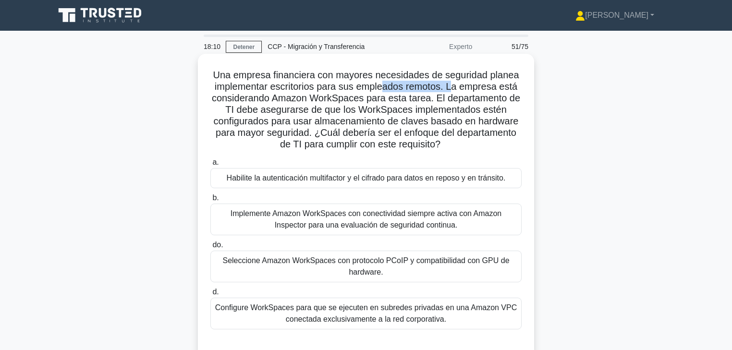
drag, startPoint x: 393, startPoint y: 84, endPoint x: 456, endPoint y: 88, distance: 62.5
click at [456, 88] on font "Una empresa financiera con mayores necesidades de seguridad planea implementar …" at bounding box center [366, 110] width 308 height 80
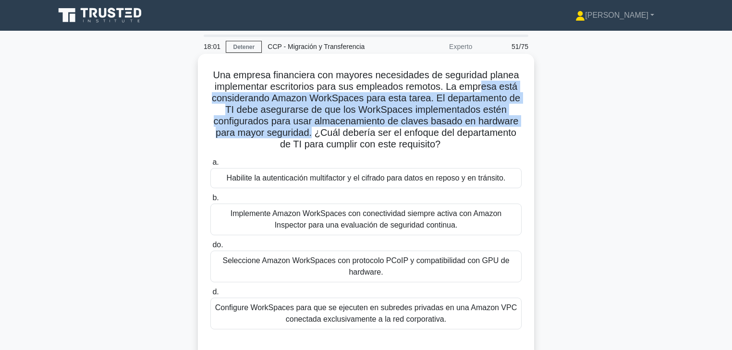
drag, startPoint x: 486, startPoint y: 87, endPoint x: 311, endPoint y: 136, distance: 181.5
click at [311, 136] on font "Una empresa financiera con mayores necesidades de seguridad planea implementar …" at bounding box center [366, 110] width 308 height 80
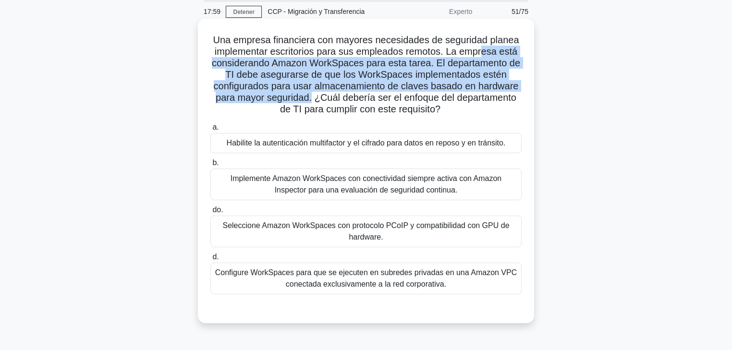
scroll to position [38, 0]
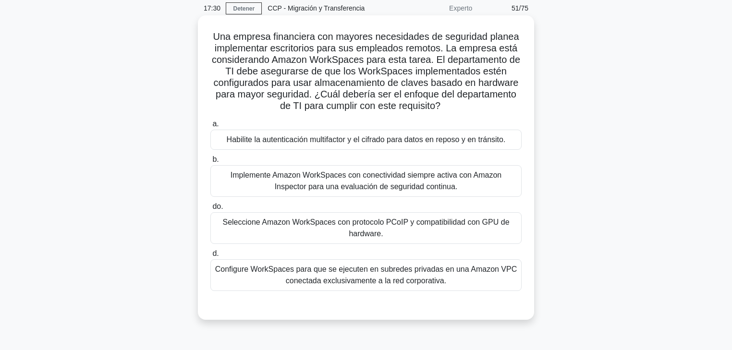
click at [374, 229] on font "Seleccione Amazon WorkSpaces con protocolo PCoIP y compatibilidad con GPU de ha…" at bounding box center [365, 228] width 287 height 20
click at [210, 210] on input "do. Seleccione Amazon WorkSpaces con protocolo PCoIP y compatibilidad con GPU d…" at bounding box center [210, 207] width 0 height 6
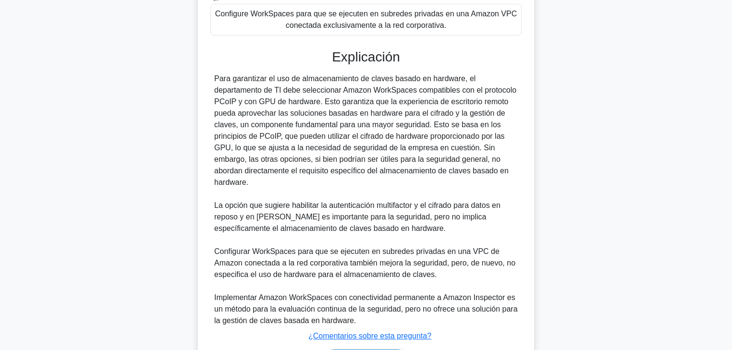
scroll to position [346, 0]
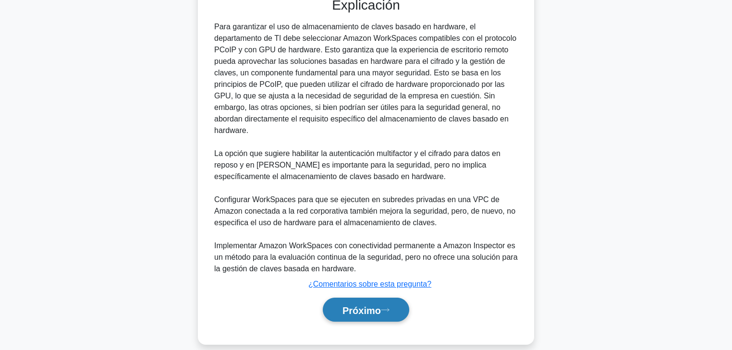
click at [394, 291] on button "Próximo" at bounding box center [366, 310] width 86 height 24
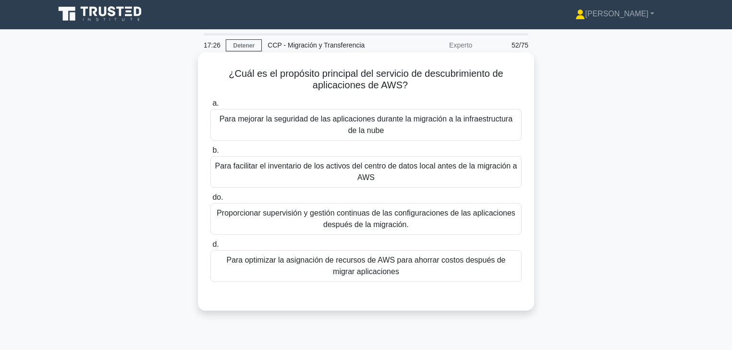
scroll to position [0, 0]
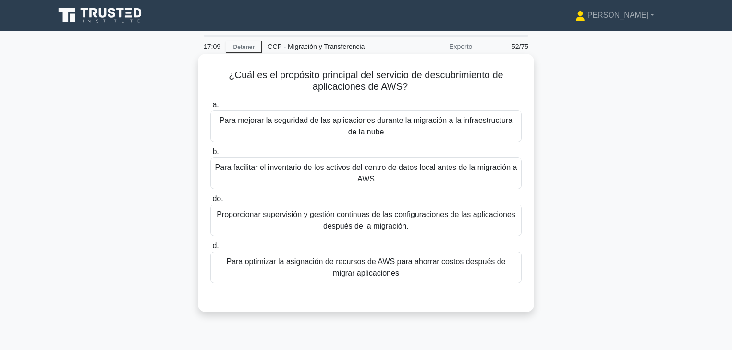
click at [299, 171] on font "Para facilitar el inventario de los activos del centro de datos local antes de …" at bounding box center [366, 173] width 302 height 20
click at [210, 155] on input "b. Para facilitar el inventario de los activos del centro de datos local antes …" at bounding box center [210, 152] width 0 height 6
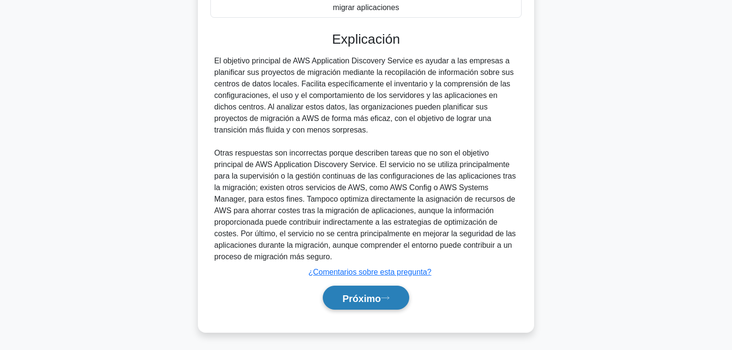
click at [377, 291] on font "Próximo" at bounding box center [361, 298] width 38 height 11
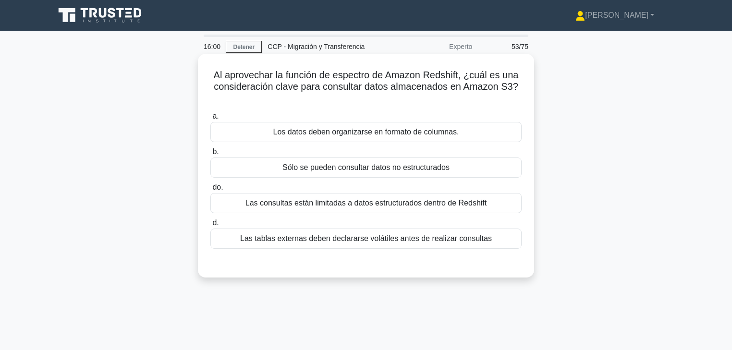
click at [440, 72] on font "Al aprovechar la función de espectro de Amazon Redshift, ¿cuál es una considera…" at bounding box center [366, 81] width 305 height 22
copy font "Redshift"
click at [372, 133] on font "Los datos deben organizarse en formato de columnas." at bounding box center [366, 132] width 186 height 8
click at [210, 120] on input "a. Los datos deben organizarse en formato de columnas." at bounding box center [210, 116] width 0 height 6
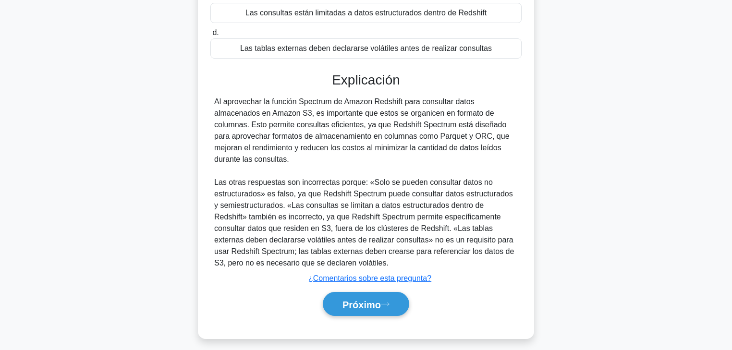
scroll to position [196, 0]
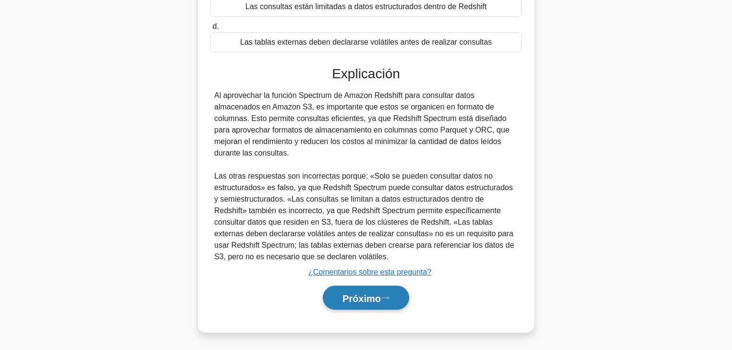
click at [388, 288] on button "Próximo" at bounding box center [366, 298] width 86 height 24
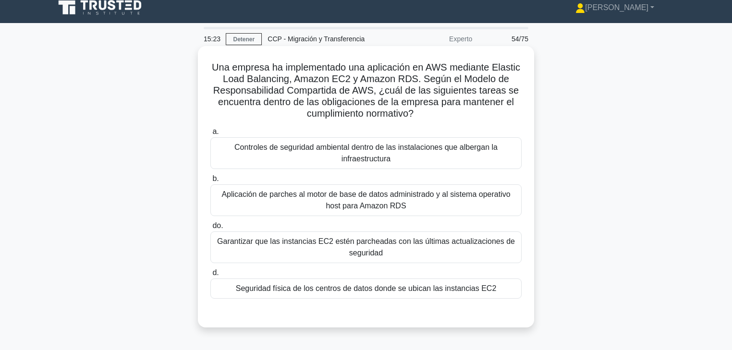
scroll to position [0, 0]
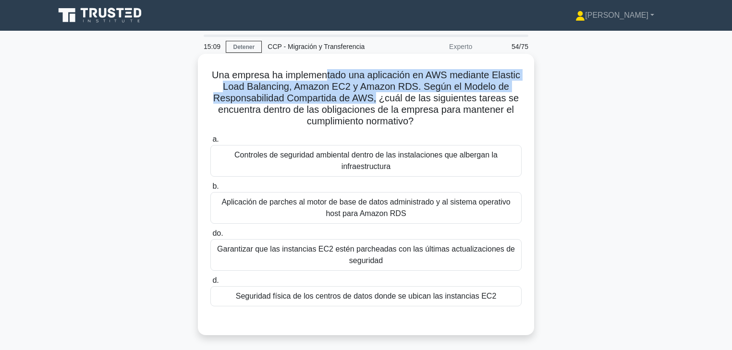
drag, startPoint x: 325, startPoint y: 76, endPoint x: 378, endPoint y: 98, distance: 58.1
click at [378, 98] on font "Una empresa ha implementado una aplicación en AWS mediante Elastic Load Balanci…" at bounding box center [366, 98] width 308 height 57
drag, startPoint x: 419, startPoint y: 100, endPoint x: 507, endPoint y: 124, distance: 91.1
click at [507, 124] on h5 "Una empresa ha implementado una aplicación en AWS mediante Elastic Load Balanci…" at bounding box center [365, 98] width 313 height 59
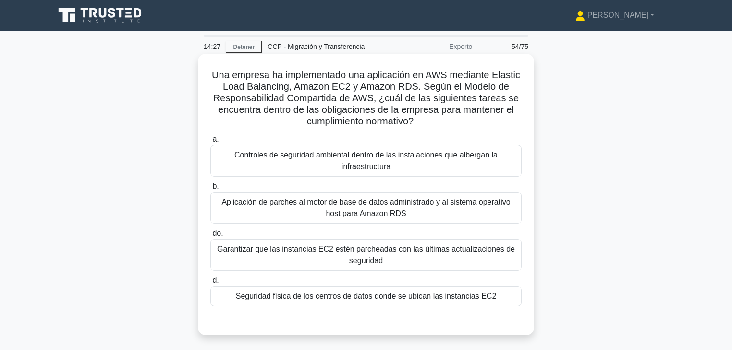
click at [403, 210] on font "Aplicación de parches al motor de base de datos administrado y al sistema opera…" at bounding box center [365, 208] width 289 height 20
click at [210, 190] on input "b. Aplicación de parches al motor de base de datos administrado y al sistema op…" at bounding box center [210, 186] width 0 height 6
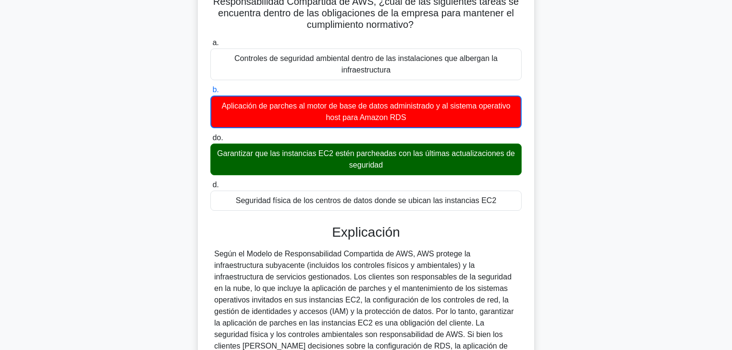
scroll to position [115, 0]
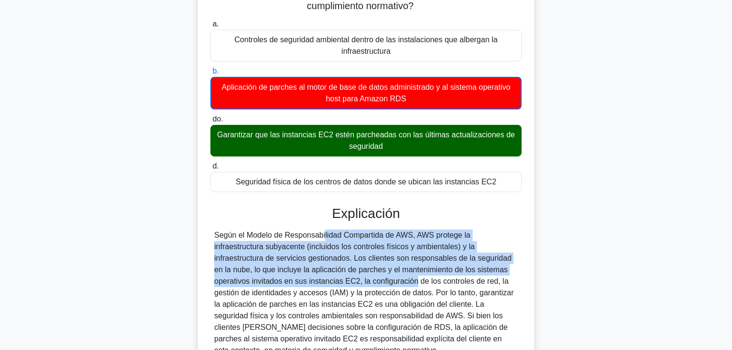
drag, startPoint x: 289, startPoint y: 236, endPoint x: 357, endPoint y: 282, distance: 82.3
click at [357, 282] on font "Según el Modelo de Responsabilidad Compartida de AWS, AWS protege la infraestru…" at bounding box center [363, 292] width 299 height 123
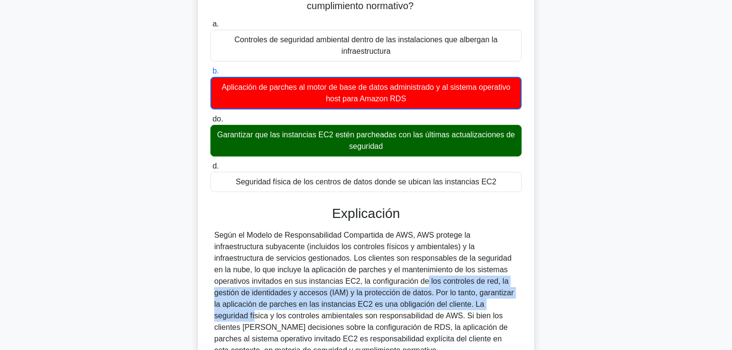
drag, startPoint x: 366, startPoint y: 279, endPoint x: 465, endPoint y: 305, distance: 102.2
click at [465, 291] on font "Según el Modelo de Responsabilidad Compartida de AWS, AWS protege la infraestru…" at bounding box center [363, 292] width 299 height 123
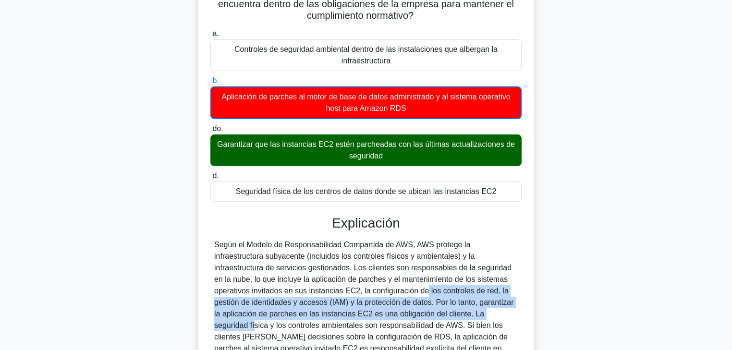
scroll to position [154, 0]
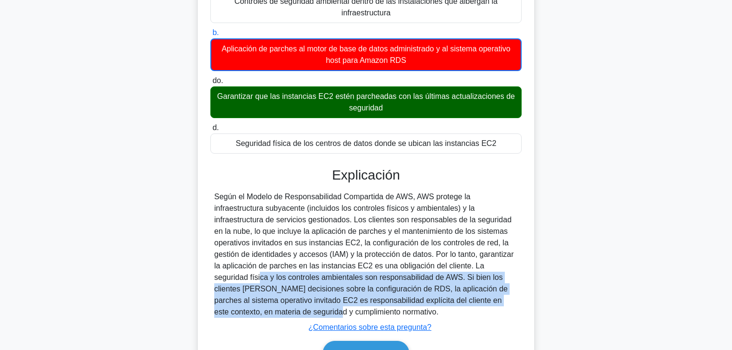
drag, startPoint x: 469, startPoint y: 265, endPoint x: 507, endPoint y: 301, distance: 52.0
click at [507, 291] on div "Según el Modelo de Responsabilidad Compartida de AWS, AWS protege la infraestru…" at bounding box center [365, 254] width 303 height 127
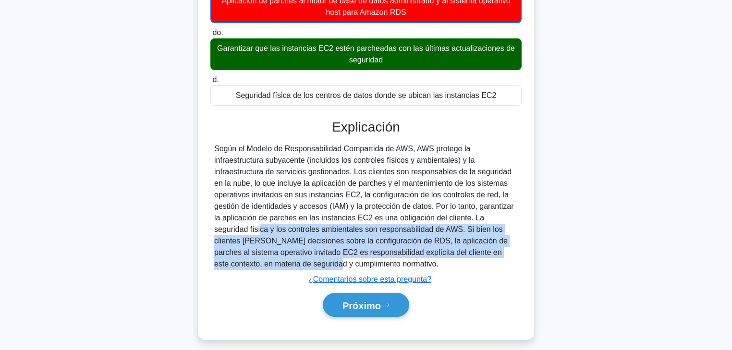
scroll to position [209, 0]
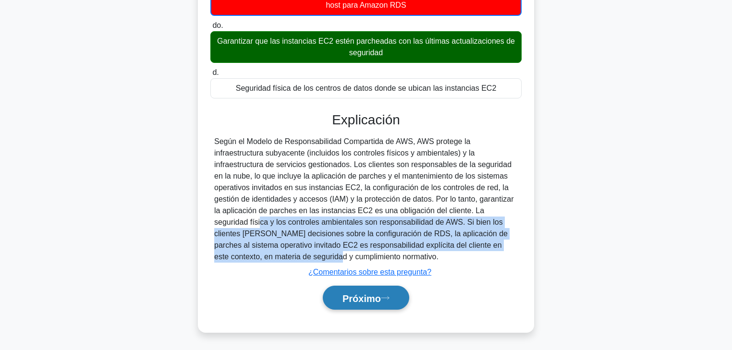
click at [386, 291] on button "Próximo" at bounding box center [366, 298] width 86 height 24
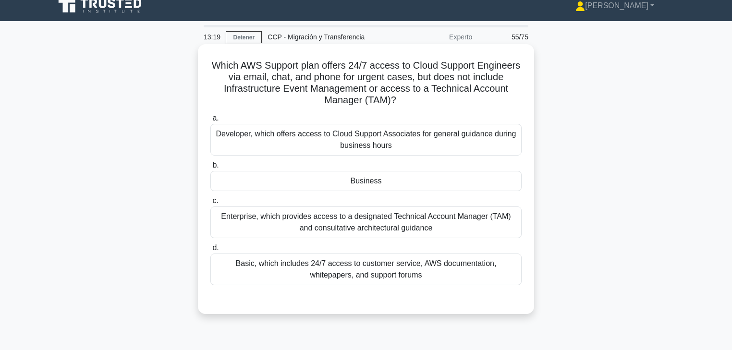
scroll to position [0, 0]
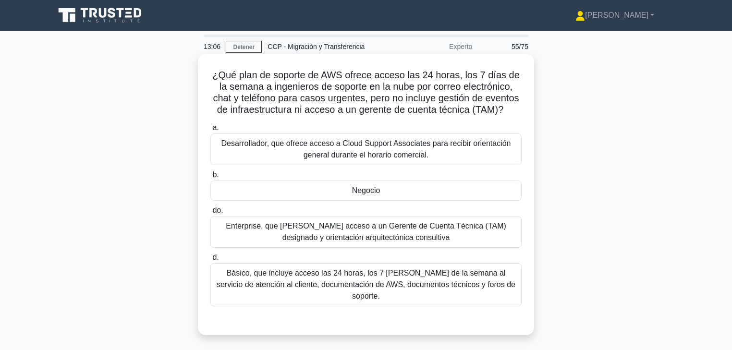
click at [469, 192] on div "Negocio" at bounding box center [365, 191] width 311 height 20
click at [210, 178] on input "b. Negocio" at bounding box center [210, 175] width 0 height 6
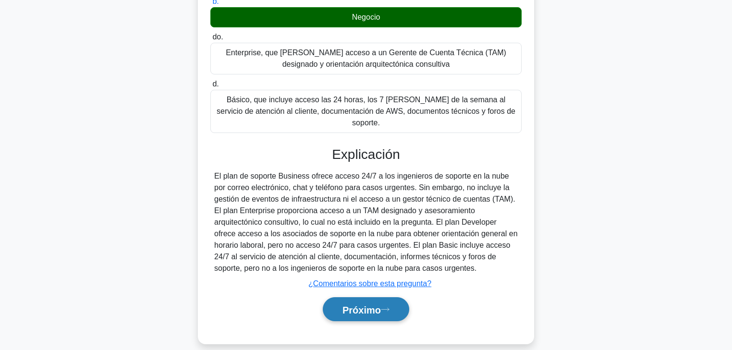
click at [398, 291] on button "Próximo" at bounding box center [366, 309] width 86 height 24
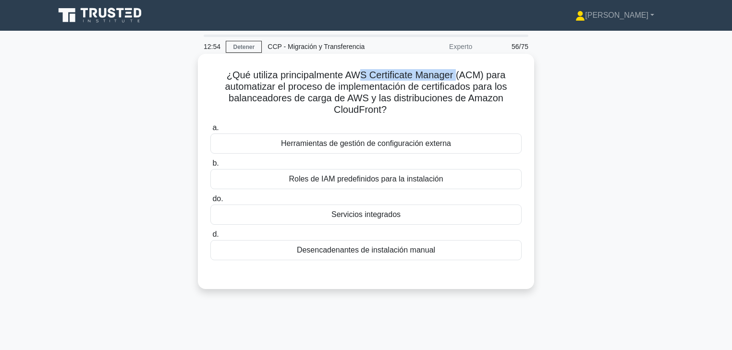
drag, startPoint x: 359, startPoint y: 76, endPoint x: 458, endPoint y: 75, distance: 98.9
click at [458, 75] on font "¿Qué utiliza principalmente AWS Certificate Manager (ACM) para automatizar el p…" at bounding box center [366, 92] width 282 height 45
drag, startPoint x: 254, startPoint y: 86, endPoint x: 490, endPoint y: 105, distance: 236.0
click at [490, 105] on h5 "¿Qué utiliza principalmente AWS Certificate Manager (ACM) para automatizar el p…" at bounding box center [365, 92] width 313 height 47
click at [376, 215] on font "Servicios integrados" at bounding box center [365, 214] width 69 height 8
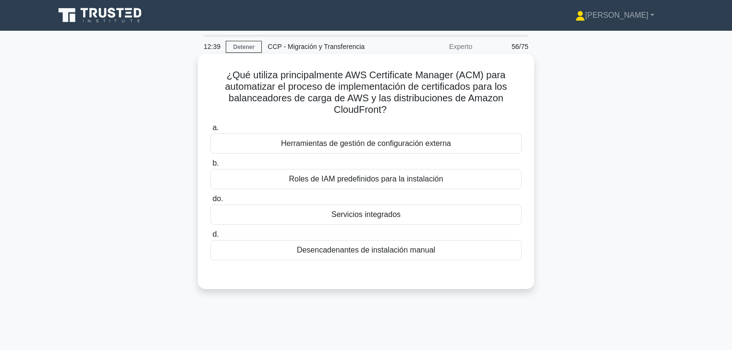
click at [210, 202] on input "do. Servicios integrados" at bounding box center [210, 199] width 0 height 6
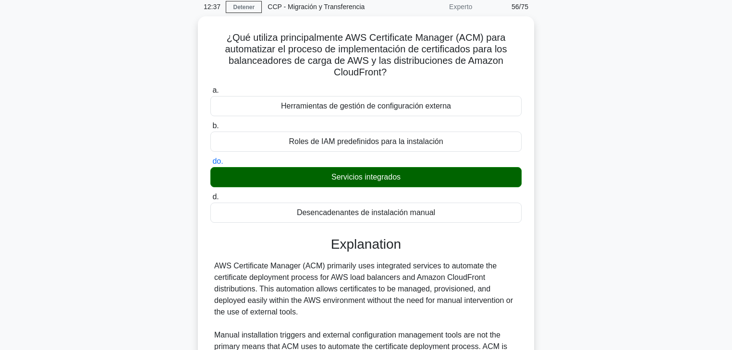
scroll to position [38, 0]
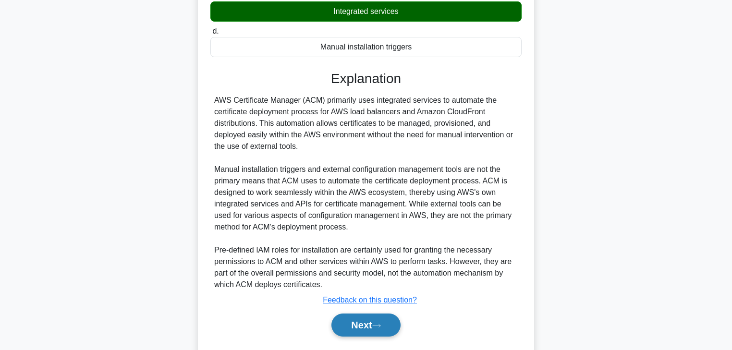
click at [381, 291] on button "Next" at bounding box center [365, 325] width 69 height 23
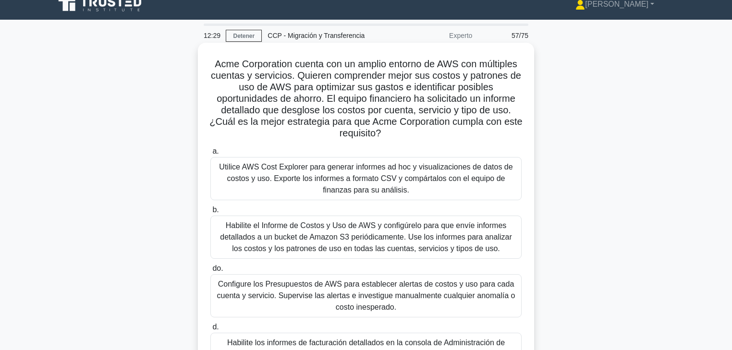
scroll to position [0, 0]
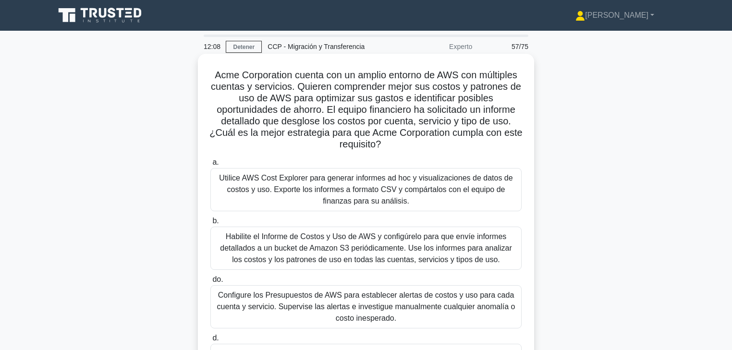
drag, startPoint x: 402, startPoint y: 75, endPoint x: 518, endPoint y: 146, distance: 136.2
click at [518, 146] on h5 "Acme Corporation cuenta con un amplio entorno de AWS con múltiples cuentas y se…" at bounding box center [365, 110] width 313 height 82
click at [406, 120] on font "Acme Corporation cuenta con un amplio entorno de AWS con múltiples cuentas y se…" at bounding box center [365, 110] width 313 height 80
drag, startPoint x: 419, startPoint y: 126, endPoint x: 513, endPoint y: 126, distance: 94.1
click at [513, 126] on font "Acme Corporation cuenta con un amplio entorno de AWS con múltiples cuentas y se…" at bounding box center [365, 110] width 313 height 80
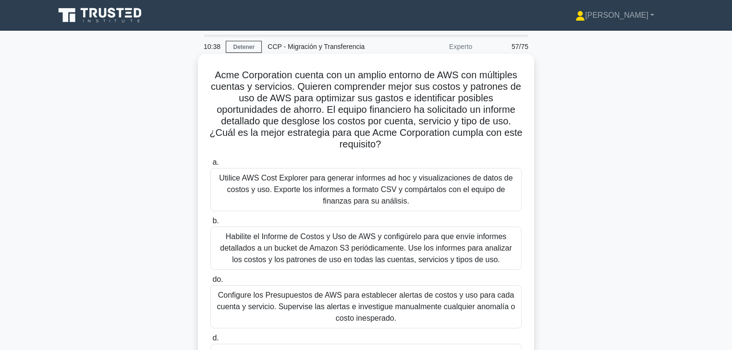
click at [412, 255] on font "Habilite el Informe de Costos y Uso de AWS y configúrelo para que envíe informe…" at bounding box center [365, 247] width 291 height 31
click at [210, 224] on input "b. Habilite el Informe de Costos y Uso de AWS y configúrelo para que envíe info…" at bounding box center [210, 221] width 0 height 6
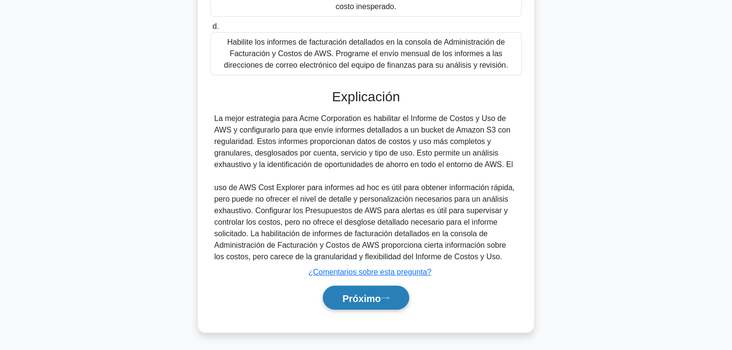
click at [384, 291] on icon at bounding box center [385, 297] width 9 height 5
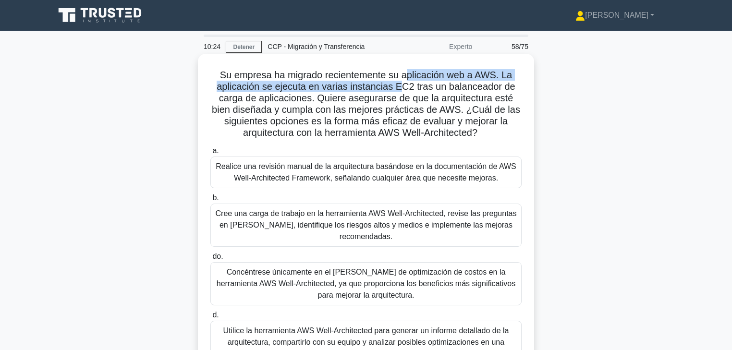
drag, startPoint x: 408, startPoint y: 78, endPoint x: 398, endPoint y: 87, distance: 13.6
click at [398, 87] on font "Su empresa ha migrado recientemente su aplicación web a AWS. La aplicación se e…" at bounding box center [366, 104] width 308 height 68
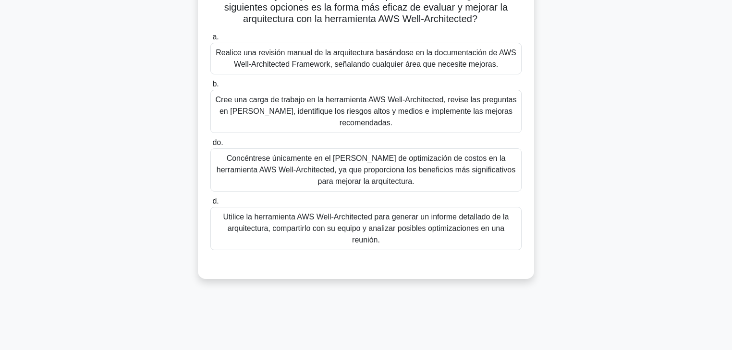
scroll to position [115, 0]
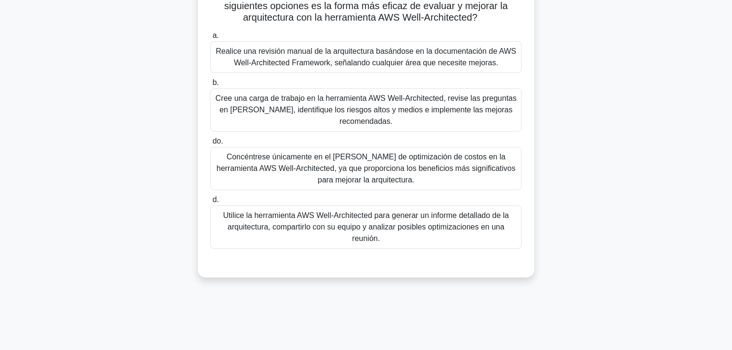
click at [409, 222] on font "Utilice la herramienta AWS Well-Architected para generar un informe detallado d…" at bounding box center [366, 226] width 286 height 31
click at [210, 203] on input "d. Utilice la herramienta AWS Well-Architected para generar un informe detallad…" at bounding box center [210, 200] width 0 height 6
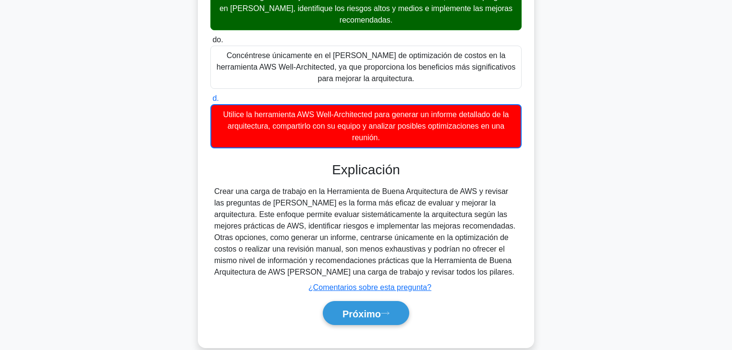
scroll to position [232, 0]
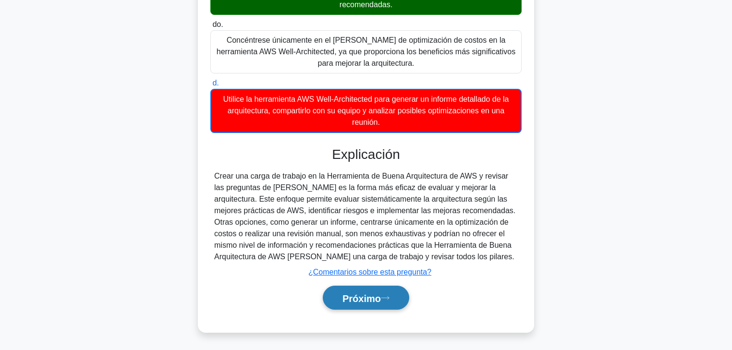
click at [399, 291] on button "Próximo" at bounding box center [366, 298] width 86 height 24
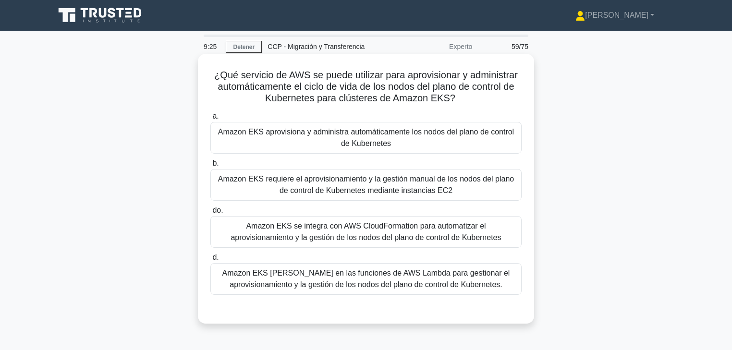
scroll to position [0, 0]
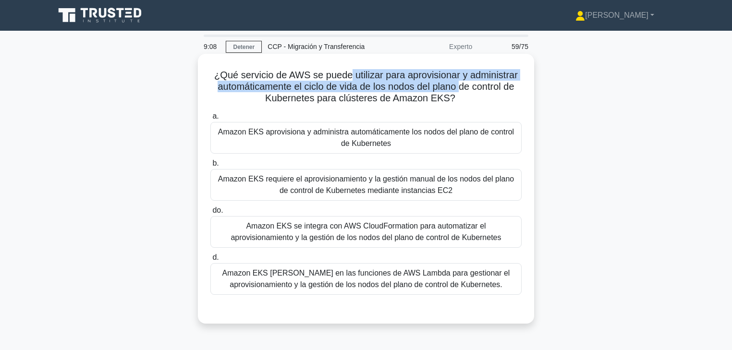
drag, startPoint x: 394, startPoint y: 77, endPoint x: 463, endPoint y: 90, distance: 70.3
click at [463, 90] on font "¿Qué servicio de AWS se puede utilizar para aprovisionar y administrar automáti…" at bounding box center [365, 87] width 303 height 34
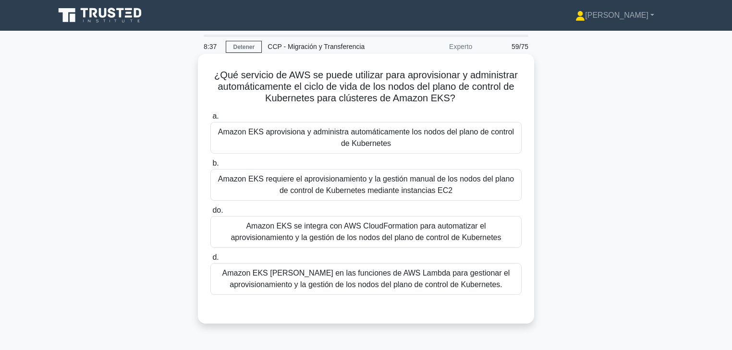
click at [396, 143] on font "Amazon EKS aprovisiona y administra automáticamente los nodos del plano de cont…" at bounding box center [366, 137] width 302 height 23
click at [210, 120] on input "a. Amazon EKS aprovisiona y administra automáticamente los nodos del plano de c…" at bounding box center [210, 116] width 0 height 6
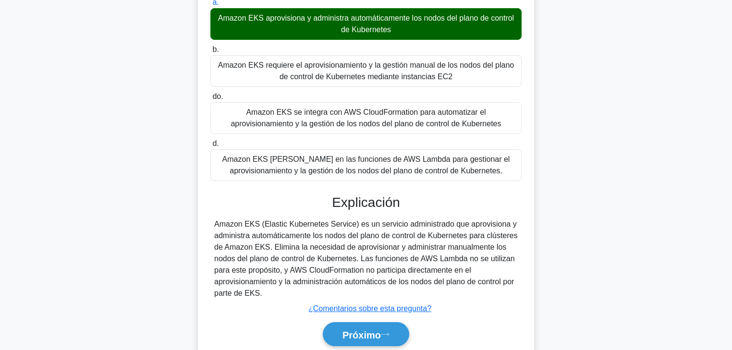
scroll to position [169, 0]
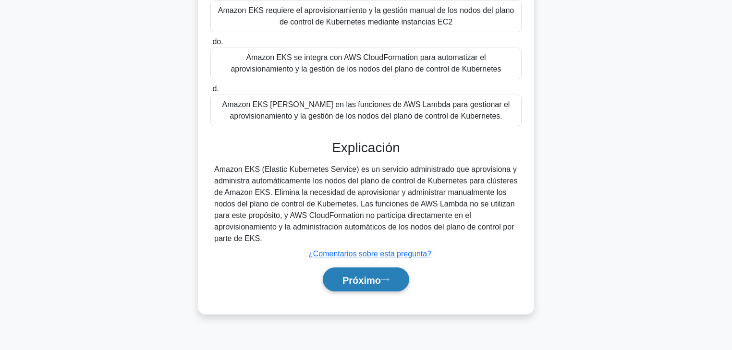
click at [380, 275] on font "Próximo" at bounding box center [361, 280] width 38 height 11
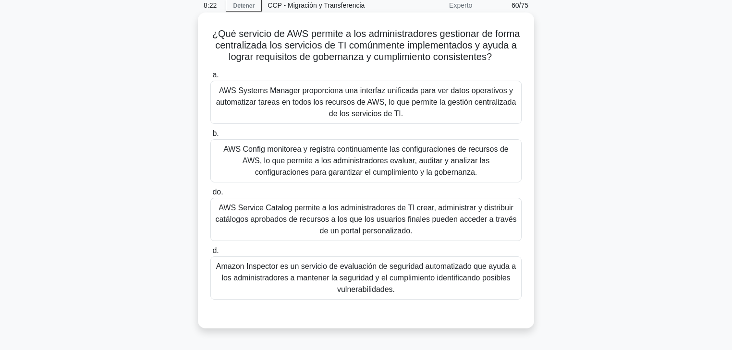
scroll to position [38, 0]
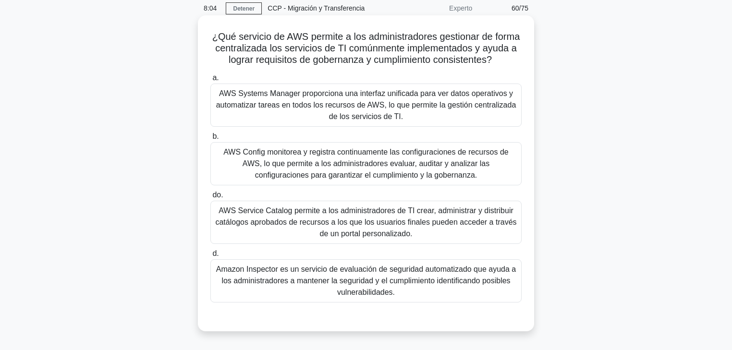
click at [374, 179] on font "AWS Config monitorea y registra continuamente las configuraciones de recursos d…" at bounding box center [365, 163] width 285 height 31
click at [210, 140] on input "b. AWS Config monitorea y registra continuamente las configuraciones de recurso…" at bounding box center [210, 136] width 0 height 6
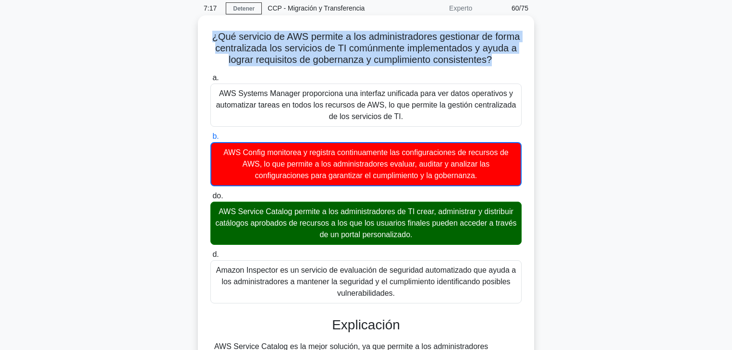
drag, startPoint x: 522, startPoint y: 57, endPoint x: 202, endPoint y: 36, distance: 320.9
click at [202, 36] on div "¿Qué servicio de AWS permite a los administradores gestionar de forma centraliz…" at bounding box center [366, 311] width 328 height 584
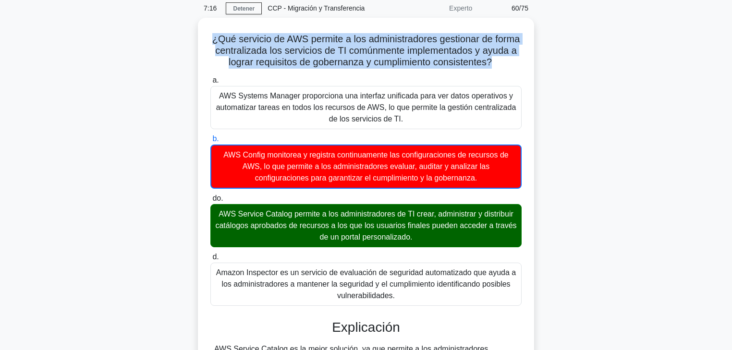
copy font "¿Qué servicio de AWS permite a los administradores gestionar de forma centraliz…"
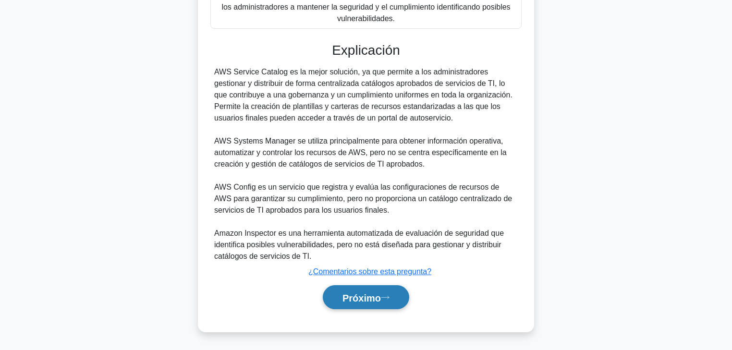
click at [379, 291] on font "Próximo" at bounding box center [361, 297] width 38 height 11
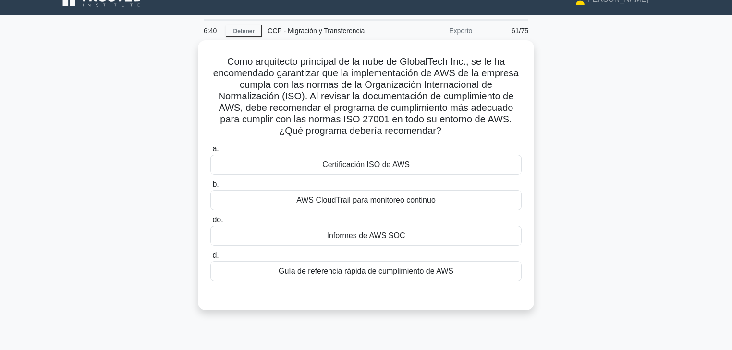
scroll to position [0, 0]
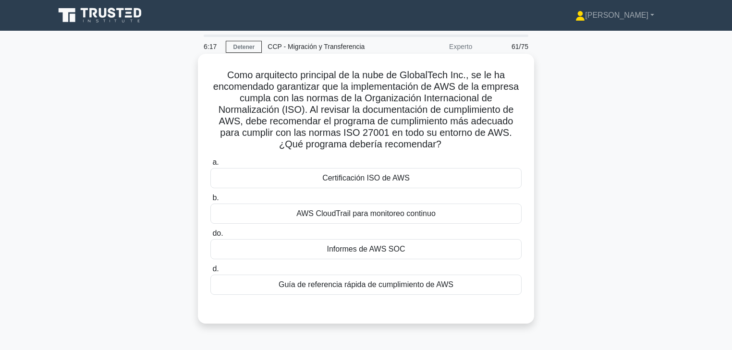
click at [412, 178] on div "Certificación ISO de AWS" at bounding box center [365, 178] width 311 height 20
click at [210, 166] on input "a. Certificación ISO de AWS" at bounding box center [210, 162] width 0 height 6
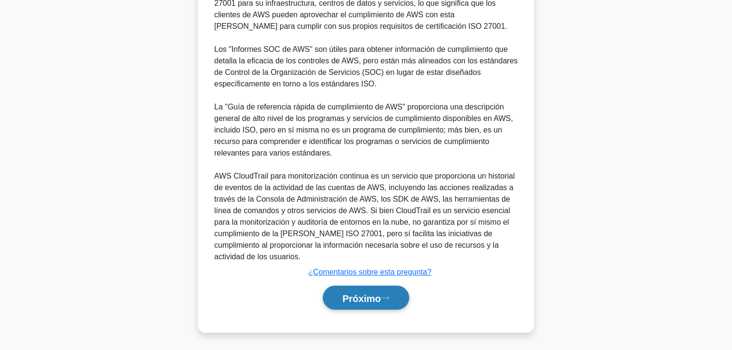
click at [389, 291] on icon at bounding box center [385, 297] width 9 height 5
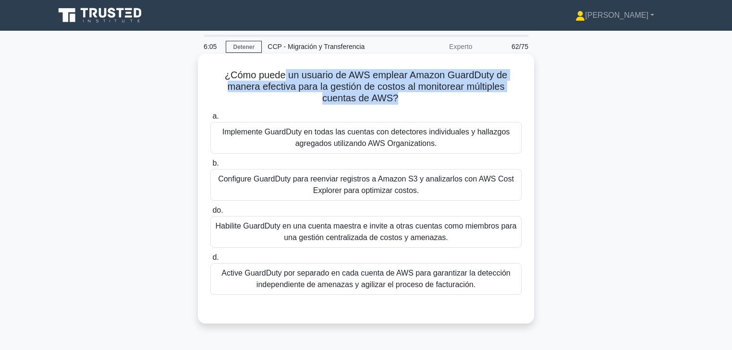
drag, startPoint x: 282, startPoint y: 75, endPoint x: 397, endPoint y: 100, distance: 117.4
click at [397, 100] on font "¿Cómo puede un usuario de AWS emplear Amazon GuardDuty de manera efectiva para …" at bounding box center [366, 87] width 282 height 34
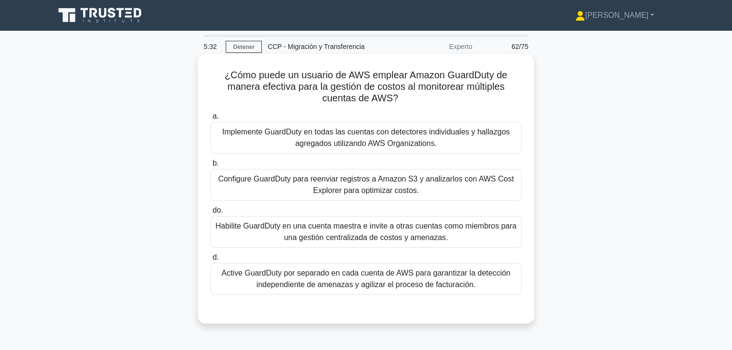
click at [408, 140] on font "Implemente GuardDuty en todas las cuentas con detectores individuales y hallazg…" at bounding box center [366, 138] width 288 height 20
click at [210, 120] on input "a. Implemente GuardDuty en todas las cuentas con detectores individuales y hall…" at bounding box center [210, 116] width 0 height 6
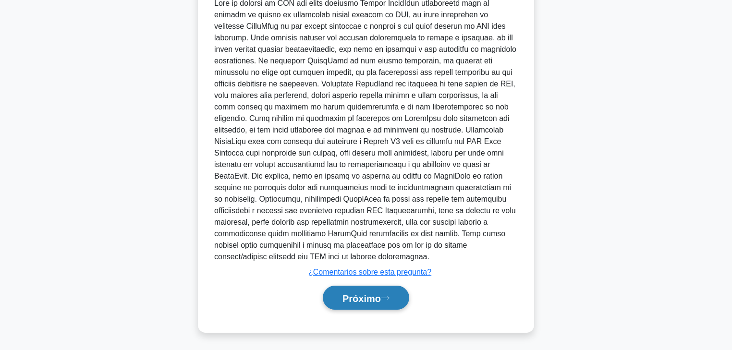
click at [380, 291] on font "Próximo" at bounding box center [361, 298] width 38 height 11
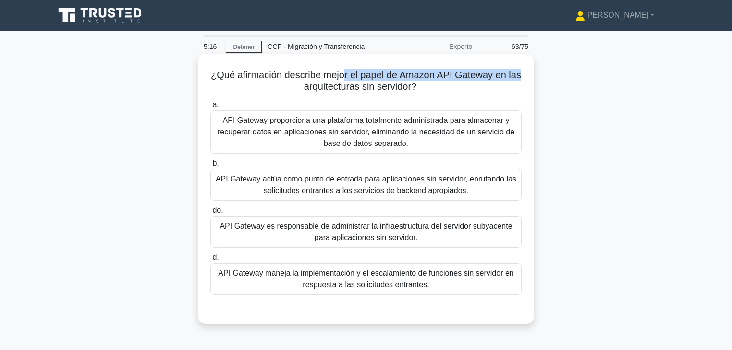
drag, startPoint x: 361, startPoint y: 74, endPoint x: 531, endPoint y: 78, distance: 170.5
click at [531, 78] on div "¿Qué afirmación describe mejor el papel de Amazon API Gateway en las arquitectu…" at bounding box center [366, 189] width 336 height 270
drag, startPoint x: 325, startPoint y: 87, endPoint x: 428, endPoint y: 88, distance: 102.7
click at [428, 88] on h5 "¿Qué afirmación describe mejor el papel de Amazon API Gateway en las arquitectu…" at bounding box center [365, 81] width 313 height 24
click at [403, 284] on font "API Gateway maneja la implementación y el escalamiento de funciones sin servido…" at bounding box center [365, 279] width 295 height 20
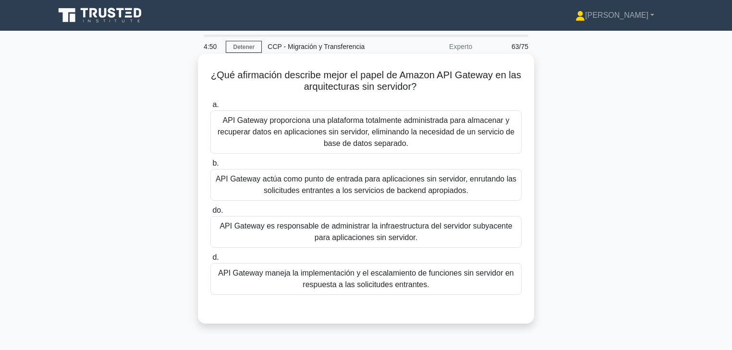
click at [210, 261] on input "d. API Gateway maneja la implementación y el escalamiento de funciones sin serv…" at bounding box center [210, 257] width 0 height 6
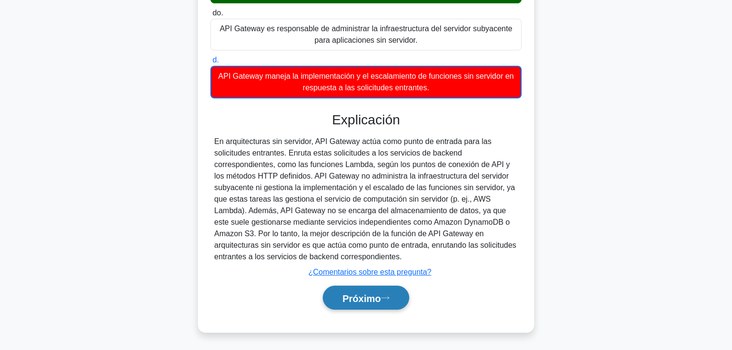
click at [386, 291] on icon at bounding box center [385, 297] width 9 height 5
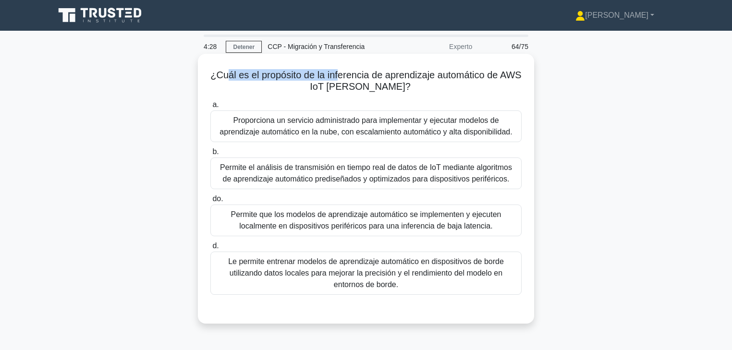
drag, startPoint x: 250, startPoint y: 75, endPoint x: 349, endPoint y: 77, distance: 98.9
click at [349, 77] on font "¿Cuál es el propósito de la inferencia de aprendizaje automático de AWS IoT Gre…" at bounding box center [365, 81] width 311 height 22
drag, startPoint x: 386, startPoint y: 77, endPoint x: 411, endPoint y: 77, distance: 25.4
click at [410, 77] on font "¿Cuál es el propósito de la inferencia de aprendizaje automático de AWS IoT Gre…" at bounding box center [365, 81] width 311 height 22
drag, startPoint x: 464, startPoint y: 77, endPoint x: 485, endPoint y: 77, distance: 21.1
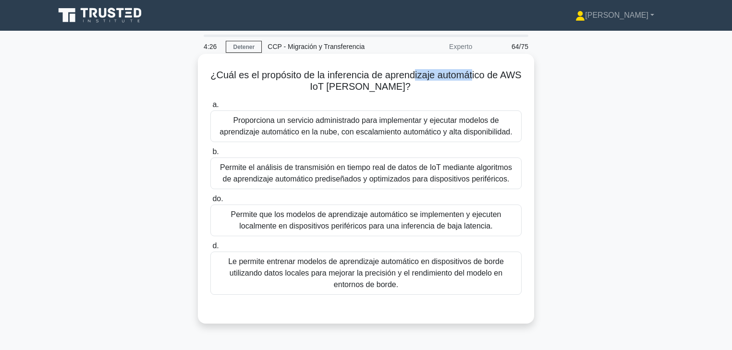
click at [485, 77] on font "¿Cuál es el propósito de la inferencia de aprendizaje automático de AWS IoT Gre…" at bounding box center [365, 81] width 311 height 22
click at [494, 77] on font "¿Cuál es el propósito de la inferencia de aprendizaje automático de AWS IoT Gre…" at bounding box center [365, 81] width 311 height 22
drag, startPoint x: 376, startPoint y: 88, endPoint x: 412, endPoint y: 89, distance: 35.5
click at [412, 89] on h5 "¿Cuál es el propósito de la inferencia de aprendizaje automático de AWS IoT Gre…" at bounding box center [365, 81] width 313 height 24
click at [446, 250] on label "d. Le permite entrenar modelos de aprendizaje automático en dispositivos de bor…" at bounding box center [365, 267] width 311 height 55
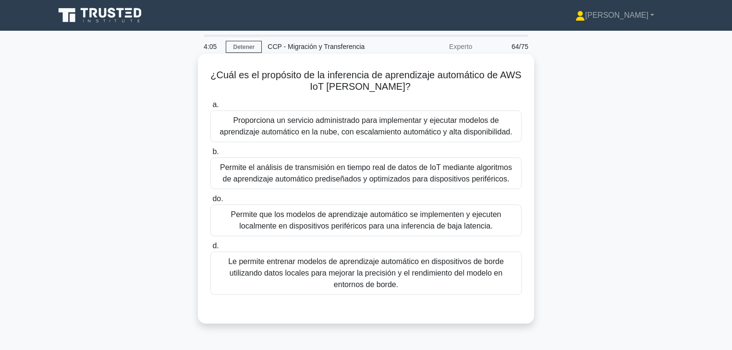
click at [210, 249] on input "d. Le permite entrenar modelos de aprendizaje automático en dispositivos de bor…" at bounding box center [210, 246] width 0 height 6
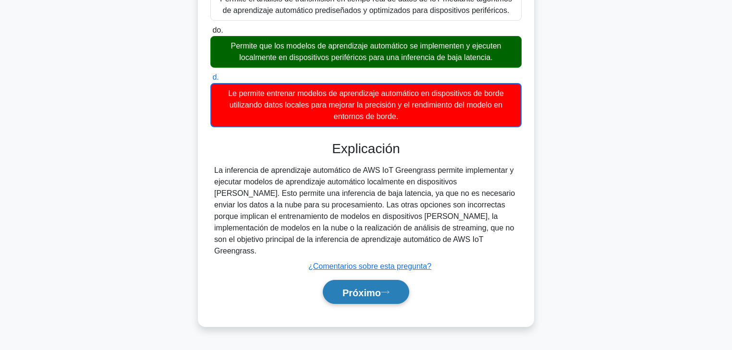
click at [381, 287] on font "Próximo" at bounding box center [361, 292] width 38 height 11
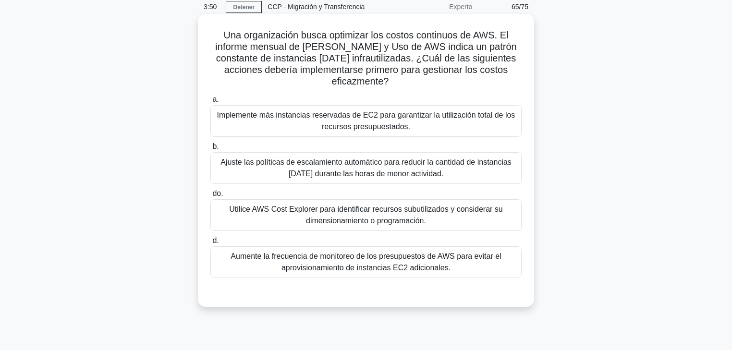
scroll to position [38, 0]
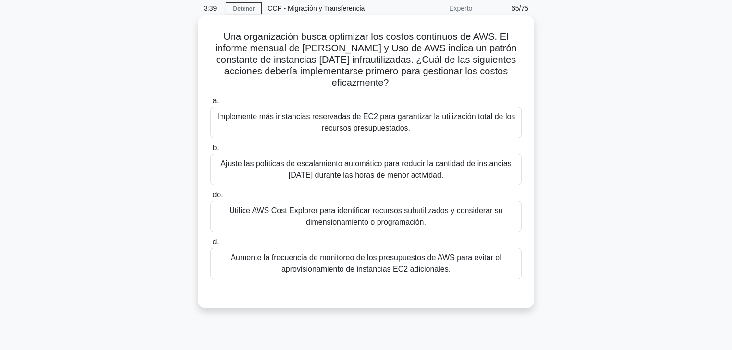
click at [346, 213] on font "Utilice AWS Cost Explorer para identificar recursos subutilizados y considerar …" at bounding box center [365, 216] width 273 height 20
click at [210, 198] on input "do. Utilice AWS Cost Explorer para identificar recursos subutilizados y conside…" at bounding box center [210, 195] width 0 height 6
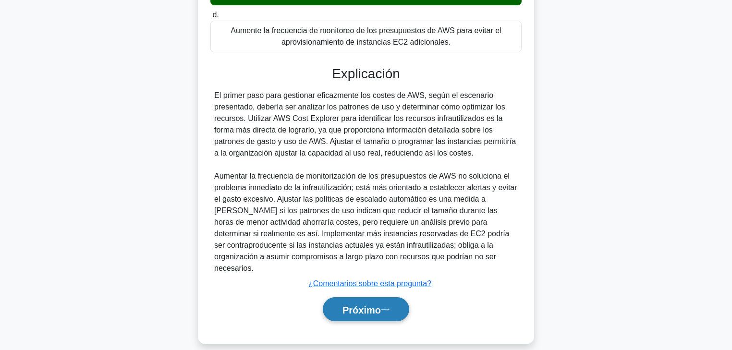
click at [386, 291] on icon at bounding box center [385, 309] width 9 height 5
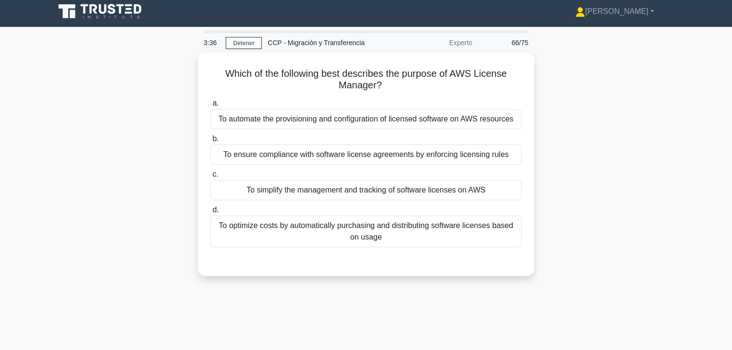
scroll to position [0, 0]
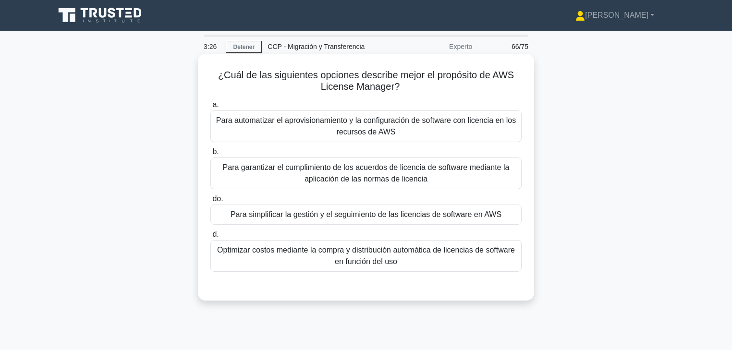
click at [376, 217] on font "Para simplificar la gestión y el seguimiento de las licencias de software en AWS" at bounding box center [365, 214] width 271 height 8
click at [210, 202] on input "do. Para simplificar la gestión y el seguimiento de las licencias de software e…" at bounding box center [210, 199] width 0 height 6
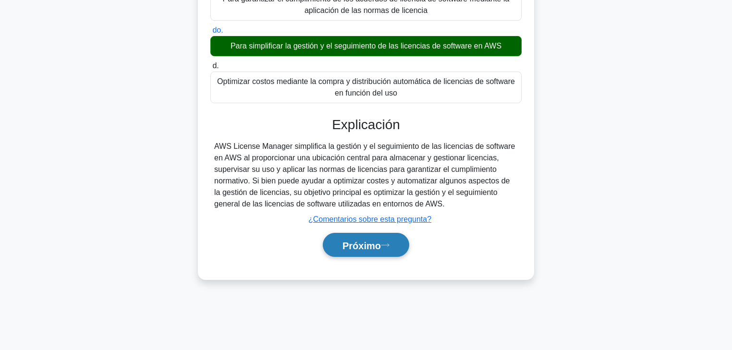
click at [380, 242] on font "Próximo" at bounding box center [361, 245] width 38 height 11
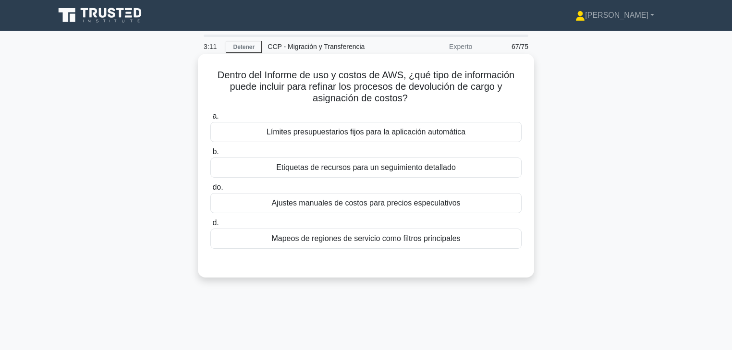
click at [380, 171] on font "Etiquetas de recursos para un seguimiento detallado" at bounding box center [366, 167] width 180 height 8
click at [210, 155] on input "b. Etiquetas de recursos para un seguimiento detallado" at bounding box center [210, 152] width 0 height 6
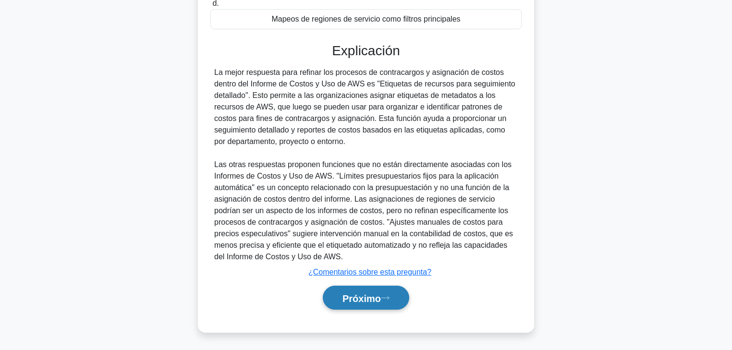
click at [385, 291] on button "Próximo" at bounding box center [366, 298] width 86 height 24
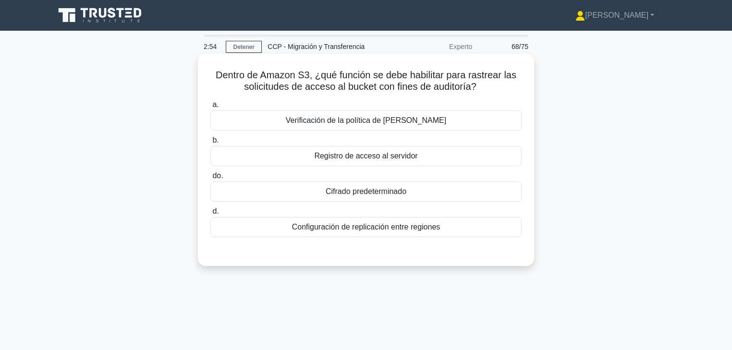
click at [378, 156] on font "Registro de acceso al servidor" at bounding box center [365, 156] width 103 height 8
click at [210, 144] on input "b. Registro de acceso al servidor" at bounding box center [210, 140] width 0 height 6
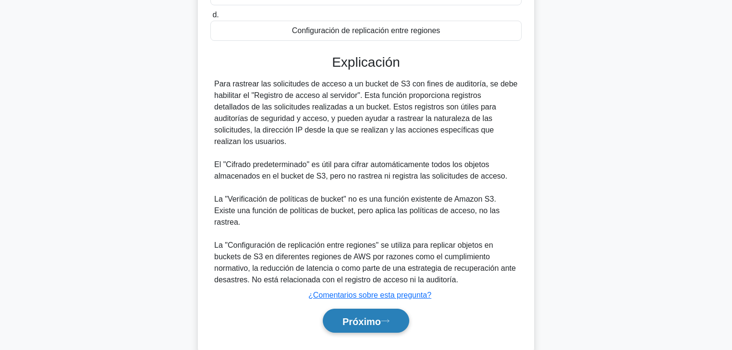
click at [378, 291] on button "Próximo" at bounding box center [366, 321] width 86 height 24
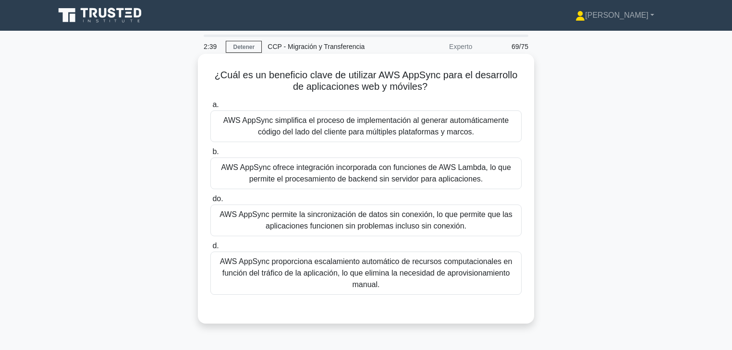
click at [326, 127] on font "AWS AppSync simplifica el proceso de implementación al generar automáticamente …" at bounding box center [365, 126] width 285 height 20
click at [210, 108] on input "a. AWS AppSync simplifica el proceso de implementación al generar automáticamen…" at bounding box center [210, 105] width 0 height 6
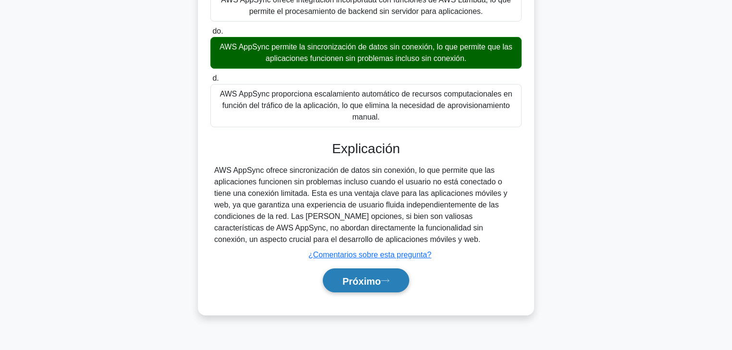
click at [381, 277] on font "Próximo" at bounding box center [361, 281] width 38 height 11
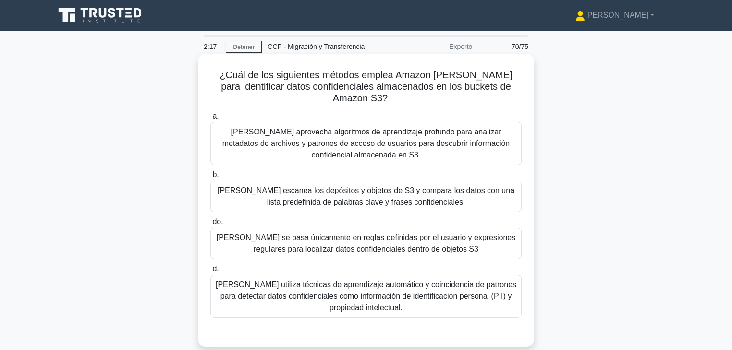
click at [362, 133] on font "Macie aprovecha algoritmos de aprendizaje profundo para analizar metadatos de a…" at bounding box center [366, 143] width 288 height 31
click at [210, 120] on input "a. Macie aprovecha algoritmos de aprendizaje profundo para analizar metadatos d…" at bounding box center [210, 116] width 0 height 6
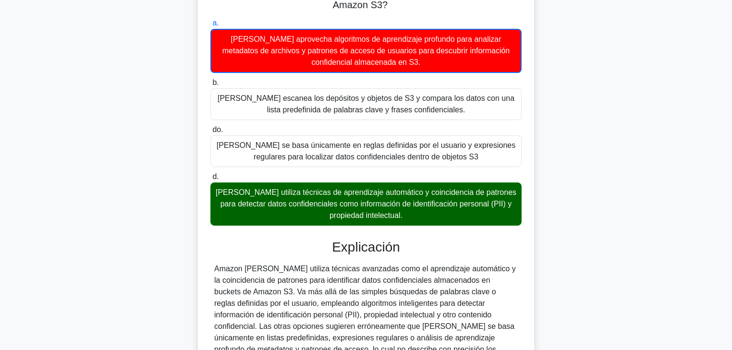
scroll to position [174, 0]
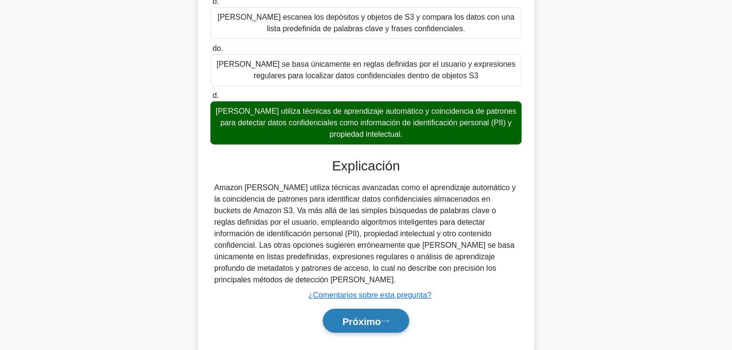
click at [365, 291] on font "Próximo" at bounding box center [361, 321] width 38 height 11
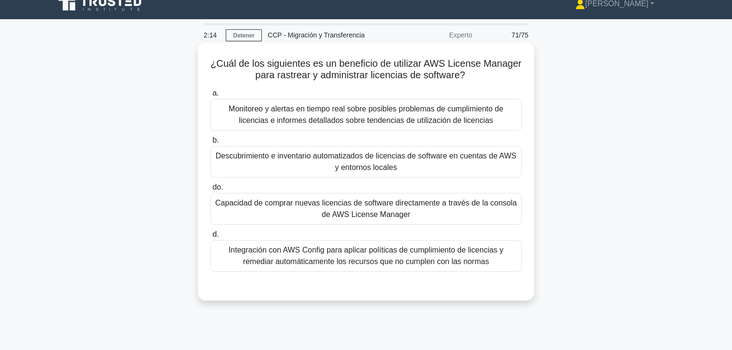
scroll to position [0, 0]
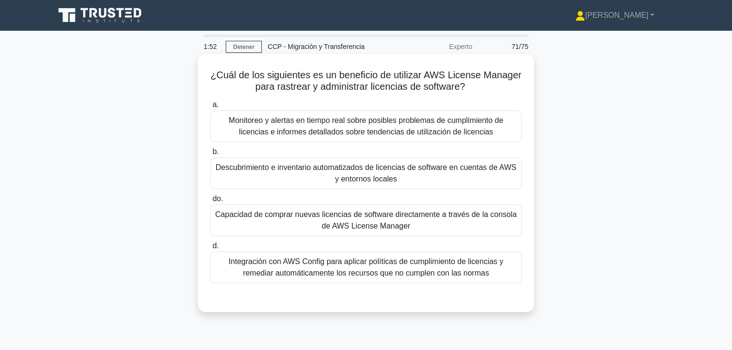
click at [422, 270] on font "Integración con AWS Config para aplicar políticas de cumplimiento de licencias …" at bounding box center [366, 267] width 275 height 20
click at [210, 249] on input "d. Integración con AWS Config para aplicar políticas de cumplimiento de licenci…" at bounding box center [210, 246] width 0 height 6
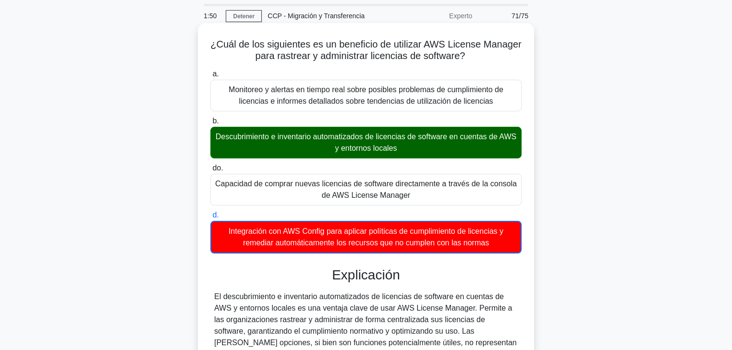
scroll to position [169, 0]
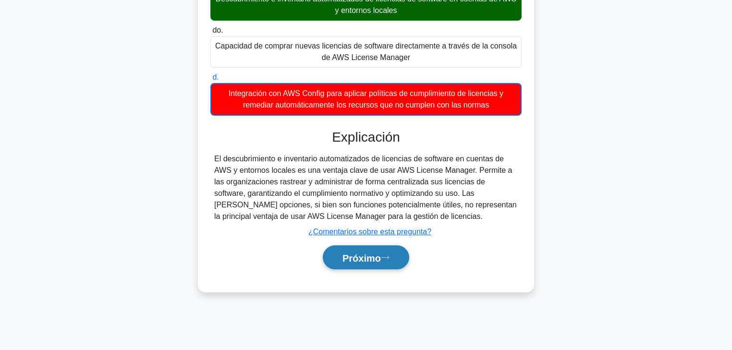
click at [363, 248] on button "Próximo" at bounding box center [366, 257] width 86 height 24
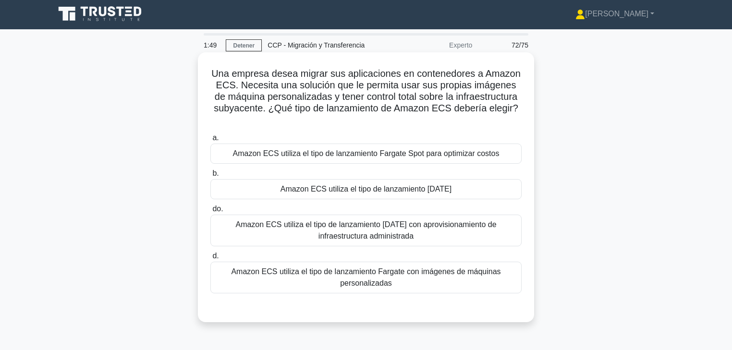
scroll to position [0, 0]
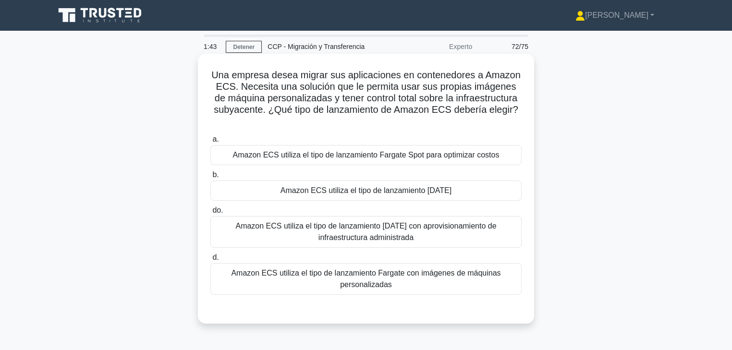
click at [391, 194] on font "Amazon ECS utiliza el tipo de lanzamiento EC2" at bounding box center [365, 190] width 171 height 8
click at [210, 178] on input "b. Amazon ECS utiliza el tipo de lanzamiento EC2" at bounding box center [210, 175] width 0 height 6
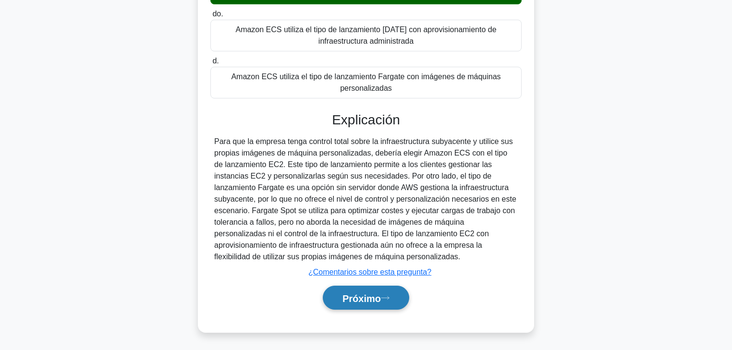
click at [390, 289] on button "Próximo" at bounding box center [366, 298] width 86 height 24
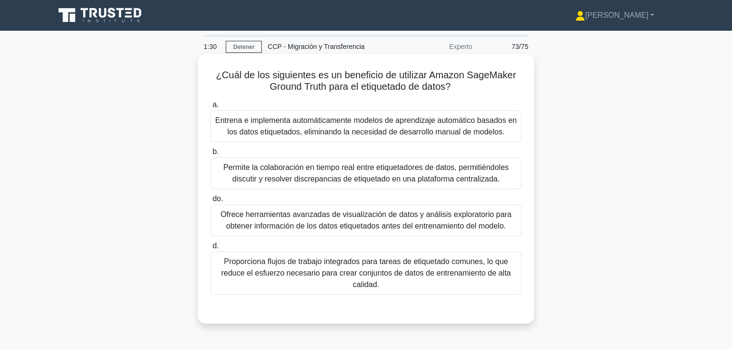
click at [323, 128] on font "Entrena e implementa automáticamente modelos de aprendizaje automático basados …" at bounding box center [366, 126] width 302 height 20
click at [210, 108] on input "a. Entrena e implementa automáticamente modelos de aprendizaje automático basad…" at bounding box center [210, 105] width 0 height 6
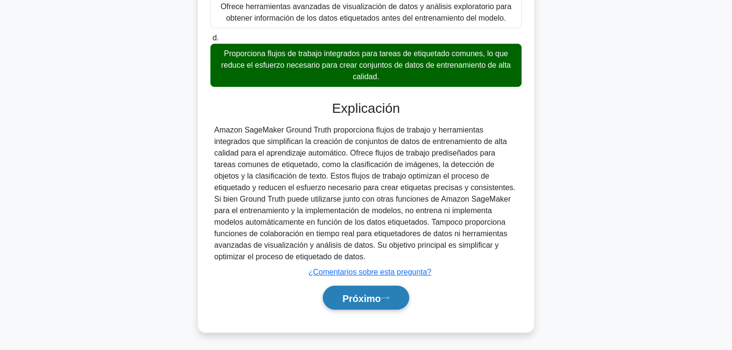
click at [369, 291] on button "Próximo" at bounding box center [366, 298] width 86 height 24
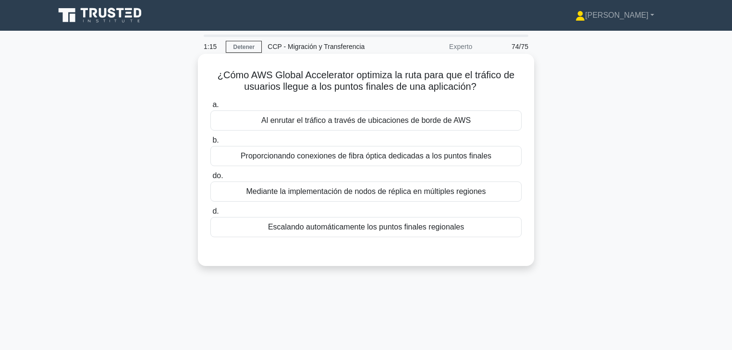
click at [354, 122] on font "Al enrutar el tráfico a través de ubicaciones de borde de AWS" at bounding box center [365, 120] width 209 height 8
click at [210, 108] on input "a. Al enrutar el tráfico a través de ubicaciones de borde de AWS" at bounding box center [210, 105] width 0 height 6
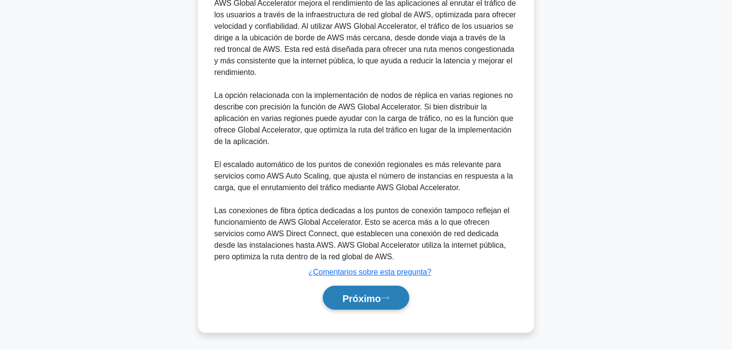
click at [381, 291] on font "Próximo" at bounding box center [361, 298] width 38 height 11
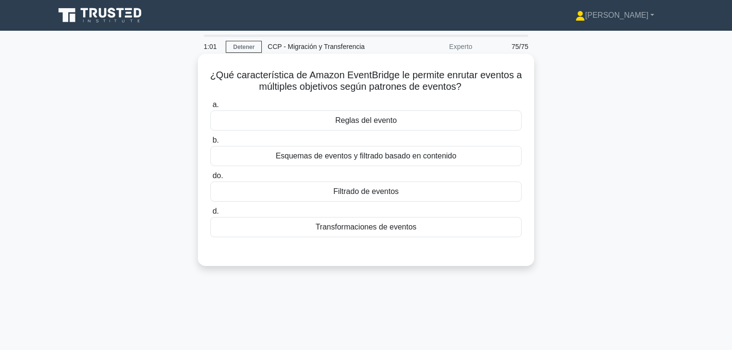
click at [397, 119] on div "Reglas del evento" at bounding box center [365, 120] width 311 height 20
click at [210, 108] on input "a. Reglas del evento" at bounding box center [210, 105] width 0 height 6
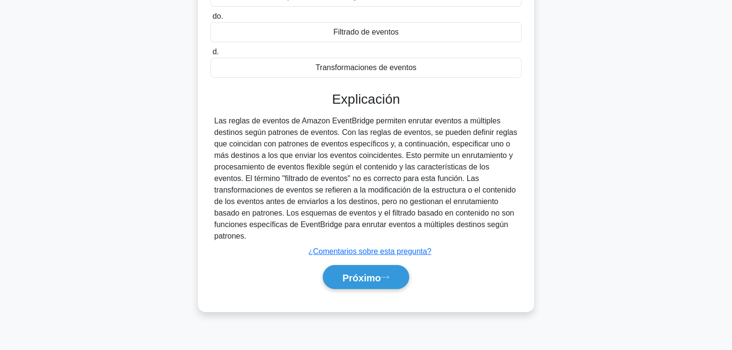
scroll to position [169, 0]
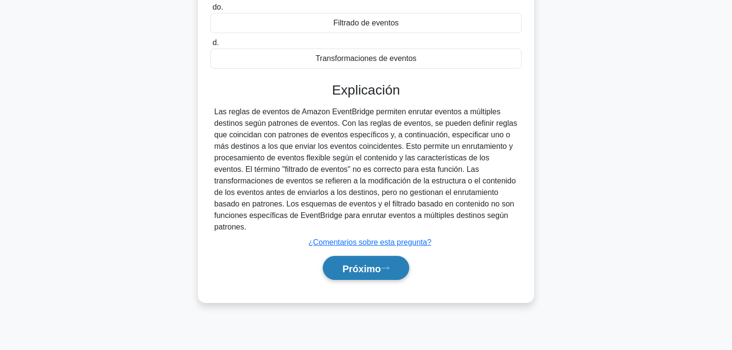
click at [373, 263] on font "Próximo" at bounding box center [361, 268] width 38 height 11
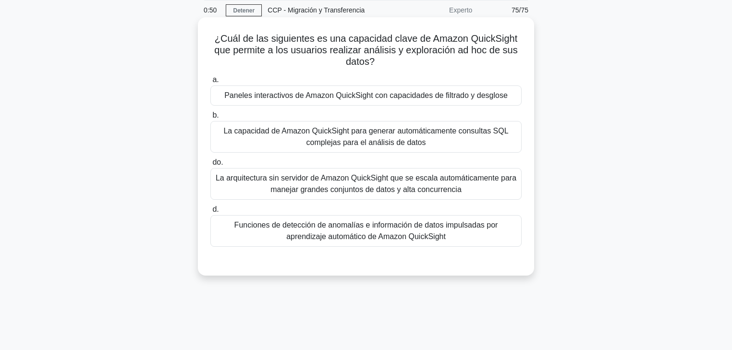
scroll to position [38, 0]
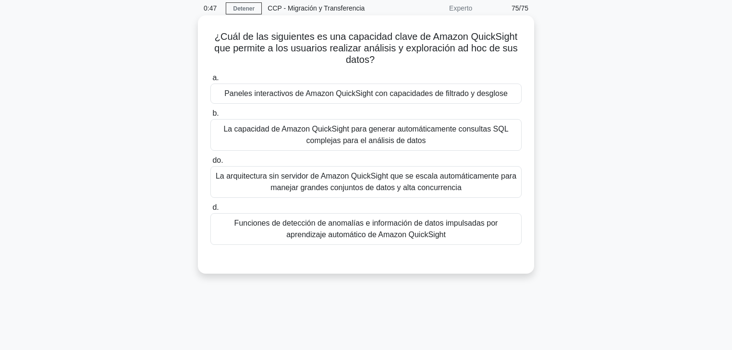
click at [365, 93] on font "Paneles interactivos de Amazon QuickSight con capacidades de filtrado y desglose" at bounding box center [365, 93] width 283 height 8
click at [210, 81] on input "a. Paneles interactivos de Amazon QuickSight con capacidades de filtrado y desg…" at bounding box center [210, 78] width 0 height 6
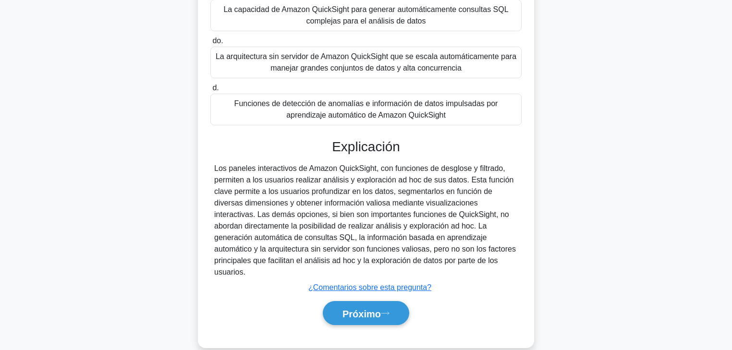
scroll to position [169, 0]
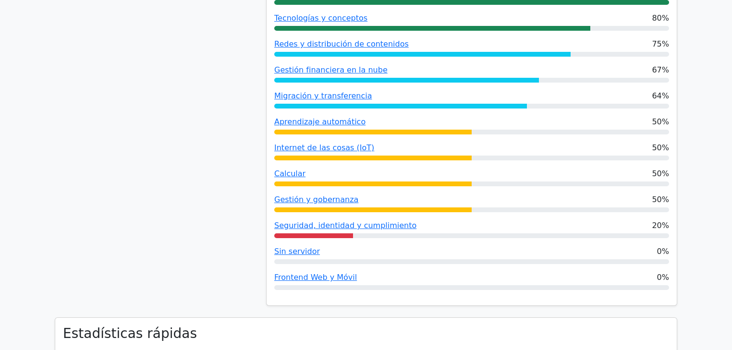
scroll to position [346, 0]
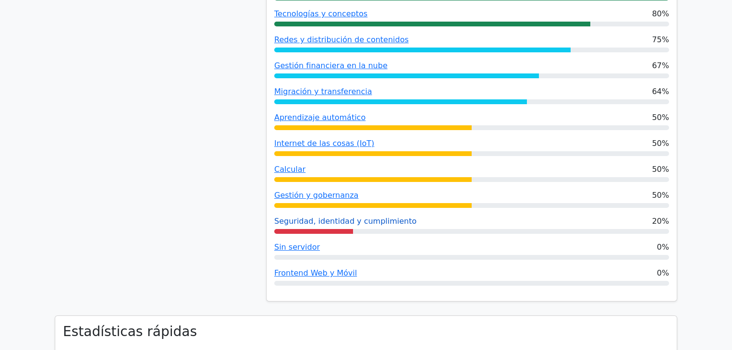
click at [374, 221] on font "Seguridad, identidad y cumplimiento" at bounding box center [345, 221] width 142 height 9
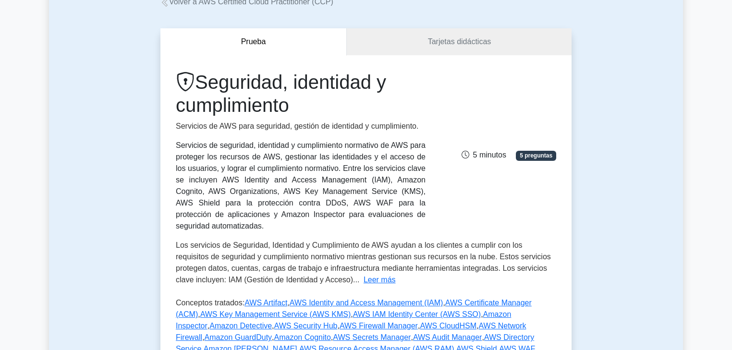
scroll to position [154, 0]
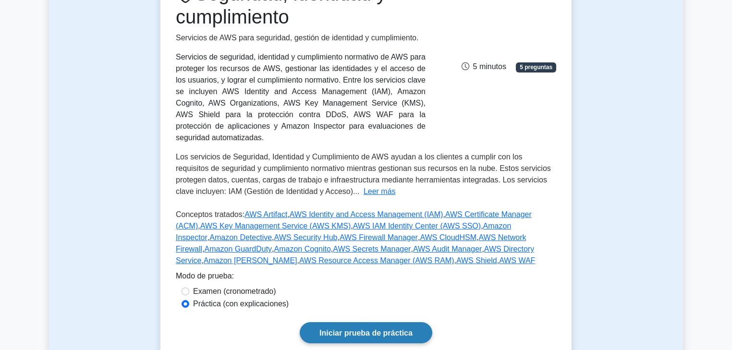
click at [386, 329] on font "Iniciar prueba de práctica" at bounding box center [365, 333] width 93 height 8
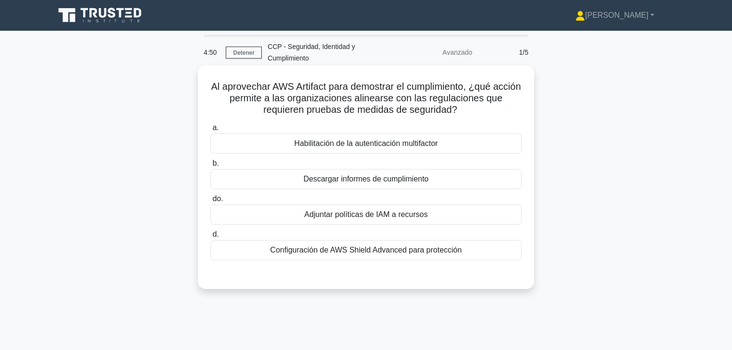
drag, startPoint x: 365, startPoint y: 98, endPoint x: 463, endPoint y: 110, distance: 99.2
click at [463, 110] on h5 "Al aprovechar AWS Artifact para demostrar el cumplimiento, ¿qué acción permite …" at bounding box center [365, 99] width 313 height 36
click at [350, 87] on font "Al aprovechar AWS Artifact para demostrar el cumplimiento, ¿qué acción permite …" at bounding box center [366, 98] width 310 height 34
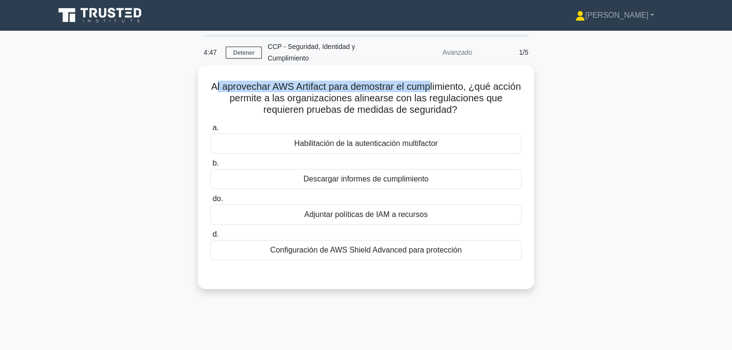
drag, startPoint x: 228, startPoint y: 88, endPoint x: 448, endPoint y: 86, distance: 219.9
click at [448, 86] on font "Al aprovechar AWS Artifact para demostrar el cumplimiento, ¿qué acción permite …" at bounding box center [366, 98] width 310 height 34
click at [447, 87] on font "Al aprovechar AWS Artifact para demostrar el cumplimiento, ¿qué acción permite …" at bounding box center [366, 98] width 310 height 34
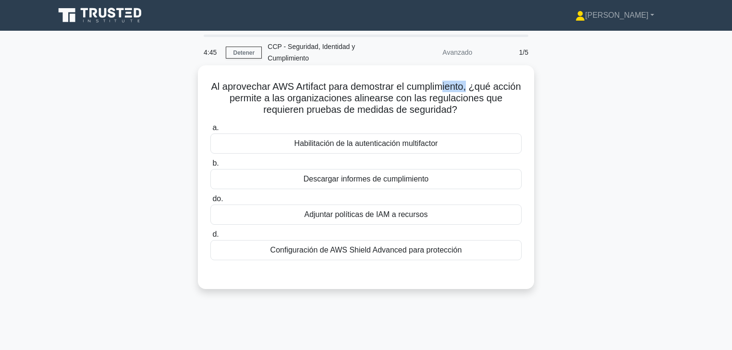
drag, startPoint x: 461, startPoint y: 90, endPoint x: 476, endPoint y: 91, distance: 15.4
click at [485, 90] on font "Al aprovechar AWS Artifact para demostrar el cumplimiento, ¿qué acción permite …" at bounding box center [366, 98] width 310 height 34
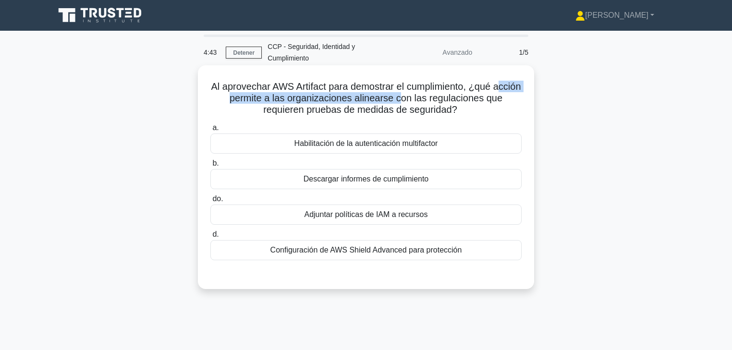
drag, startPoint x: 225, startPoint y: 99, endPoint x: 418, endPoint y: 100, distance: 193.0
click at [418, 100] on font "Al aprovechar AWS Artifact para demostrar el cumplimiento, ¿qué acción permite …" at bounding box center [366, 98] width 310 height 34
click at [354, 178] on font "Descargar informes de cumplimiento" at bounding box center [365, 179] width 125 height 8
click at [210, 167] on input "b. Descargar informes de cumplimiento" at bounding box center [210, 163] width 0 height 6
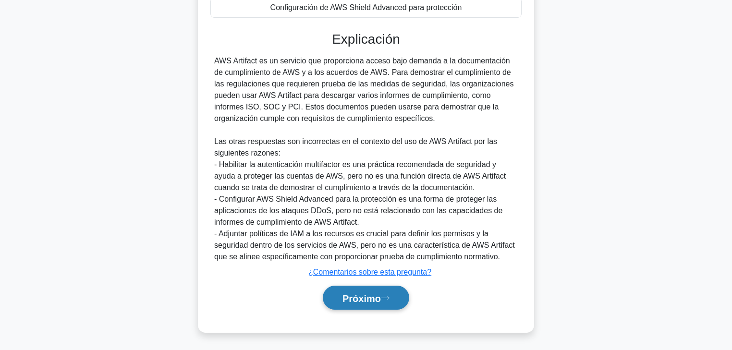
click at [374, 293] on font "Próximo" at bounding box center [361, 298] width 38 height 11
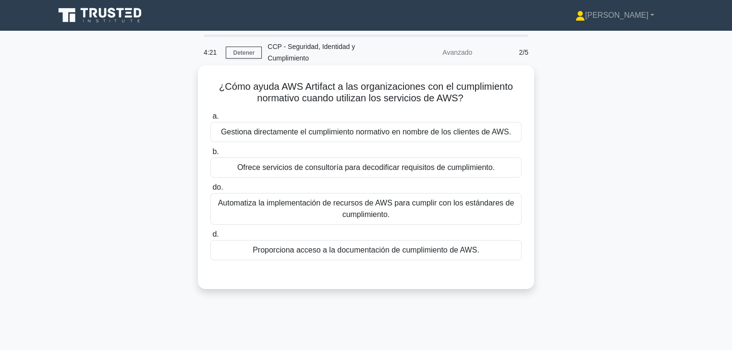
drag, startPoint x: 320, startPoint y: 91, endPoint x: 432, endPoint y: 104, distance: 112.6
click at [476, 102] on h5 "¿Cómo ayuda AWS Artifact a las organizaciones con el cumplimiento normativo cua…" at bounding box center [365, 93] width 313 height 24
click at [386, 253] on font "Proporciona acceso a la documentación de cumplimiento de AWS." at bounding box center [366, 250] width 227 height 8
click at [210, 238] on input "d. Proporciona acceso a la documentación de cumplimiento de AWS." at bounding box center [210, 234] width 0 height 6
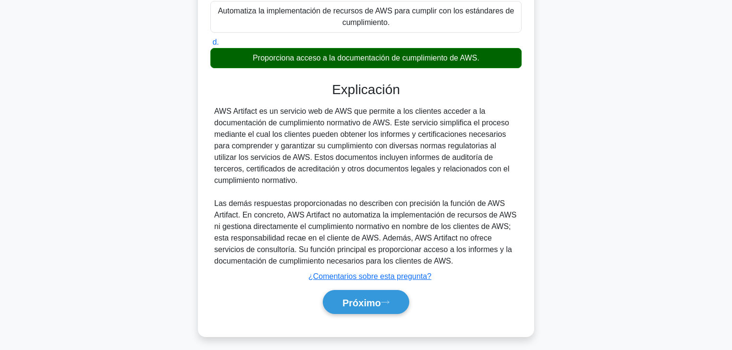
scroll to position [196, 0]
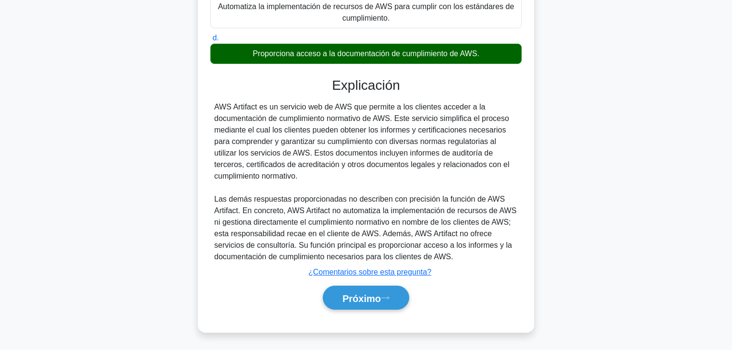
click at [391, 284] on div "Próximo" at bounding box center [365, 298] width 311 height 32
click at [396, 290] on button "Próximo" at bounding box center [366, 298] width 86 height 24
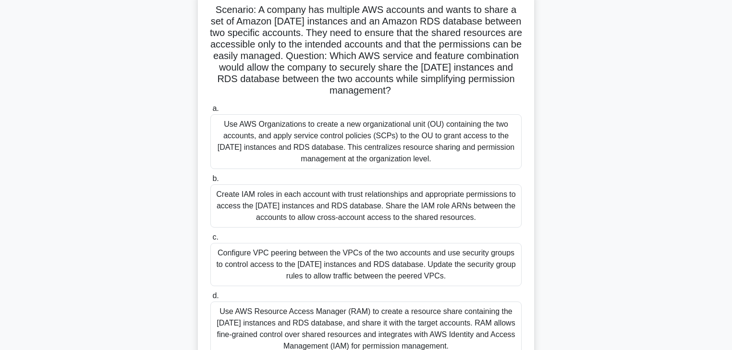
scroll to position [0, 0]
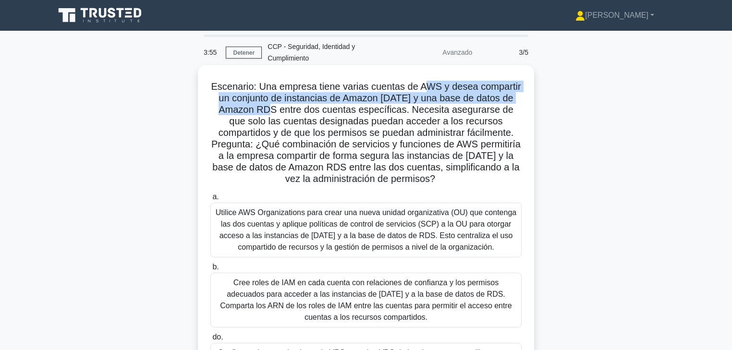
drag, startPoint x: 453, startPoint y: 93, endPoint x: 274, endPoint y: 112, distance: 180.6
click at [275, 112] on font "Escenario: Una empresa tiene varias cuentas de AWS y desea compartir un conjunt…" at bounding box center [366, 132] width 310 height 103
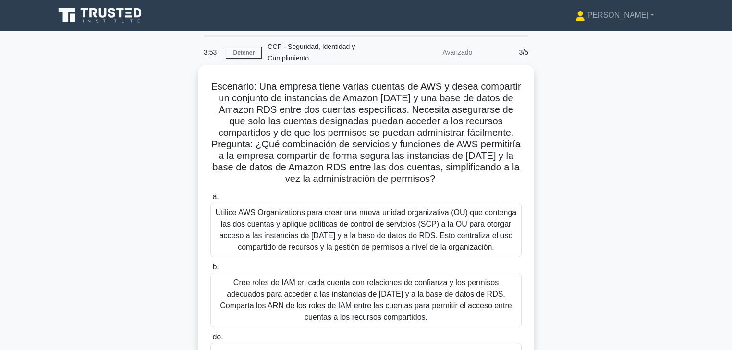
click at [369, 111] on font "Escenario: Una empresa tiene varias cuentas de AWS y desea compartir un conjunt…" at bounding box center [366, 132] width 310 height 103
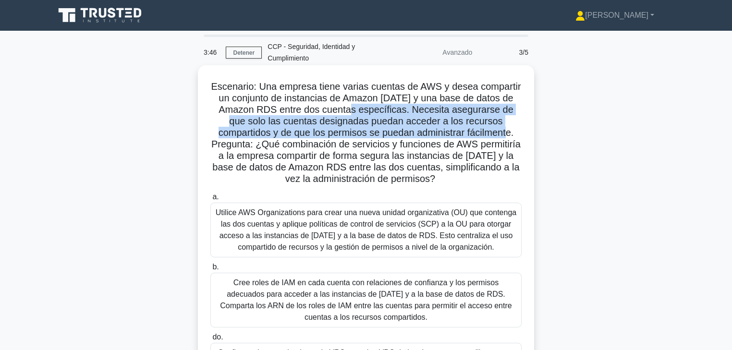
drag, startPoint x: 371, startPoint y: 111, endPoint x: 479, endPoint y: 135, distance: 110.8
click at [469, 135] on font "Escenario: Una empresa tiene varias cuentas de AWS y desea compartir un conjunt…" at bounding box center [366, 132] width 310 height 103
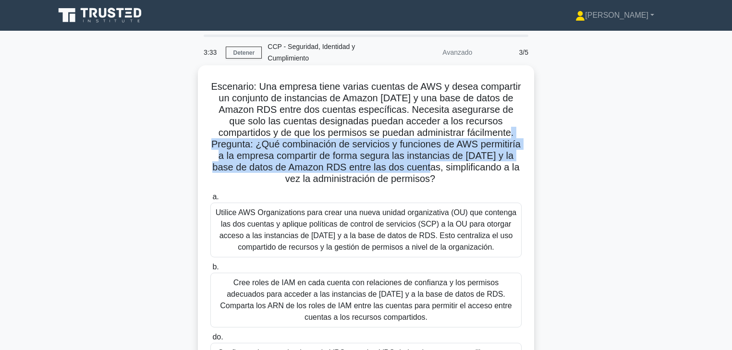
drag, startPoint x: 476, startPoint y: 135, endPoint x: 419, endPoint y: 170, distance: 66.6
click at [419, 170] on font "Escenario: Una empresa tiene varias cuentas de AWS y desea compartir un conjunt…" at bounding box center [366, 132] width 310 height 103
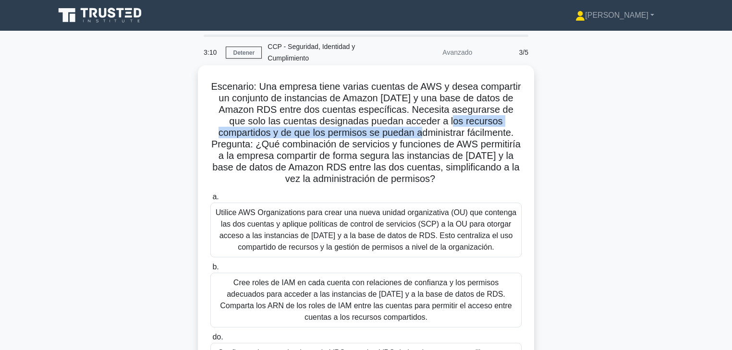
drag, startPoint x: 427, startPoint y: 123, endPoint x: 388, endPoint y: 136, distance: 41.6
click at [388, 136] on font "Escenario: Una empresa tiene varias cuentas de AWS y desea compartir un conjunt…" at bounding box center [366, 132] width 310 height 103
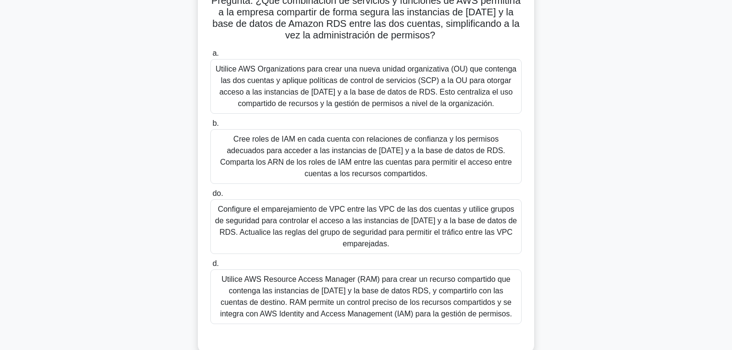
scroll to position [154, 0]
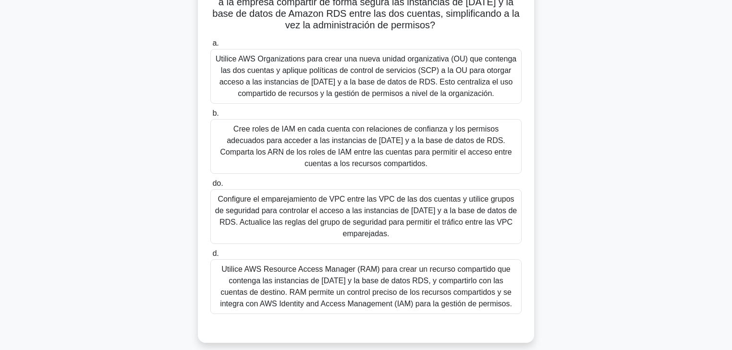
click at [410, 297] on font "Utilice AWS Resource Access Manager (RAM) para crear un recurso compartido que …" at bounding box center [366, 286] width 292 height 43
click at [210, 257] on input "d. Utilice AWS Resource Access Manager (RAM) para crear un recurso compartido q…" at bounding box center [210, 254] width 0 height 6
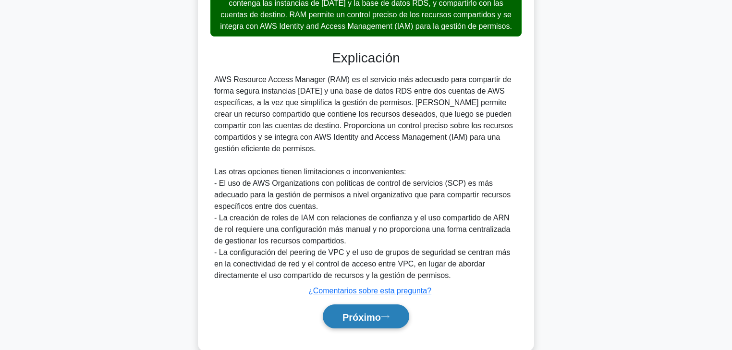
scroll to position [450, 0]
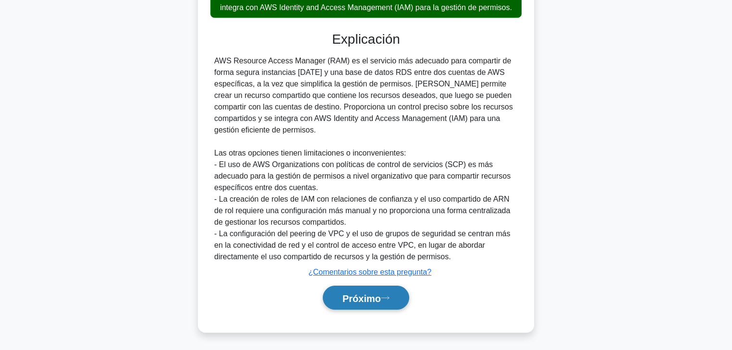
click at [360, 293] on font "Próximo" at bounding box center [361, 298] width 38 height 11
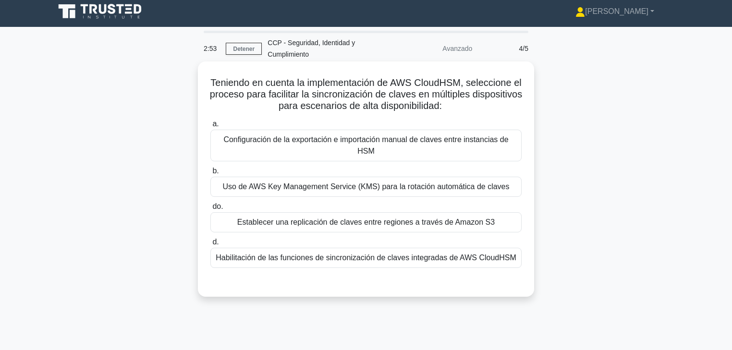
scroll to position [0, 0]
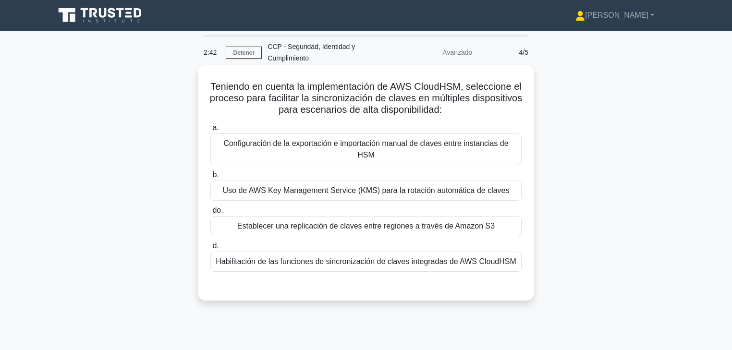
drag, startPoint x: 304, startPoint y: 86, endPoint x: 471, endPoint y: 109, distance: 167.8
click at [471, 109] on font "Teniendo en cuenta la implementación de AWS CloudHSM, seleccione el proceso par…" at bounding box center [366, 98] width 312 height 34
click at [349, 87] on font "Teniendo en cuenta la implementación de AWS CloudHSM, seleccione el proceso par…" at bounding box center [366, 98] width 312 height 34
click at [261, 87] on font "Teniendo en cuenta la implementación de AWS CloudHSM, seleccione el proceso par…" at bounding box center [366, 98] width 312 height 34
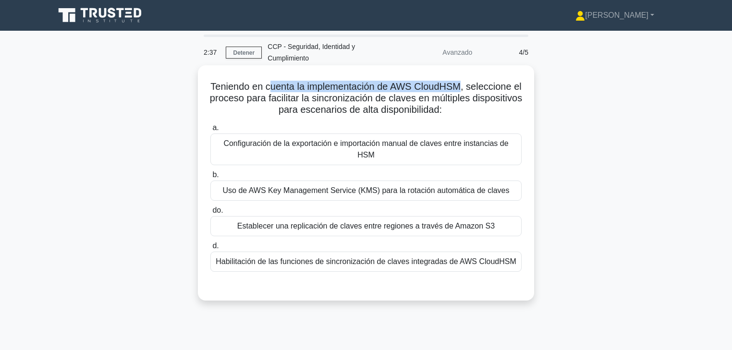
drag, startPoint x: 280, startPoint y: 88, endPoint x: 466, endPoint y: 90, distance: 185.8
click at [466, 90] on font "Teniendo en cuenta la implementación de AWS CloudHSM, seleccione el proceso par…" at bounding box center [366, 98] width 312 height 34
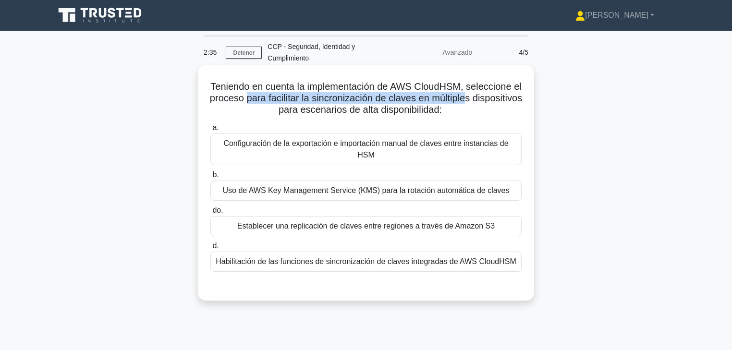
drag, startPoint x: 277, startPoint y: 99, endPoint x: 497, endPoint y: 99, distance: 220.4
click at [497, 99] on font "Teniendo en cuenta la implementación de AWS CloudHSM, seleccione el proceso par…" at bounding box center [366, 98] width 312 height 34
click at [388, 186] on font "Uso de AWS Key Management Service (KMS) para la rotación automática de claves" at bounding box center [365, 190] width 287 height 8
click at [210, 178] on input "b. Uso de AWS Key Management Service (KMS) para la rotación automática de claves" at bounding box center [210, 175] width 0 height 6
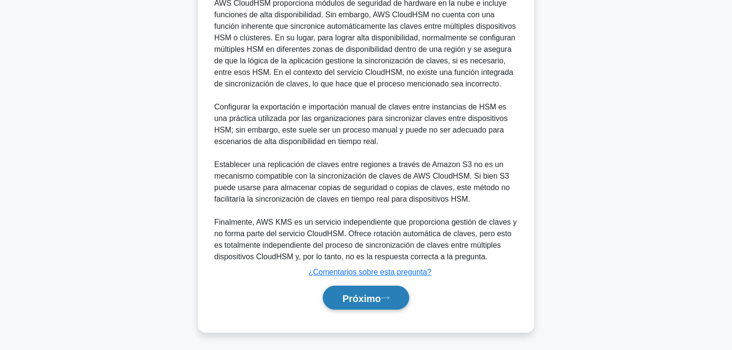
click at [381, 298] on font "Próximo" at bounding box center [361, 298] width 38 height 11
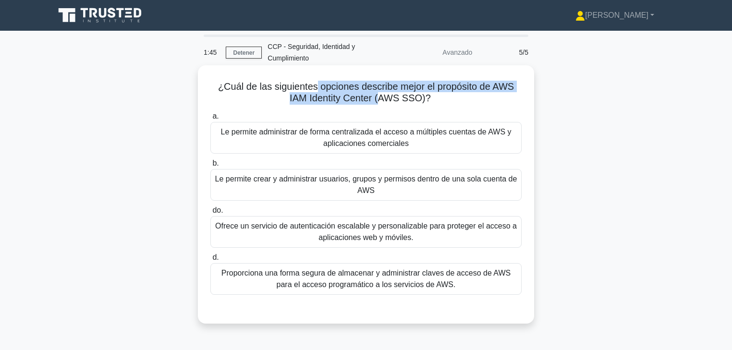
drag, startPoint x: 313, startPoint y: 88, endPoint x: 380, endPoint y: 102, distance: 68.7
click at [380, 102] on font "¿Cuál de las siguientes opciones describe mejor el propósito de AWS IAM Identit…" at bounding box center [366, 92] width 296 height 22
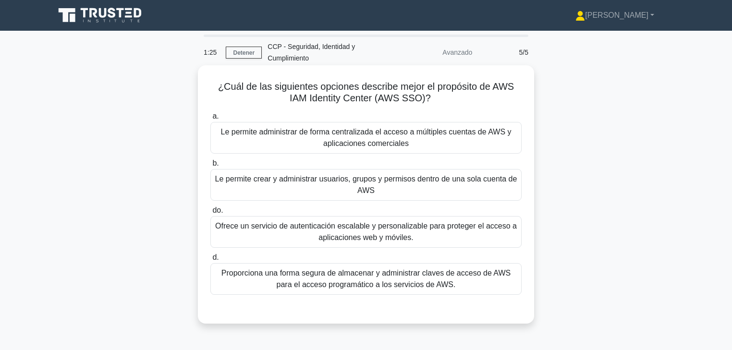
click at [374, 241] on font "Ofrece un servicio de autenticación escalable y personalizable para proteger el…" at bounding box center [366, 232] width 302 height 20
click at [210, 214] on input "do. Ofrece un servicio de autenticación escalable y personalizable para protege…" at bounding box center [210, 210] width 0 height 6
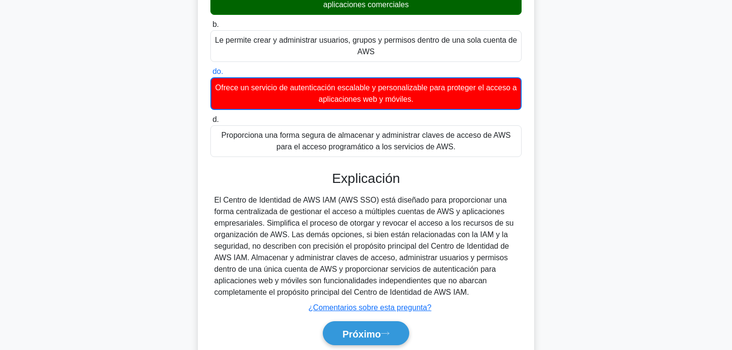
scroll to position [136, 0]
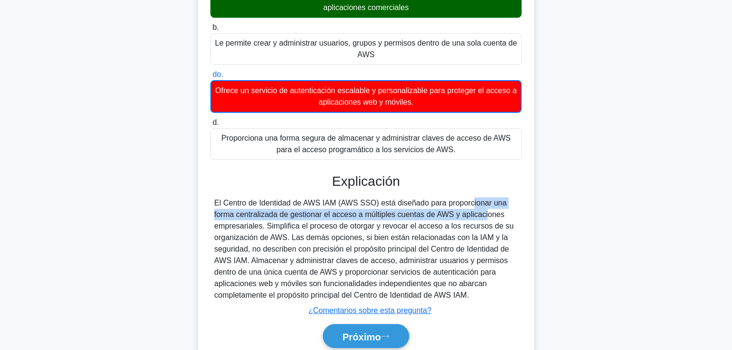
drag, startPoint x: 407, startPoint y: 205, endPoint x: 425, endPoint y: 214, distance: 20.4
click at [425, 214] on font "El Centro de Identidad de AWS IAM (AWS SSO) está diseñado para proporcionar una…" at bounding box center [363, 249] width 299 height 100
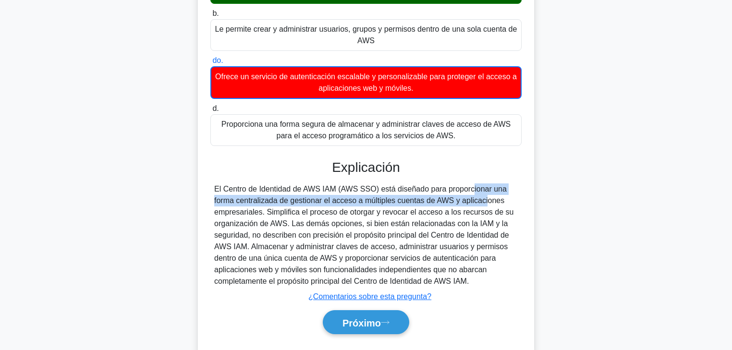
scroll to position [174, 0]
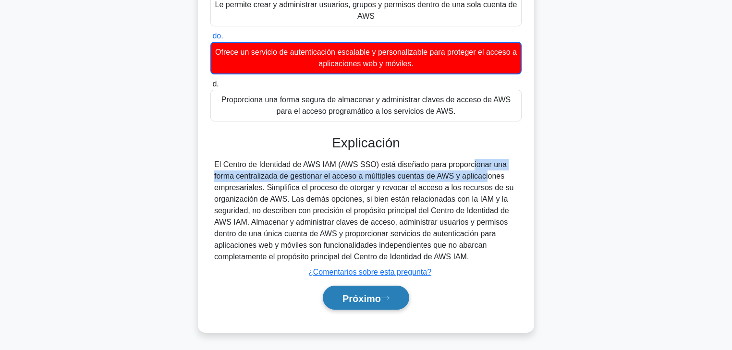
click at [381, 296] on font "Próximo" at bounding box center [361, 298] width 38 height 11
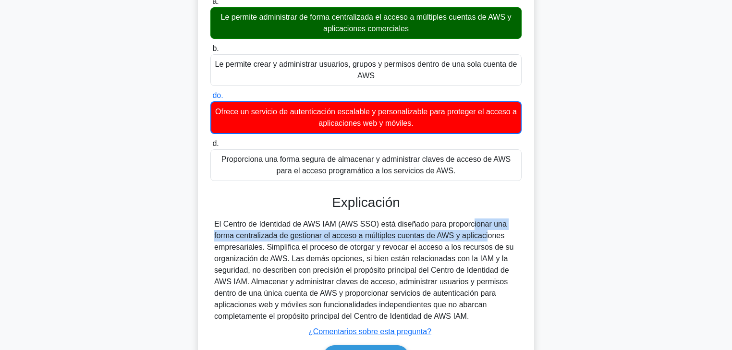
scroll to position [154, 0]
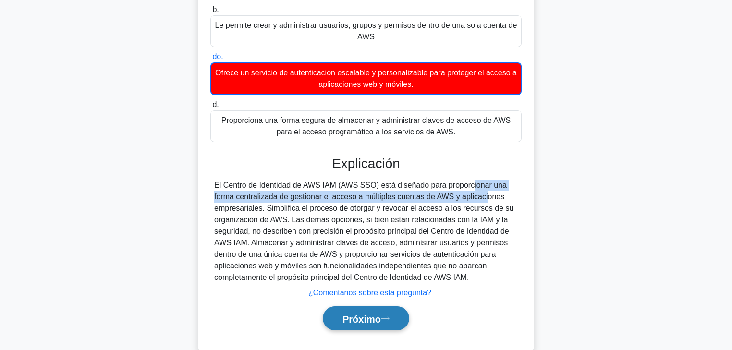
click at [368, 319] on font "Próximo" at bounding box center [361, 319] width 38 height 11
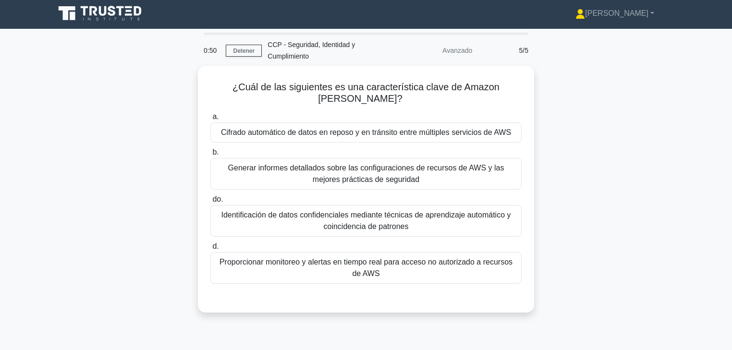
scroll to position [0, 0]
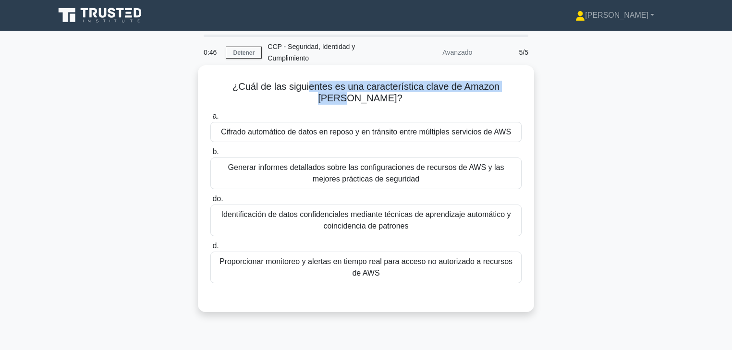
drag, startPoint x: 292, startPoint y: 86, endPoint x: 505, endPoint y: 88, distance: 213.2
click at [499, 88] on font "¿Cuál de las siguientes es una característica clave de Amazon Macie?" at bounding box center [365, 92] width 267 height 22
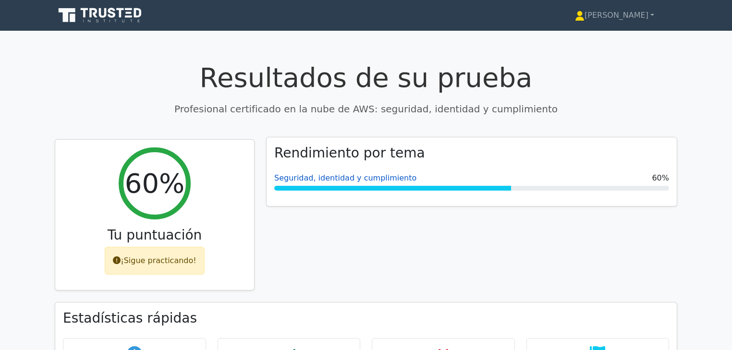
click at [374, 177] on font "Seguridad, identidad y cumplimiento" at bounding box center [345, 177] width 142 height 9
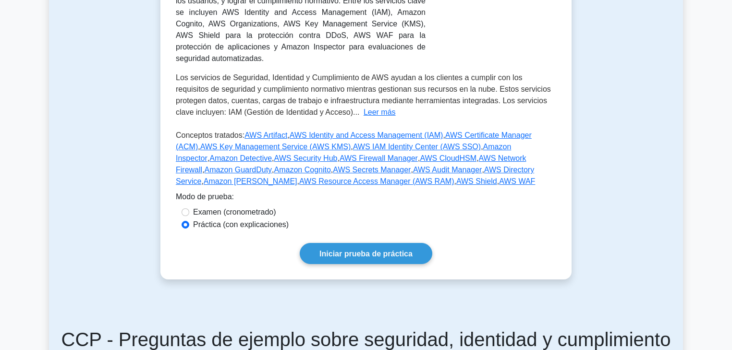
scroll to position [269, 0]
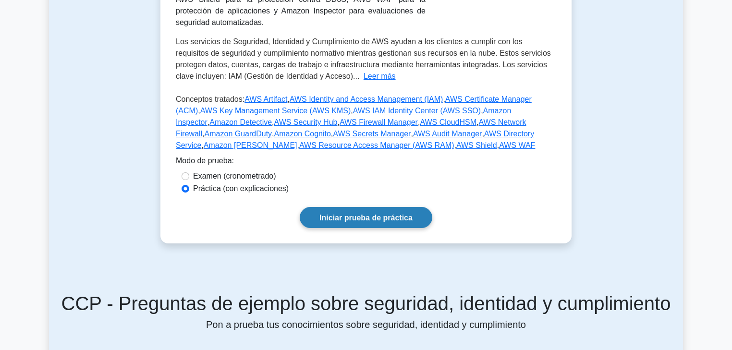
click at [390, 214] on font "Iniciar prueba de práctica" at bounding box center [365, 218] width 93 height 8
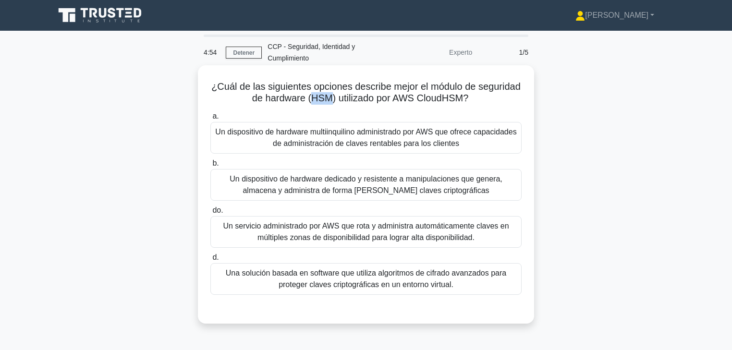
drag, startPoint x: 310, startPoint y: 98, endPoint x: 330, endPoint y: 97, distance: 20.7
click at [330, 97] on font "¿Cuál de las siguientes opciones describe mejor el módulo de seguridad de hardw…" at bounding box center [365, 92] width 309 height 22
drag, startPoint x: 342, startPoint y: 97, endPoint x: 476, endPoint y: 100, distance: 134.5
click at [476, 100] on h5 "¿Cuál de las siguientes opciones describe mejor el módulo de seguridad de hardw…" at bounding box center [365, 93] width 313 height 24
click at [400, 234] on font "Un servicio administrado por AWS que rota y administra automáticamente claves e…" at bounding box center [366, 232] width 286 height 20
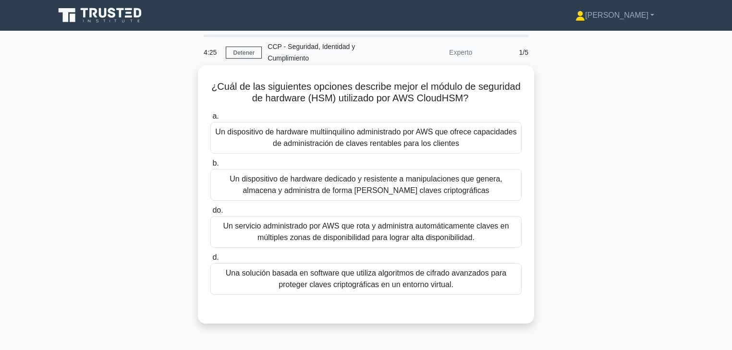
click at [210, 214] on input "do. Un servicio administrado por AWS que rota y administra automáticamente clav…" at bounding box center [210, 210] width 0 height 6
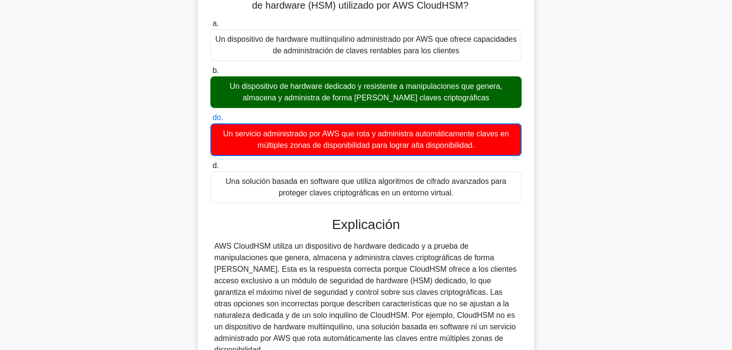
scroll to position [59, 0]
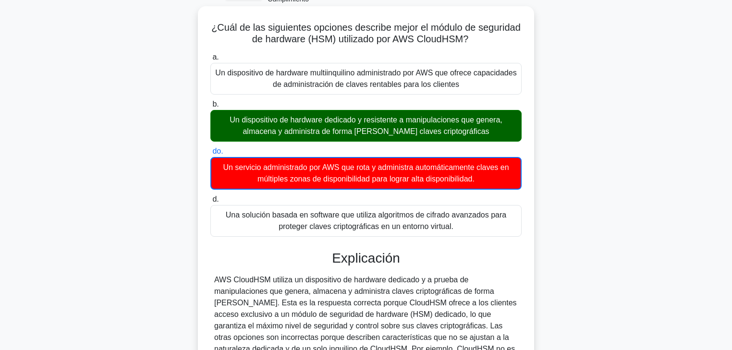
drag, startPoint x: 302, startPoint y: 121, endPoint x: 380, endPoint y: 121, distance: 77.8
click at [380, 121] on font "Un dispositivo de hardware dedicado y resistente a manipulaciones que genera, a…" at bounding box center [365, 126] width 272 height 20
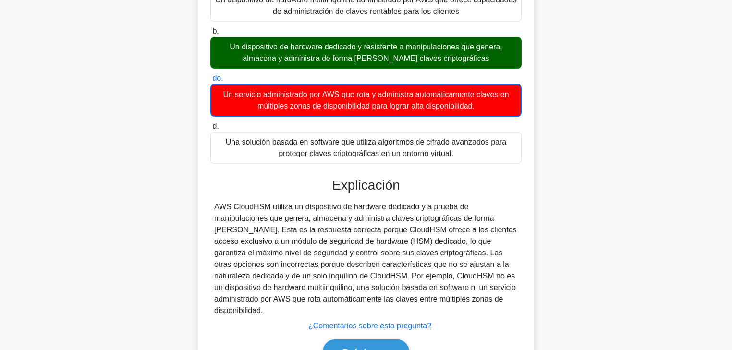
scroll to position [136, 0]
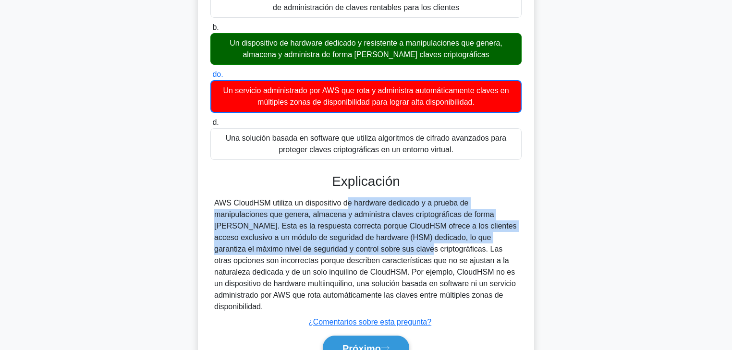
drag, startPoint x: 291, startPoint y: 205, endPoint x: 302, endPoint y: 243, distance: 39.2
click at [302, 243] on font "AWS CloudHSM utiliza un dispositivo de hardware dedicado y a prueba de manipula…" at bounding box center [365, 255] width 302 height 112
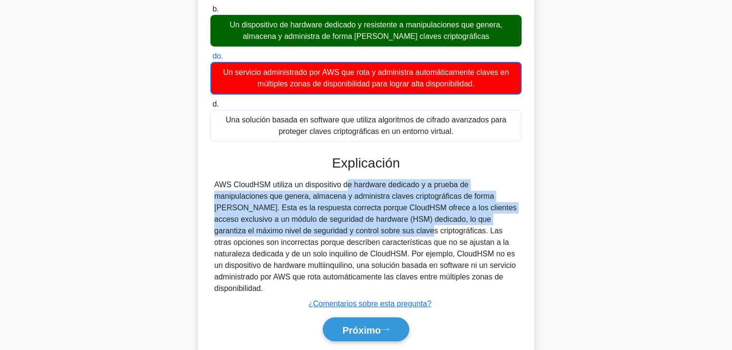
scroll to position [174, 0]
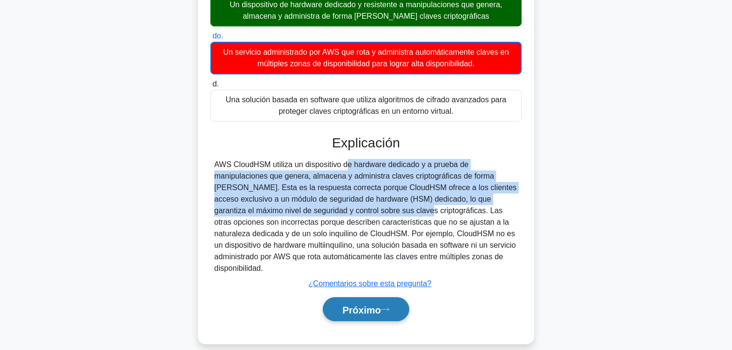
click at [383, 297] on button "Próximo" at bounding box center [366, 309] width 86 height 24
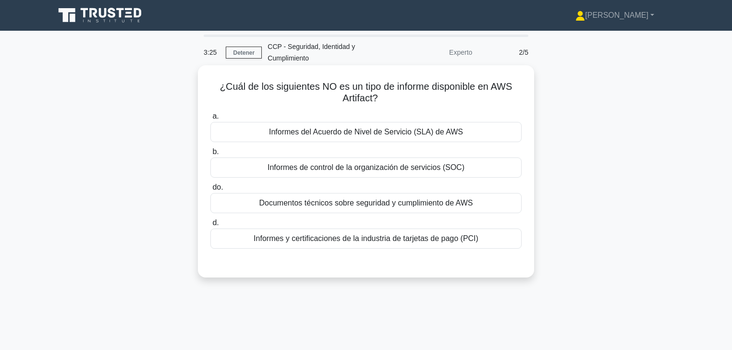
scroll to position [0, 0]
drag, startPoint x: 265, startPoint y: 85, endPoint x: 431, endPoint y: 95, distance: 166.4
click at [431, 95] on h5 "¿Cuál de los siguientes NO es un tipo de informe disponible en AWS Artifact? .s…" at bounding box center [365, 93] width 313 height 24
click at [380, 240] on font "Informes y certificaciones de la industria de tarjetas de pago (PCI)" at bounding box center [365, 238] width 225 height 8
click at [210, 226] on input "d. Informes y certificaciones de la industria de tarjetas de pago (PCI)" at bounding box center [210, 223] width 0 height 6
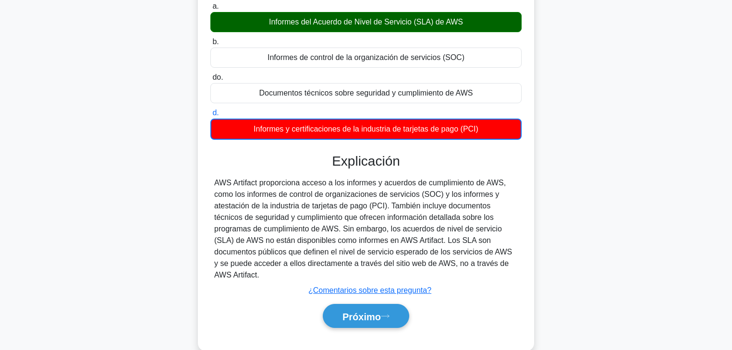
scroll to position [169, 0]
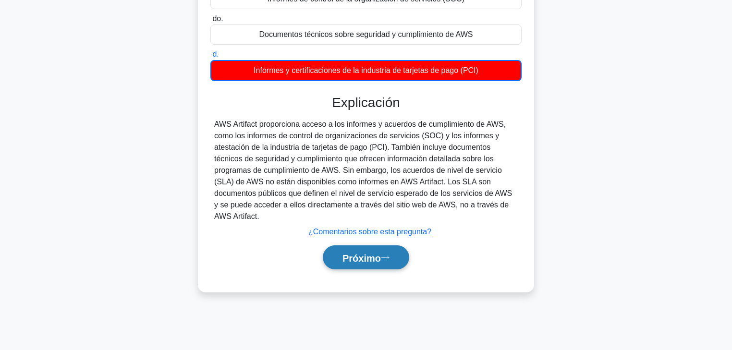
click at [362, 253] on font "Próximo" at bounding box center [361, 258] width 38 height 11
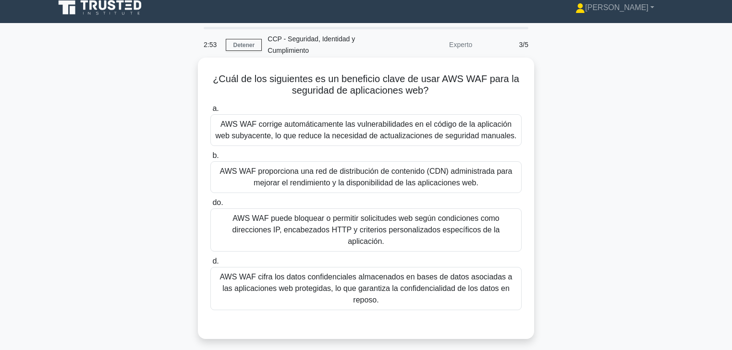
scroll to position [0, 0]
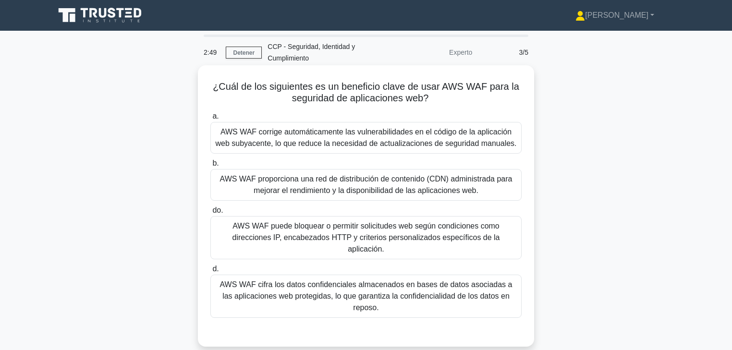
drag, startPoint x: 428, startPoint y: 86, endPoint x: 438, endPoint y: 98, distance: 15.0
click at [438, 98] on h5 "¿Cuál de los siguientes es un beneficio clave de usar AWS WAF para la seguridad…" at bounding box center [365, 93] width 313 height 24
click at [395, 238] on font "AWS WAF puede bloquear o permitir solicitudes web según condiciones como direcc…" at bounding box center [365, 237] width 267 height 31
click at [210, 214] on input "do. AWS WAF puede bloquear o permitir solicitudes web según condiciones como di…" at bounding box center [210, 210] width 0 height 6
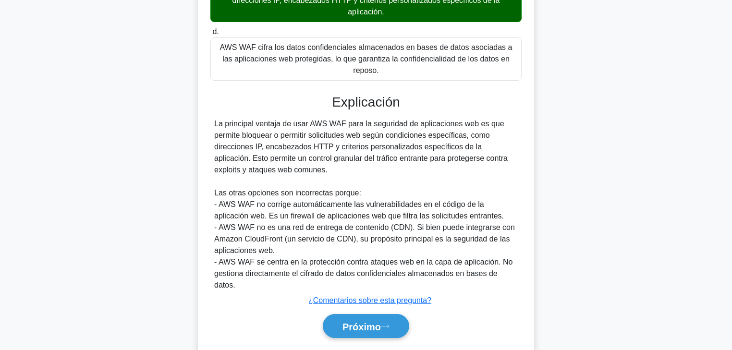
scroll to position [242, 0]
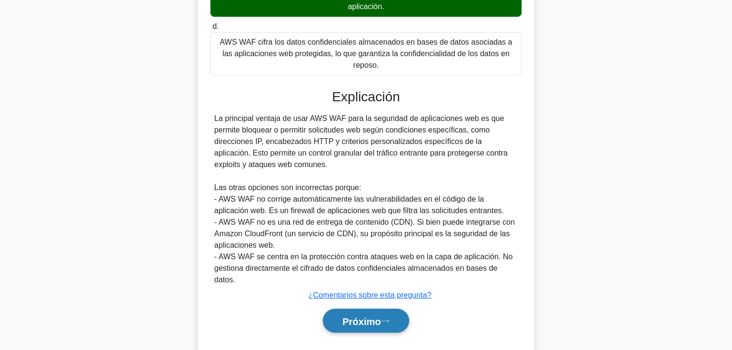
click at [386, 309] on button "Próximo" at bounding box center [366, 321] width 86 height 24
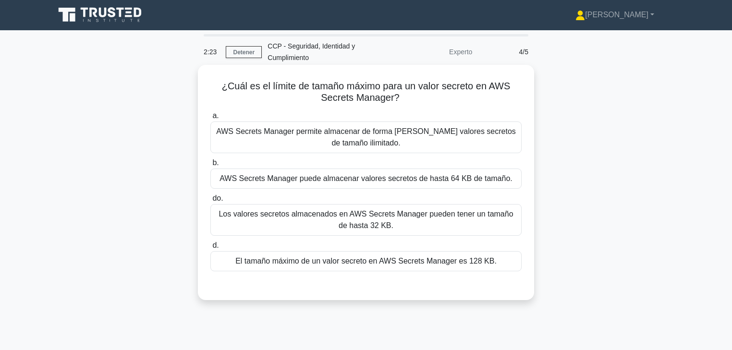
scroll to position [0, 0]
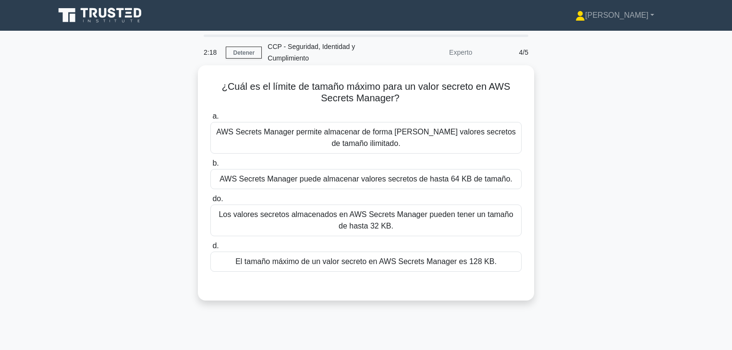
drag, startPoint x: 261, startPoint y: 88, endPoint x: 507, endPoint y: 100, distance: 246.6
click at [507, 100] on h5 "¿Cuál es el límite de tamaño máximo para un valor secreto en AWS Secrets Manage…" at bounding box center [365, 93] width 313 height 24
click at [464, 255] on div "El tamaño máximo de un valor secreto en AWS Secrets Manager es 128 KB." at bounding box center [365, 262] width 311 height 20
click at [210, 249] on input "d. El tamaño máximo de un valor secreto en AWS Secrets Manager es 128 KB." at bounding box center [210, 246] width 0 height 6
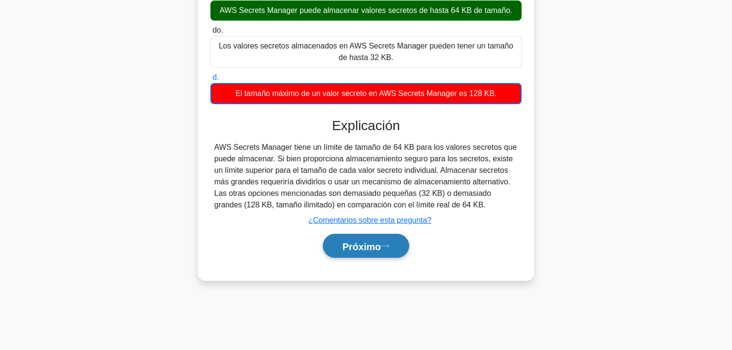
click at [378, 238] on button "Próximo" at bounding box center [366, 246] width 86 height 24
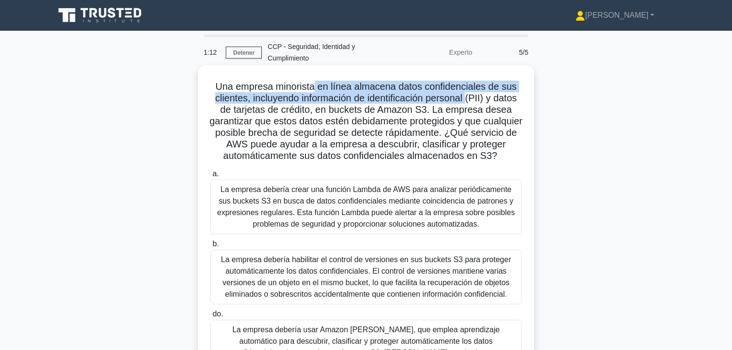
drag, startPoint x: 315, startPoint y: 88, endPoint x: 468, endPoint y: 103, distance: 153.9
click at [468, 103] on font "Una empresa minorista en línea almacena datos confidenciales de sus clientes, i…" at bounding box center [365, 121] width 313 height 80
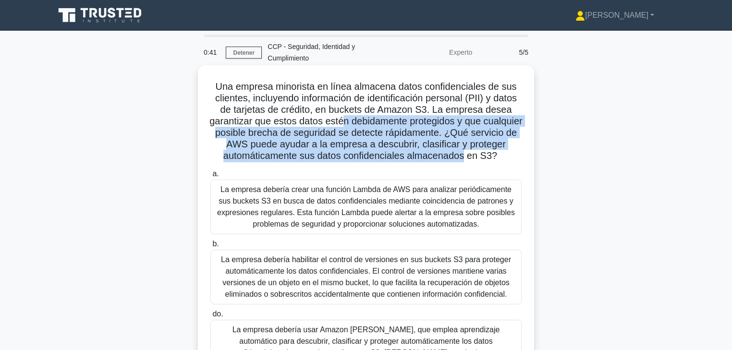
drag, startPoint x: 364, startPoint y: 123, endPoint x: 501, endPoint y: 161, distance: 142.1
click at [501, 161] on font "Una empresa minorista en línea almacena datos confidenciales de sus clientes, i…" at bounding box center [365, 121] width 313 height 80
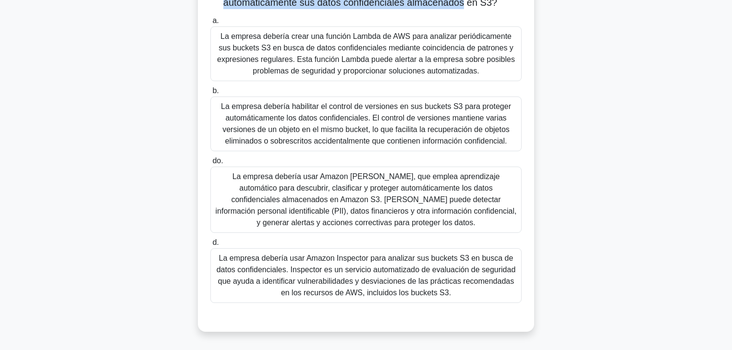
scroll to position [169, 0]
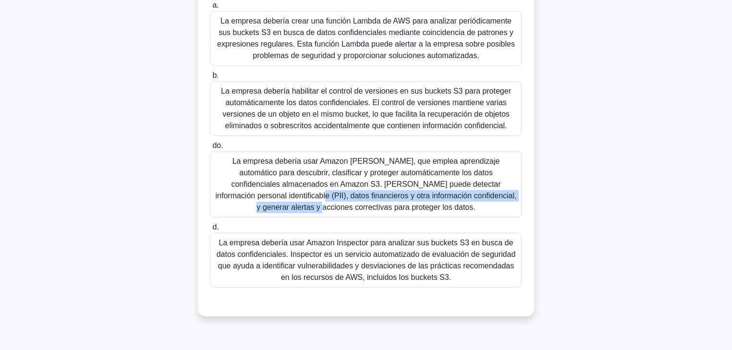
click at [417, 190] on font "La empresa debería usar Amazon Macie, que emplea aprendizaje automático para de…" at bounding box center [366, 185] width 302 height 58
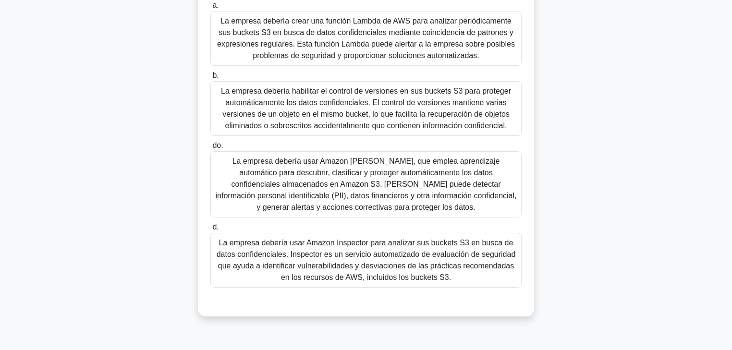
click at [433, 205] on font "La empresa debería usar Amazon Macie, que emplea aprendizaje automático para de…" at bounding box center [366, 184] width 301 height 54
click at [210, 149] on input "do. La empresa debería usar Amazon Macie, que emplea aprendizaje automático par…" at bounding box center [210, 146] width 0 height 6
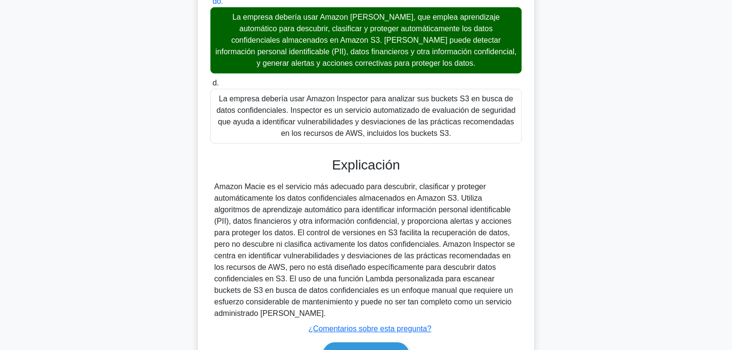
scroll to position [369, 0]
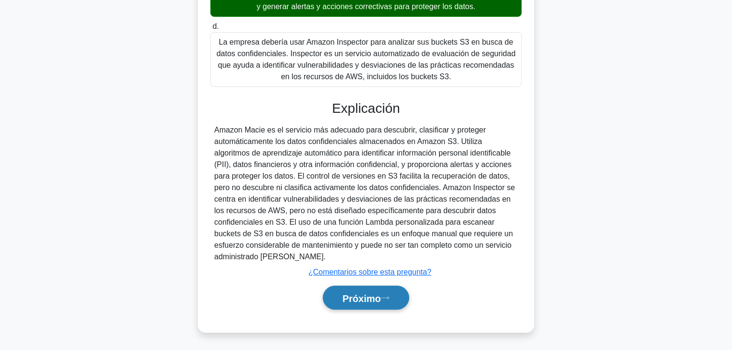
click at [401, 295] on button "Próximo" at bounding box center [366, 298] width 86 height 24
click at [369, 300] on font "Próximo" at bounding box center [361, 298] width 38 height 11
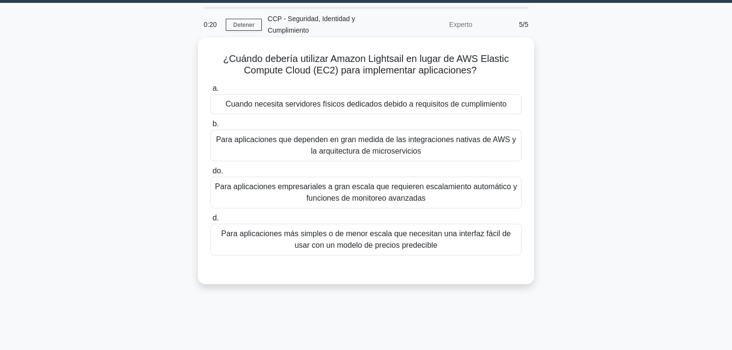
scroll to position [0, 0]
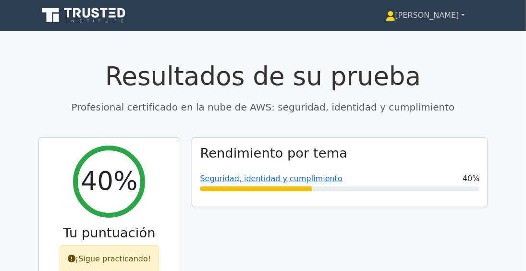
click at [423, 17] on font "[PERSON_NAME]" at bounding box center [427, 15] width 64 height 9
click at [386, 39] on font "Perfil" at bounding box center [380, 37] width 19 height 9
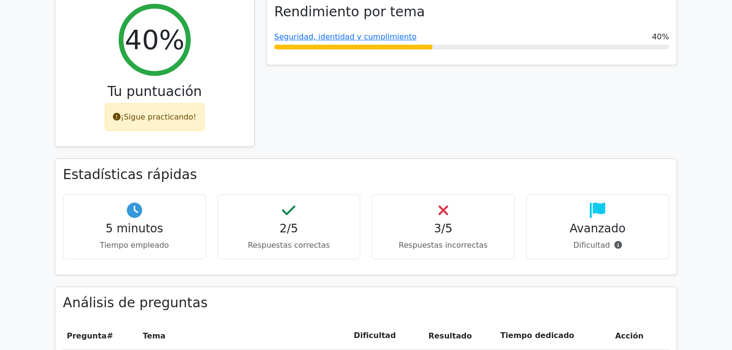
scroll to position [154, 0]
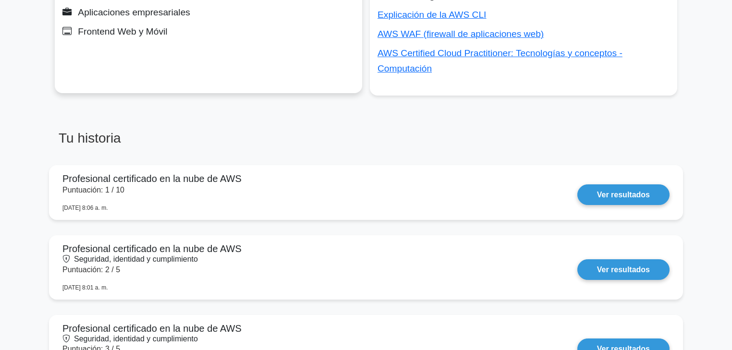
scroll to position [422, 0]
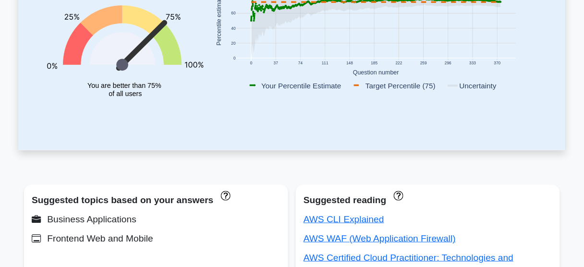
scroll to position [184, 0]
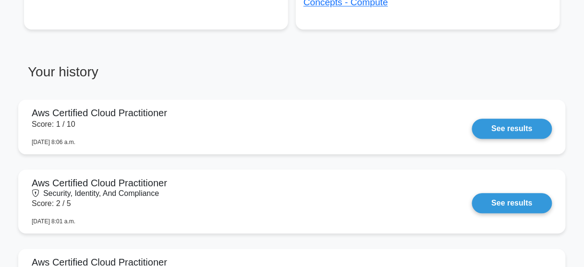
scroll to position [476, 0]
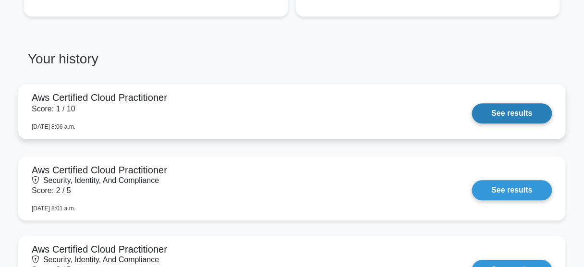
click at [519, 104] on link "See results" at bounding box center [512, 113] width 80 height 20
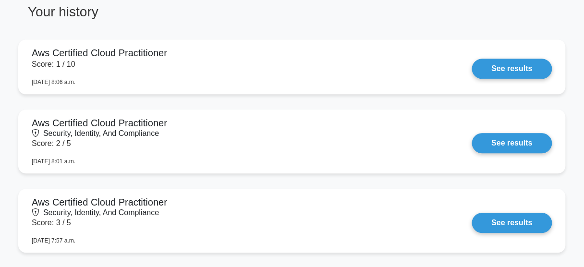
scroll to position [553, 0]
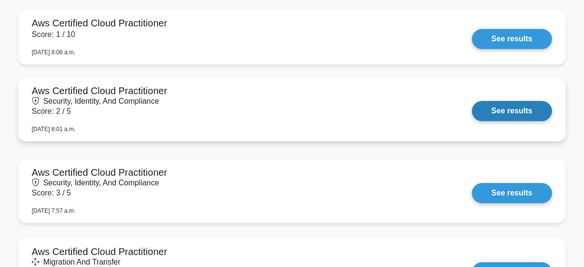
click at [472, 113] on link "See results" at bounding box center [512, 111] width 80 height 20
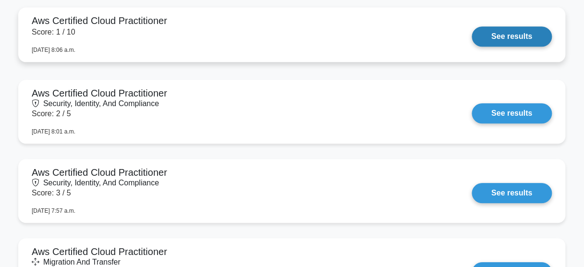
click at [472, 41] on link "See results" at bounding box center [512, 36] width 80 height 20
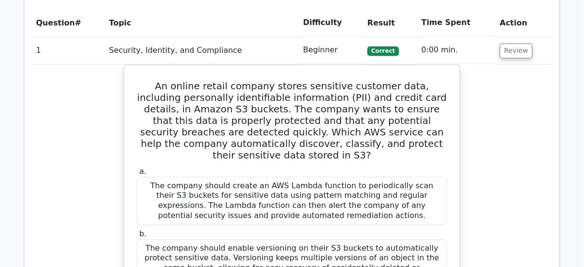
scroll to position [461, 0]
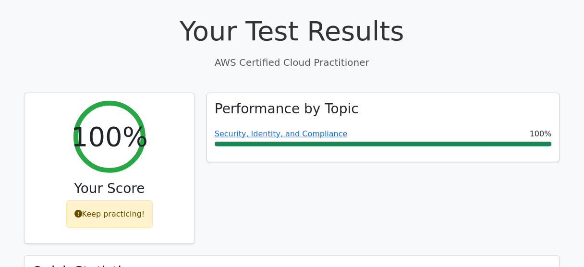
scroll to position [0, 0]
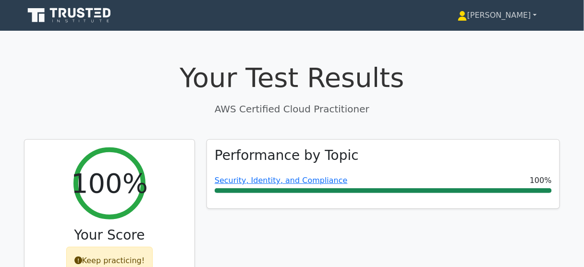
click at [486, 6] on link "[PERSON_NAME]" at bounding box center [496, 15] width 125 height 19
click at [468, 57] on link "Settings" at bounding box center [473, 53] width 76 height 15
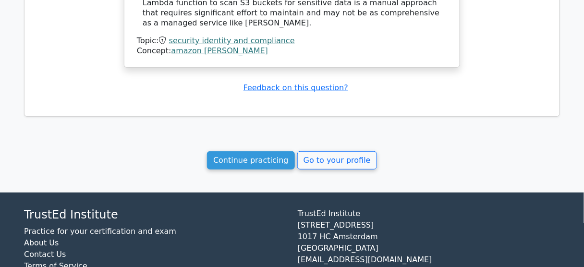
scroll to position [1009, 0]
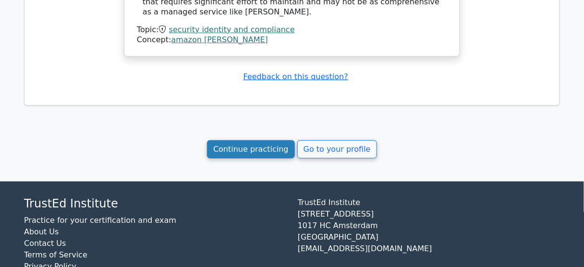
click at [256, 140] on link "Continue practicing" at bounding box center [251, 149] width 88 height 18
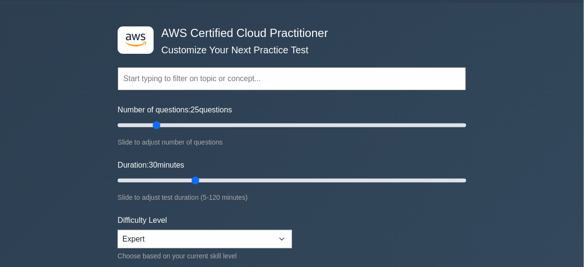
scroll to position [38, 0]
